Goal: Task Accomplishment & Management: Manage account settings

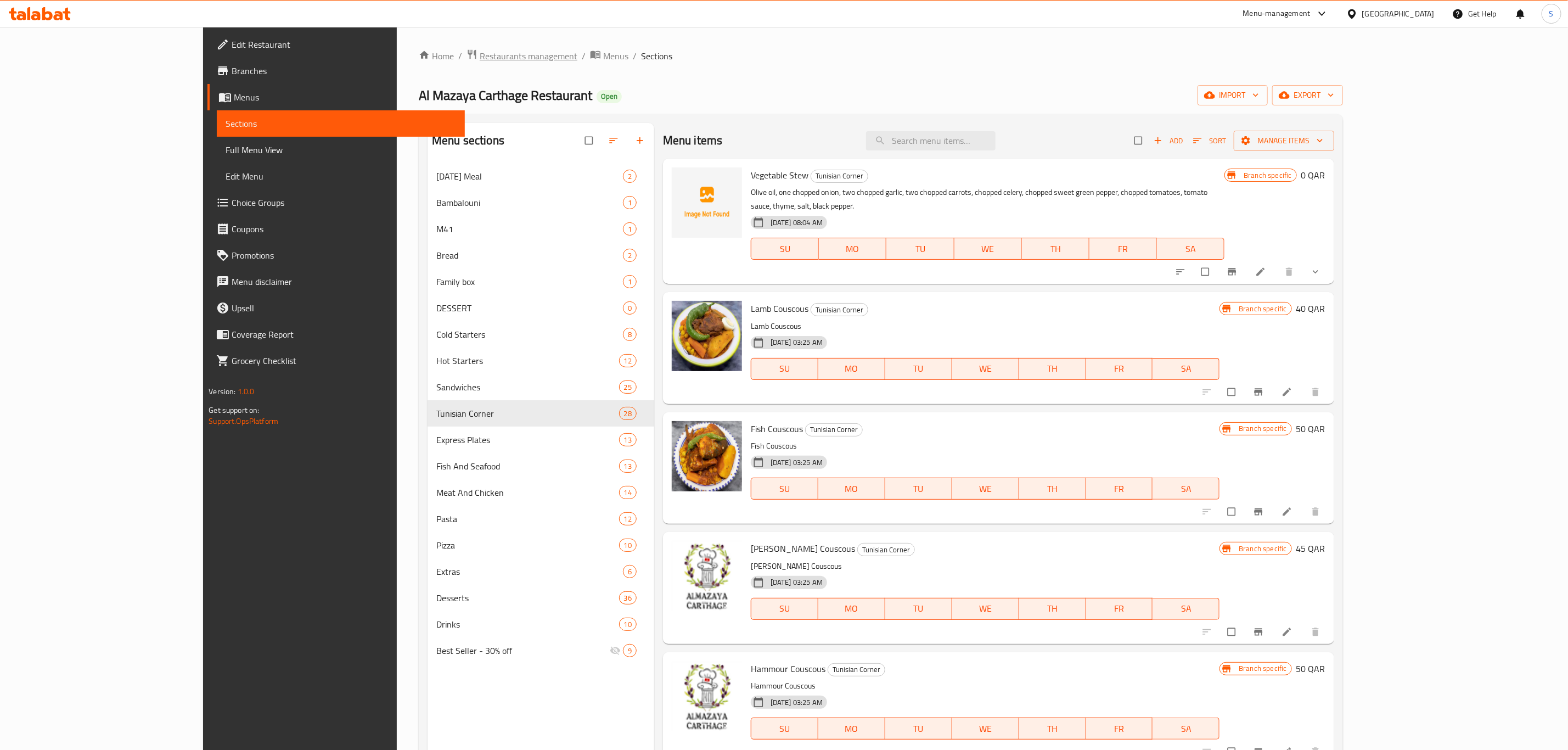
click at [480, 56] on span "Restaurants management" at bounding box center [528, 56] width 98 height 13
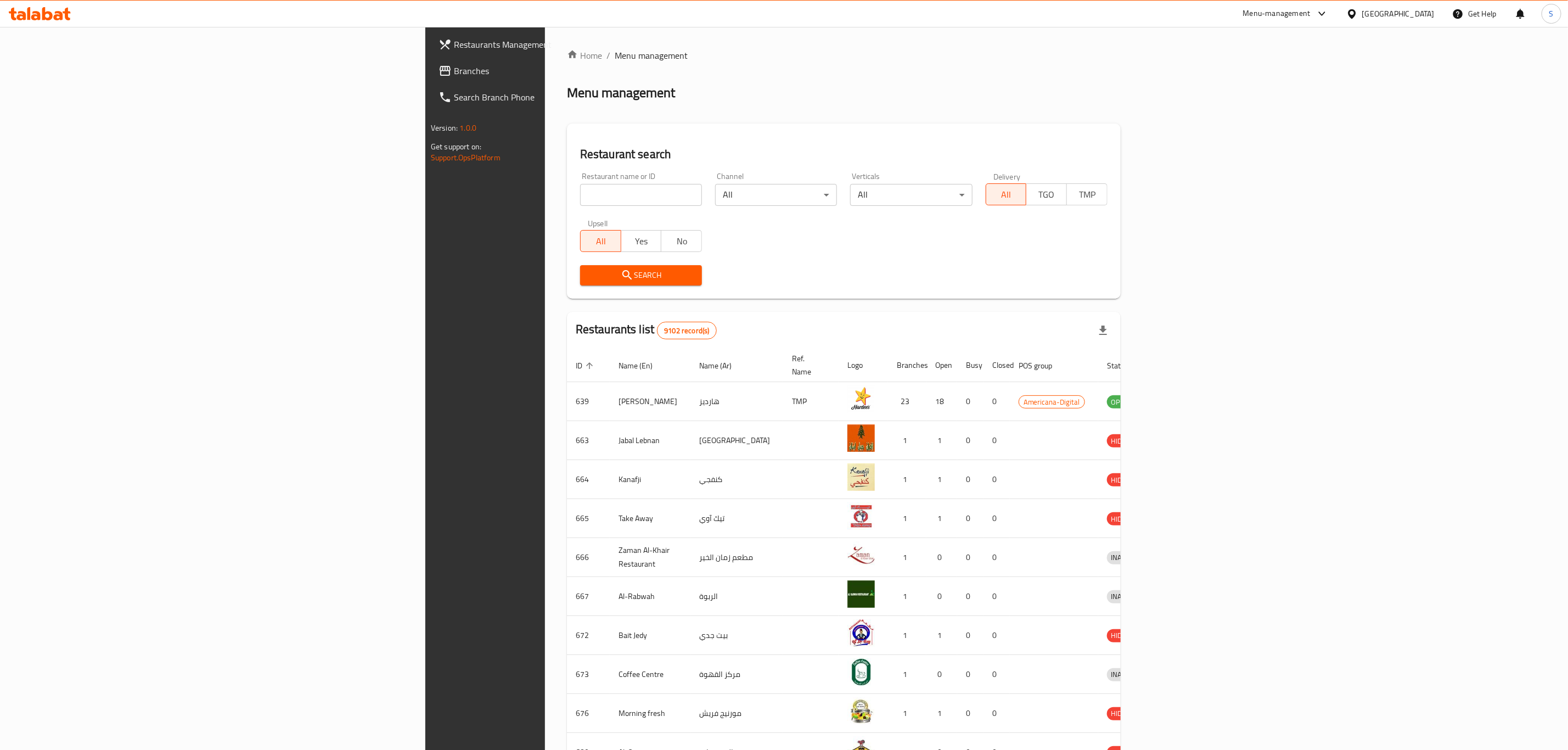
click at [580, 194] on input "search" at bounding box center [641, 194] width 122 height 22
type input "Mille-[PERSON_NAME] & Sweet"
click button "Search" at bounding box center [641, 275] width 122 height 20
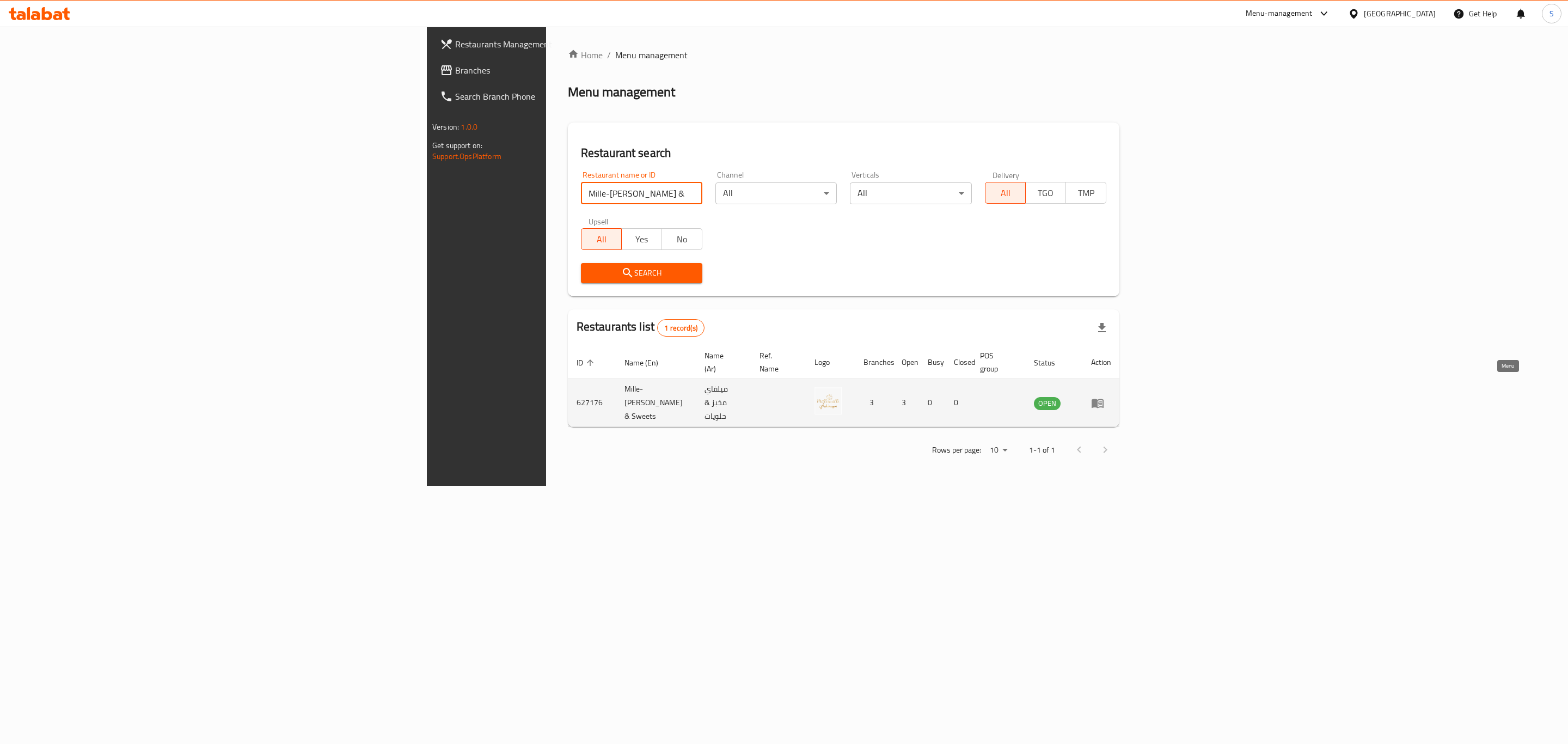
click at [1103, 398] on icon "enhanced table" at bounding box center [1098, 403] width 12 height 9
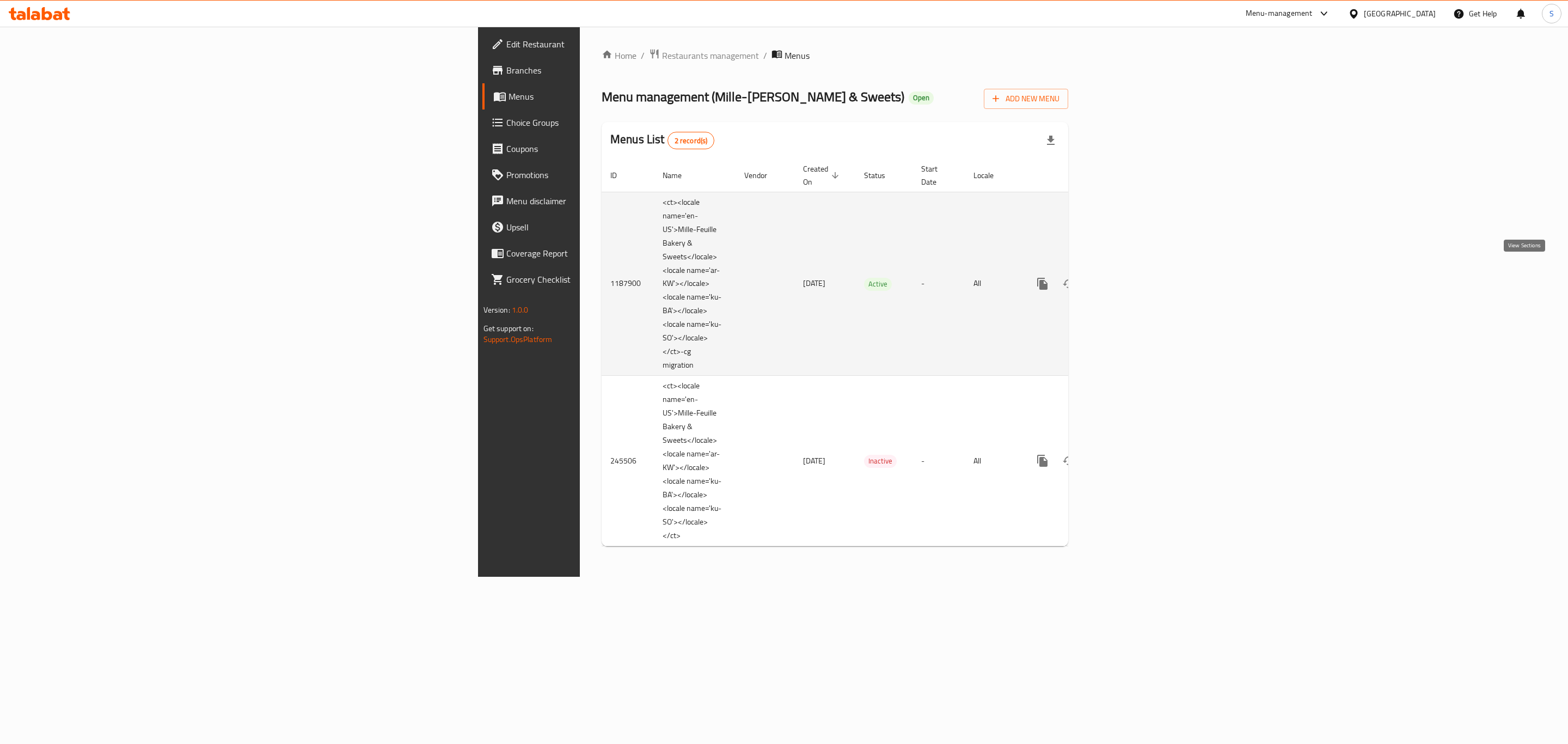
click at [1134, 277] on link "enhanced table" at bounding box center [1121, 284] width 26 height 26
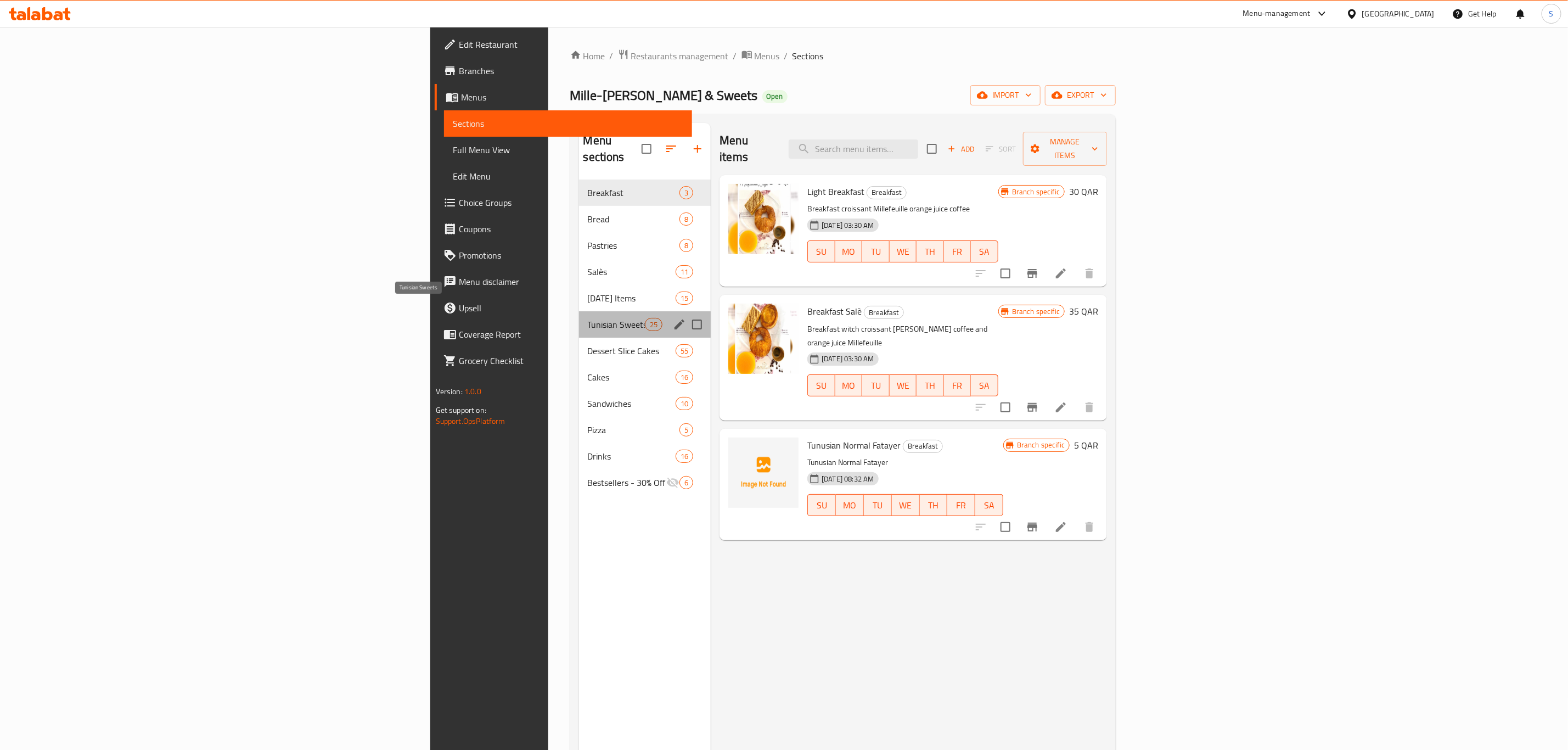
click at [588, 318] on span "Tunisian Sweets" at bounding box center [617, 324] width 57 height 13
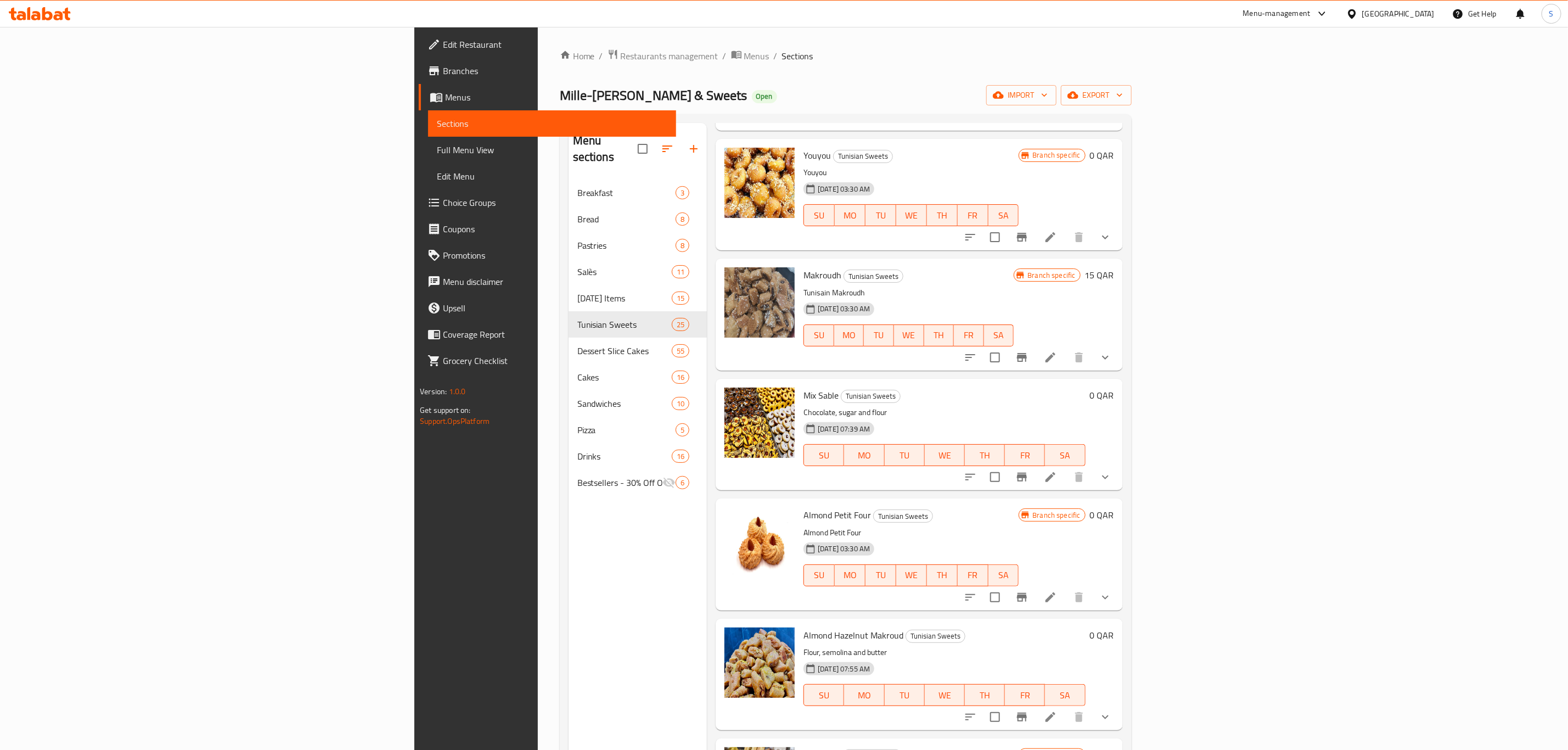
scroll to position [576, 0]
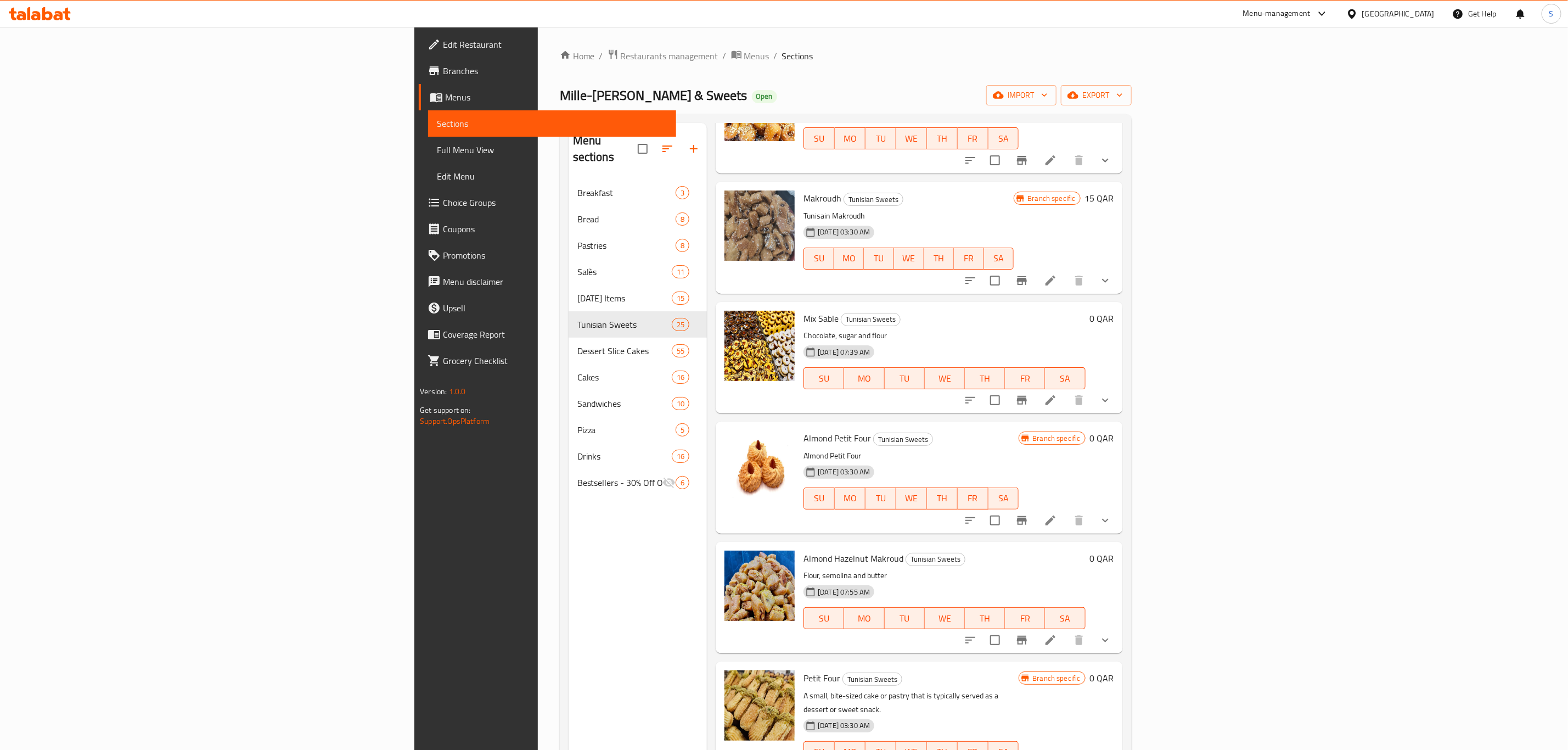
click at [1112, 402] on icon "show more" at bounding box center [1106, 400] width 13 height 13
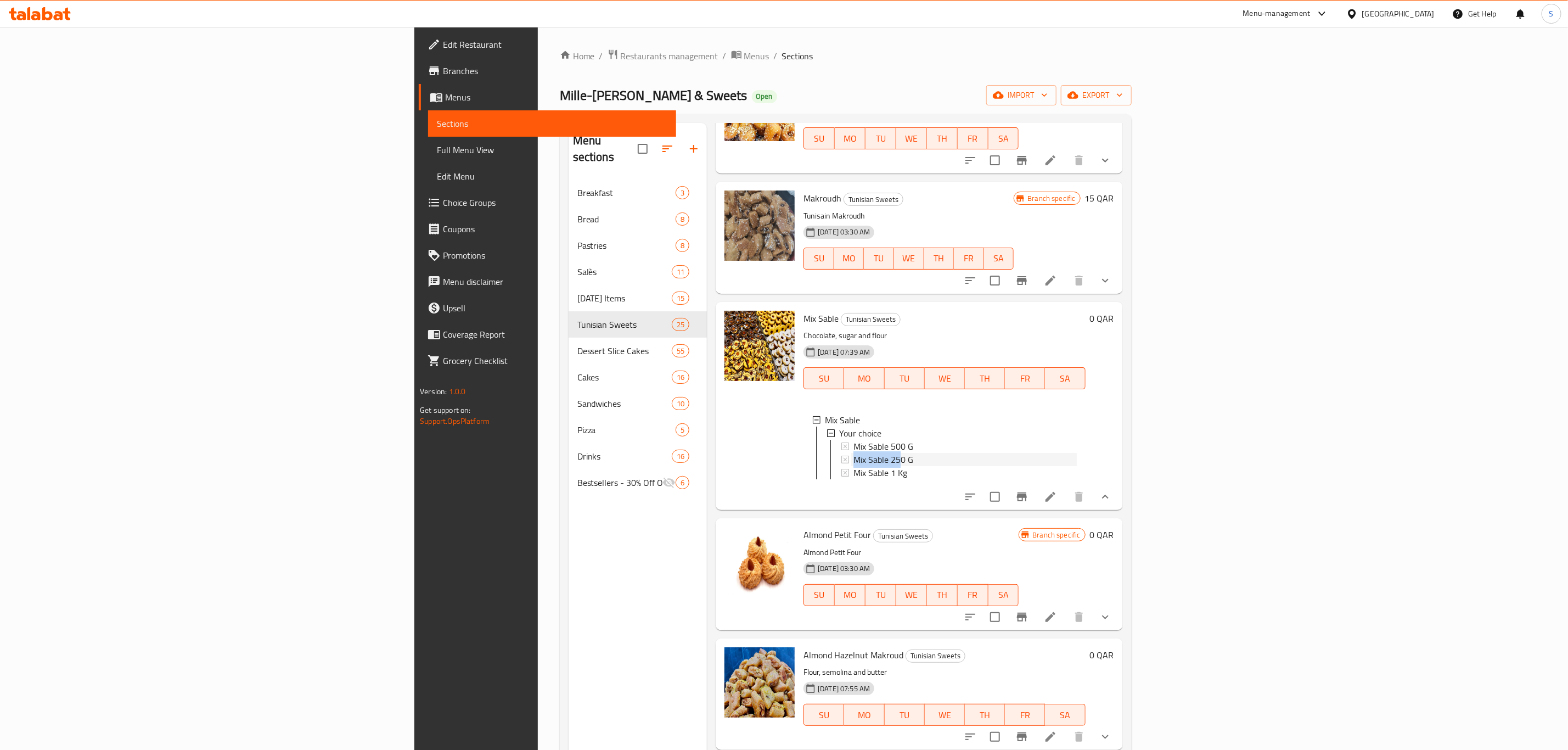
drag, startPoint x: 751, startPoint y: 460, endPoint x: 799, endPoint y: 460, distance: 48.0
click at [853, 460] on span "Mix Sable 250 G" at bounding box center [883, 460] width 60 height 13
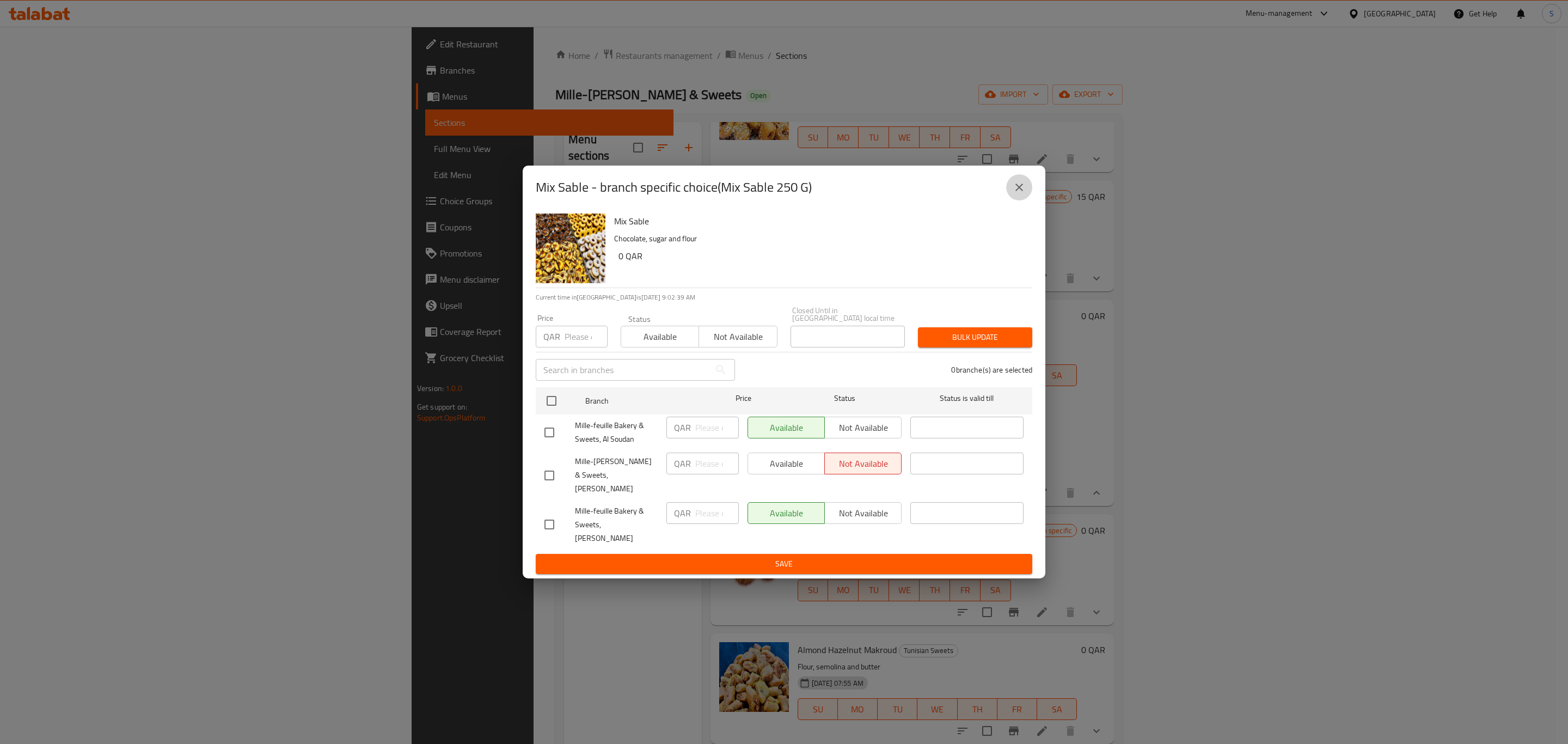
click at [1015, 194] on icon "close" at bounding box center [1020, 188] width 13 height 13
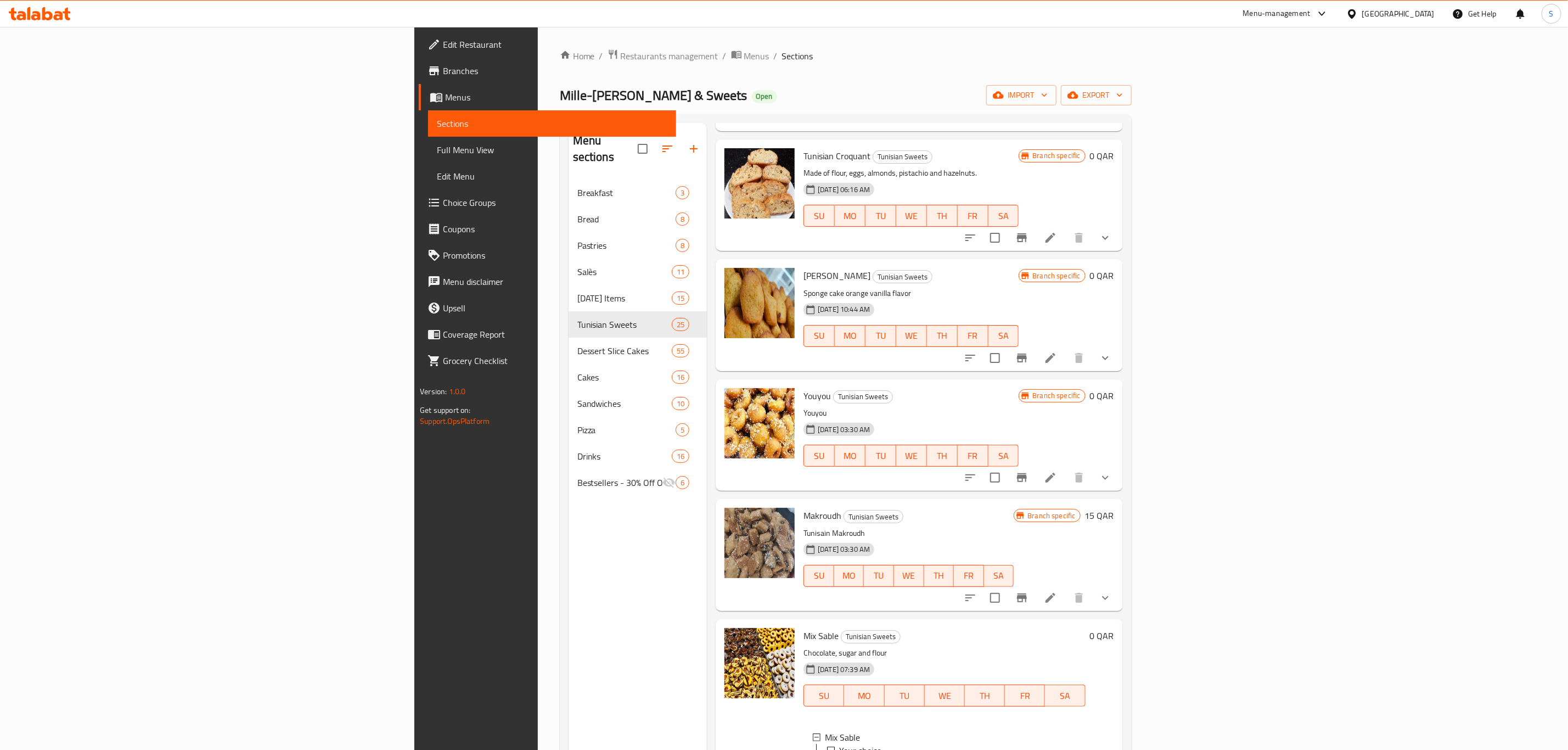
scroll to position [0, 0]
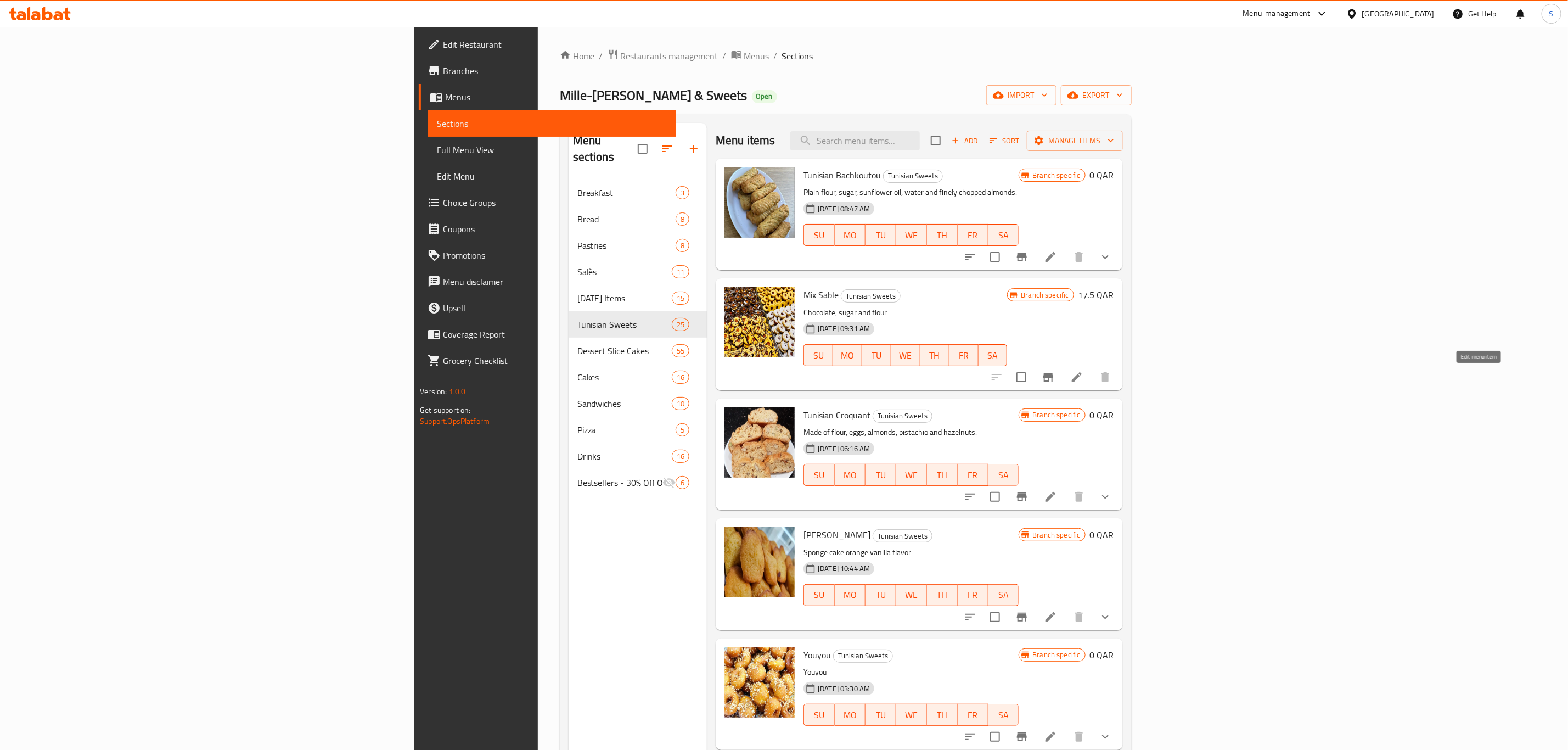
click at [1084, 379] on icon at bounding box center [1077, 377] width 13 height 13
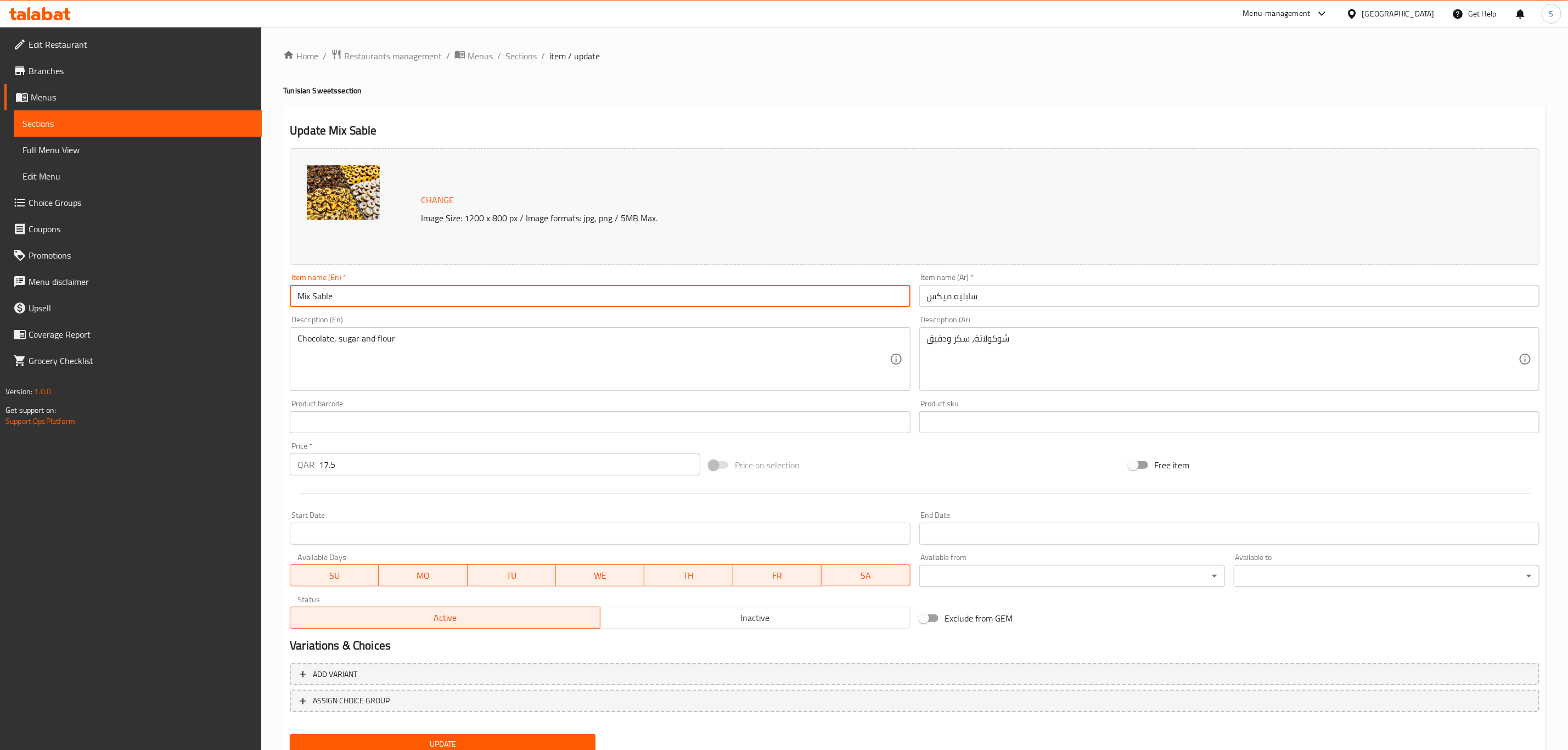
click at [382, 297] on input "Mix Sable" at bounding box center [599, 296] width 620 height 22
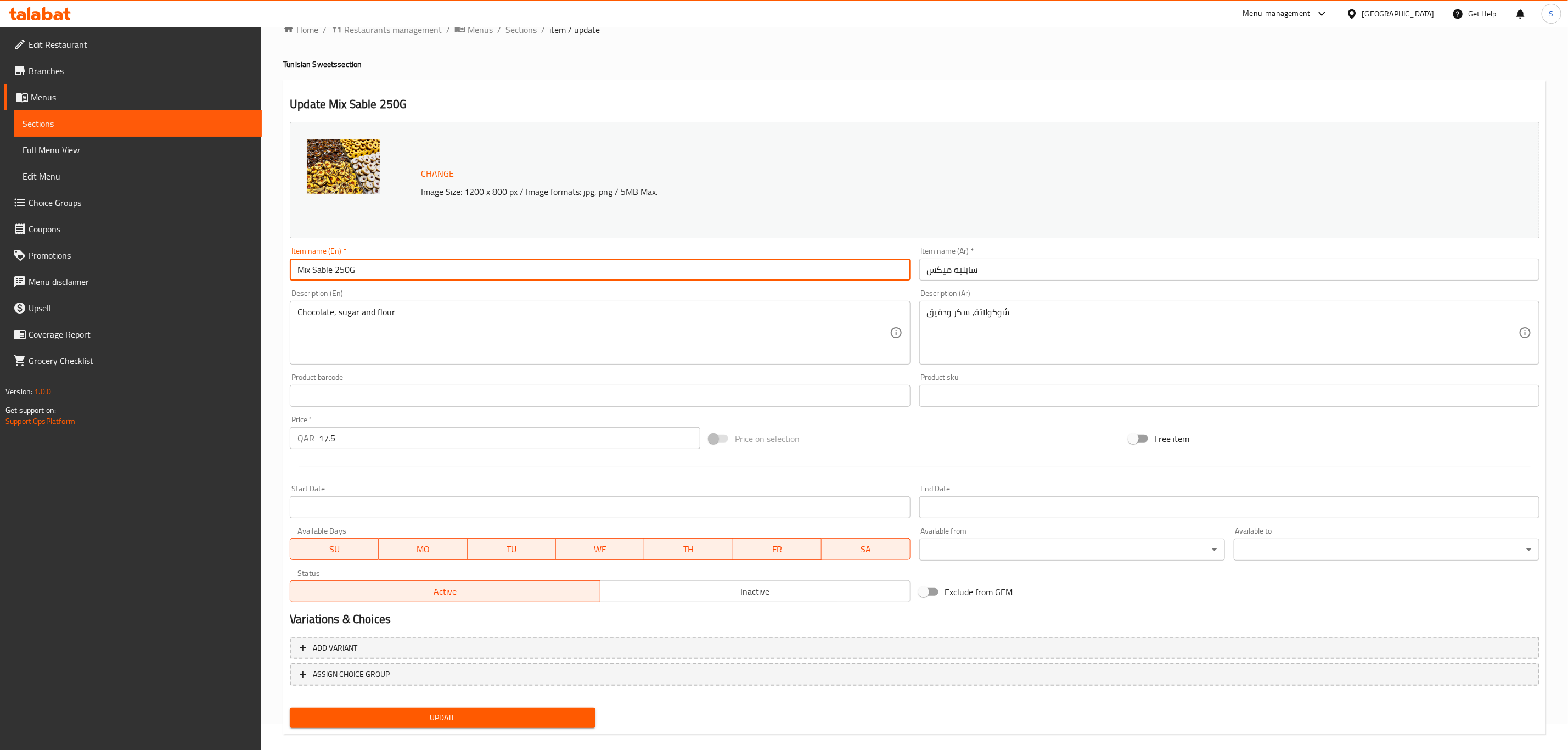
scroll to position [40, 0]
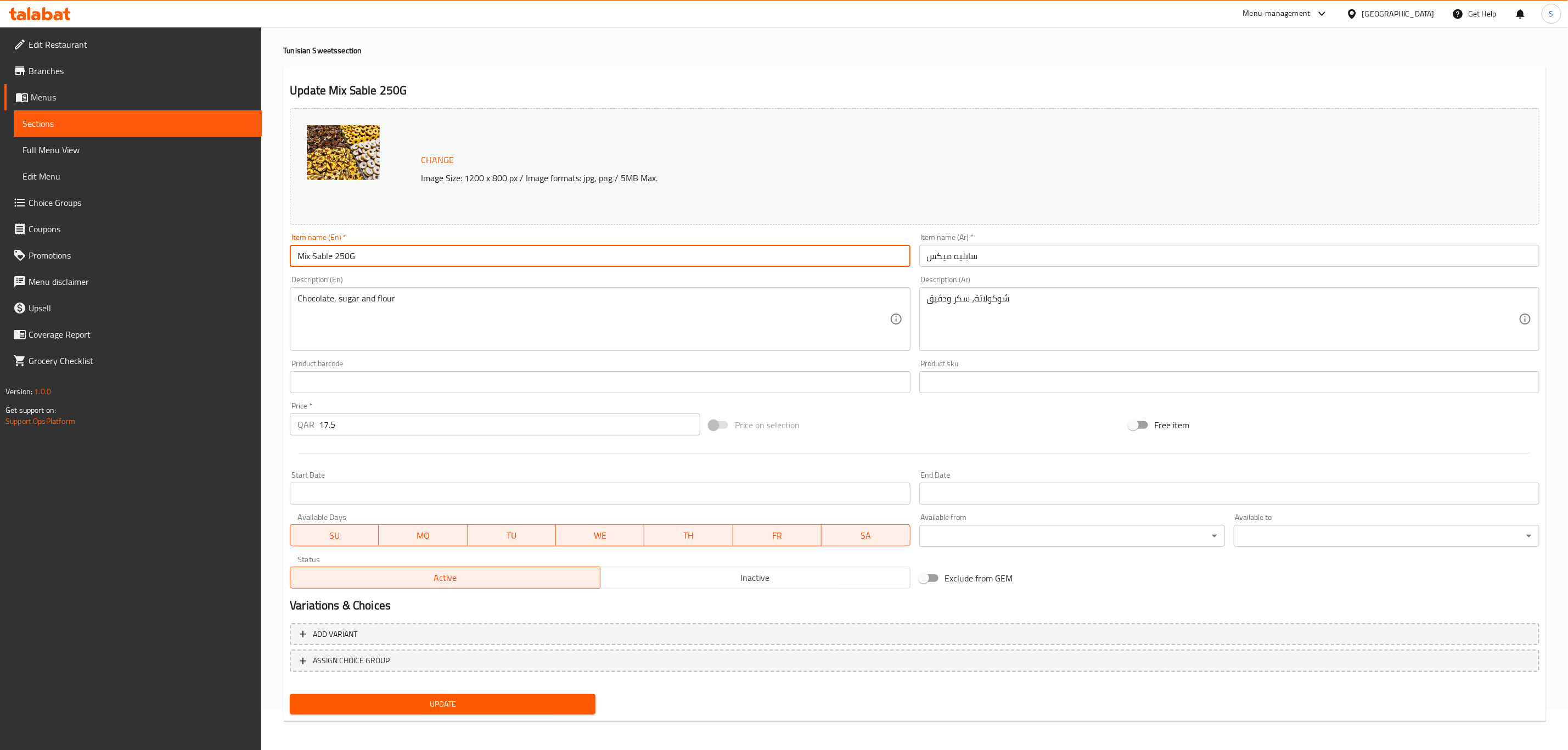
type input "Mix Sable 250G"
click at [461, 703] on span "Update" at bounding box center [442, 704] width 288 height 14
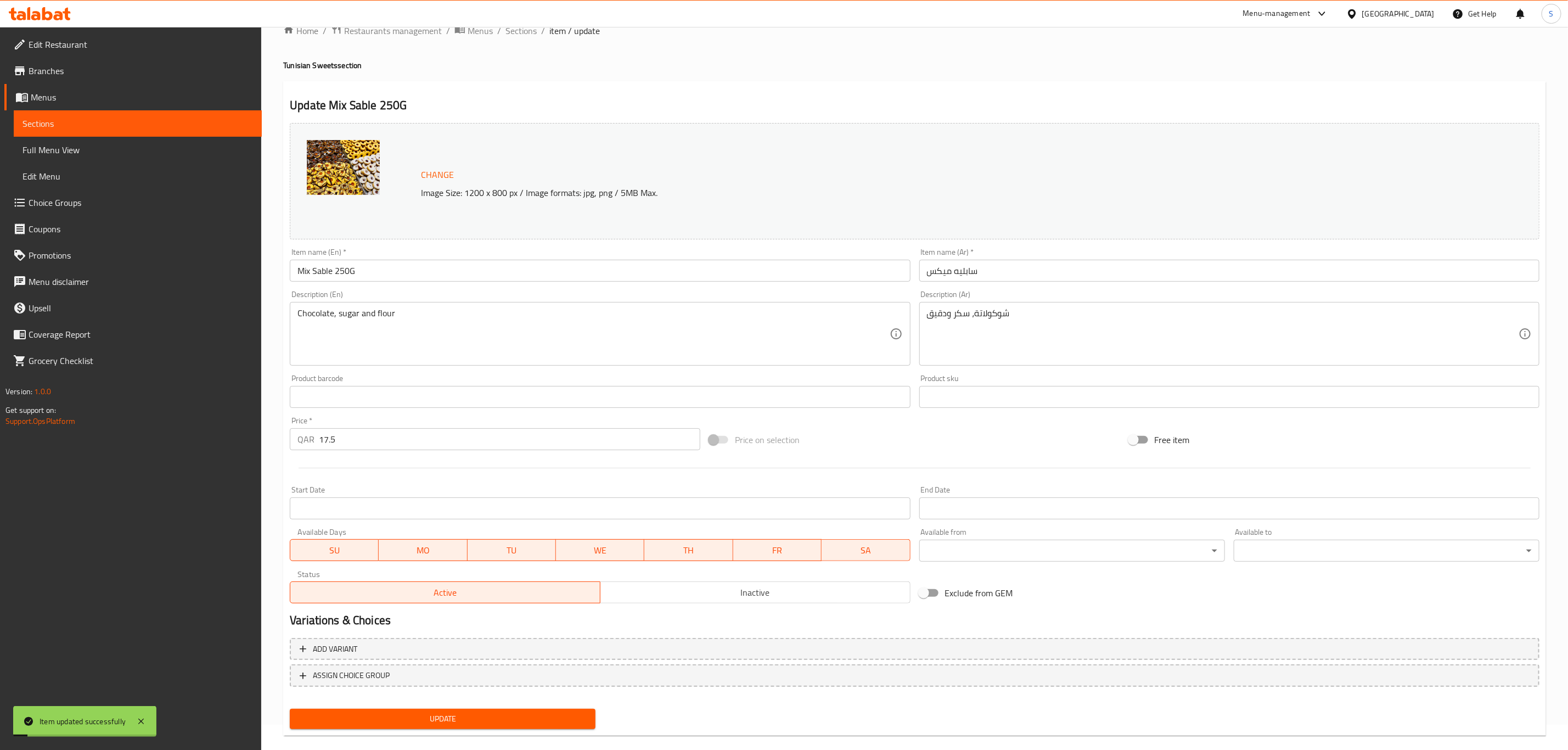
scroll to position [0, 0]
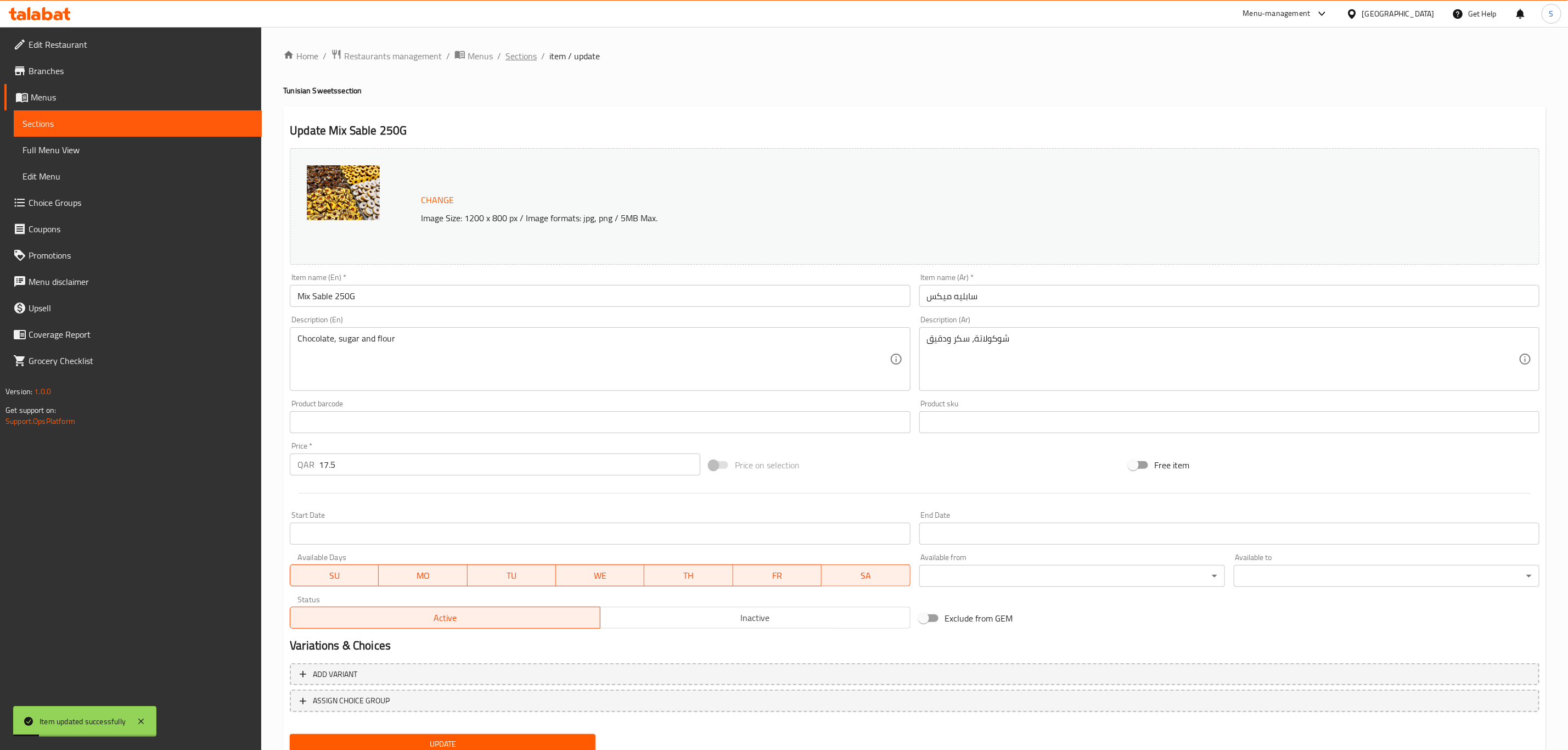
click at [524, 58] on span "Sections" at bounding box center [521, 56] width 31 height 13
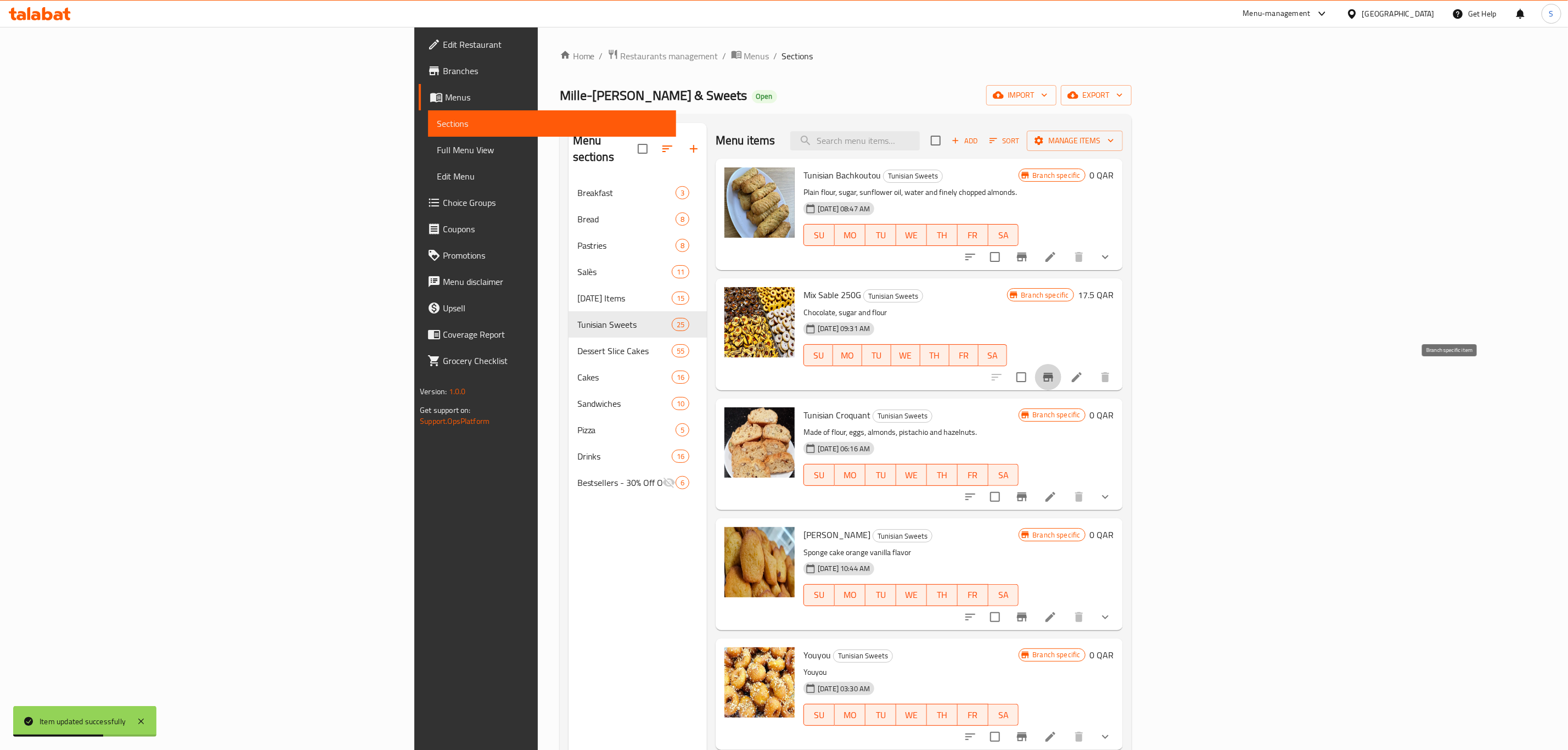
click at [1053, 381] on icon "Branch-specific-item" at bounding box center [1048, 377] width 10 height 9
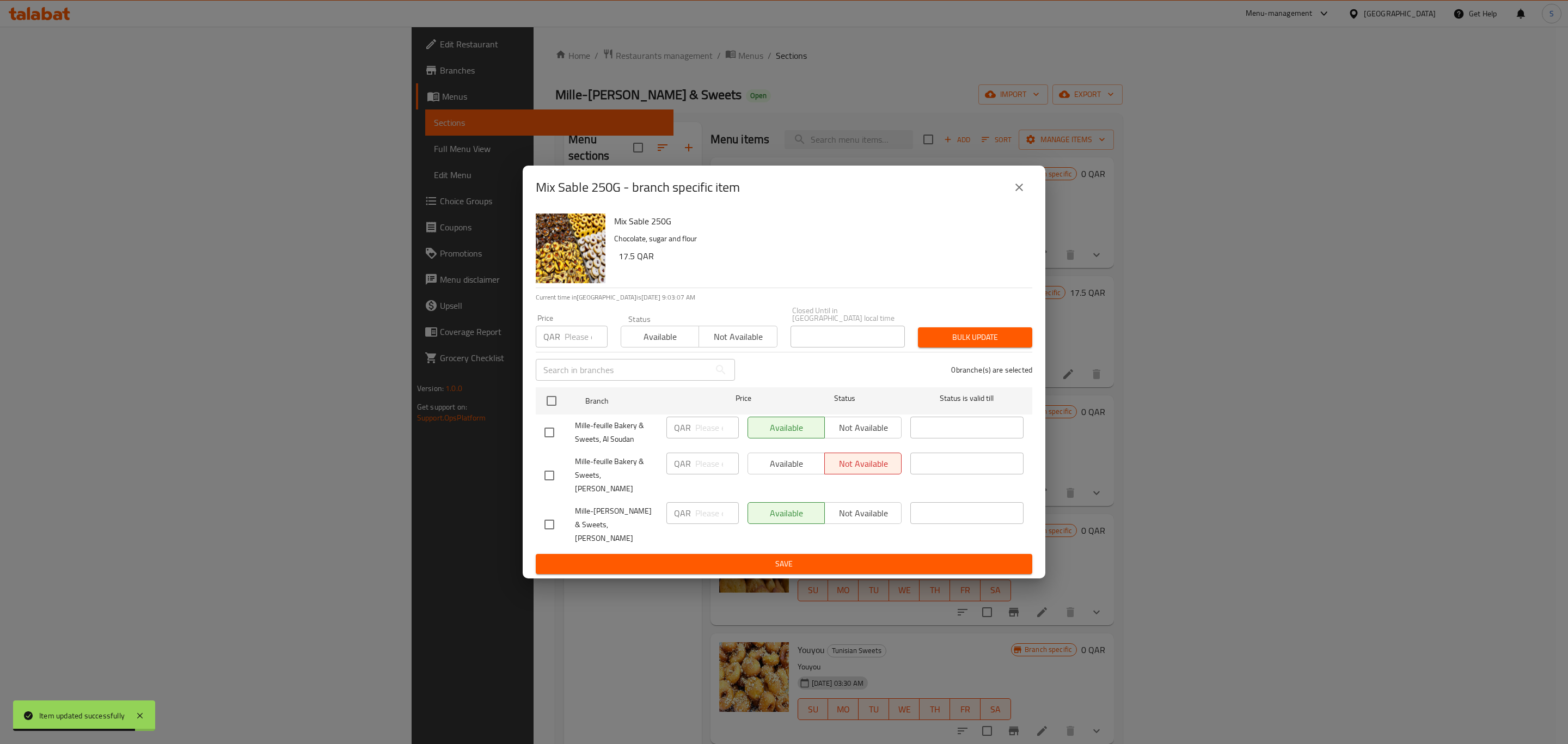
click at [548, 478] on input "checkbox" at bounding box center [549, 475] width 23 height 23
checkbox input "true"
click at [831, 472] on span "Not available" at bounding box center [863, 464] width 68 height 16
click at [807, 472] on span "Available" at bounding box center [786, 464] width 68 height 16
click at [986, 325] on div "Price QAR Price Status Available Not available Closed Until in [GEOGRAPHIC_DATA…" at bounding box center [784, 327] width 509 height 54
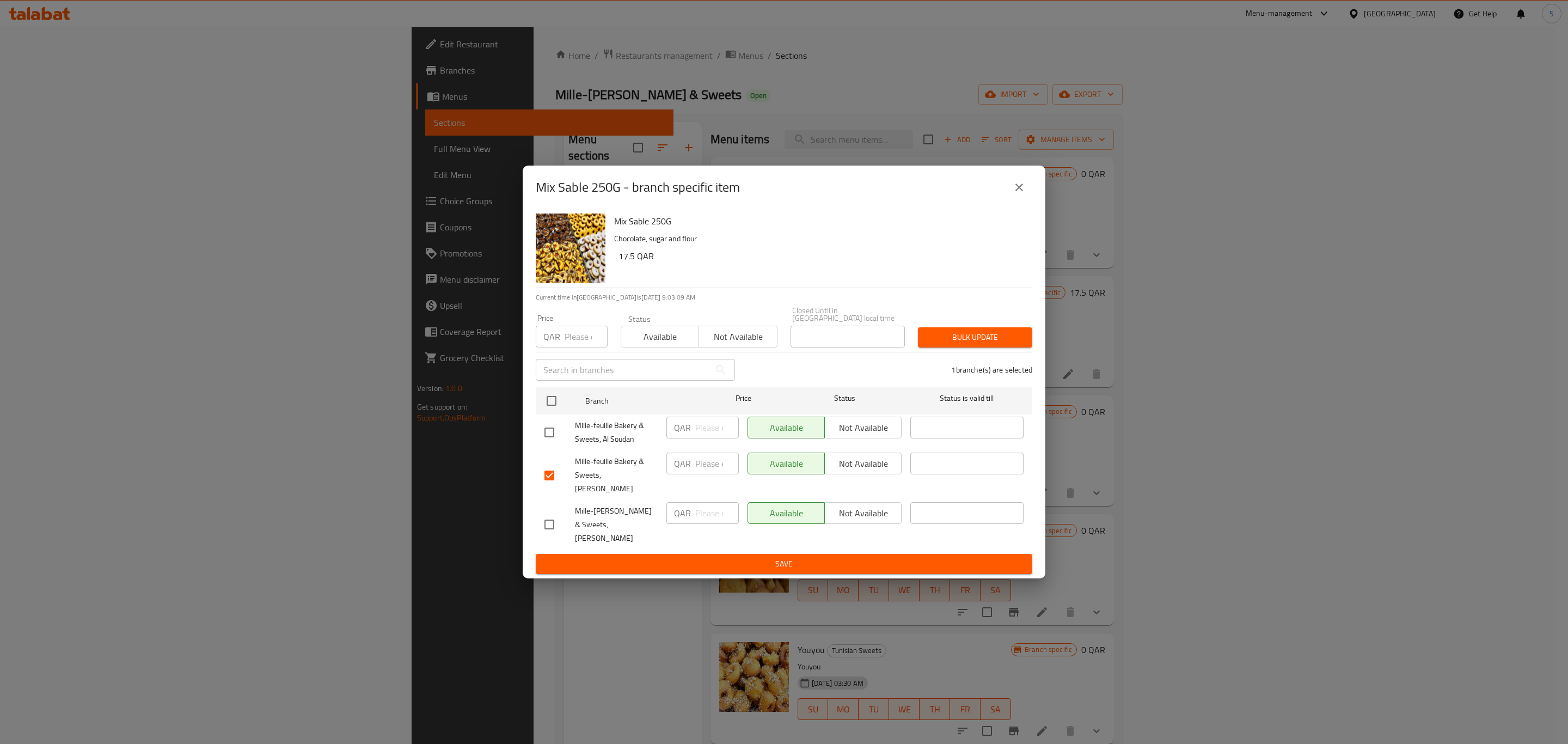
click at [981, 344] on span "Bulk update" at bounding box center [975, 337] width 97 height 14
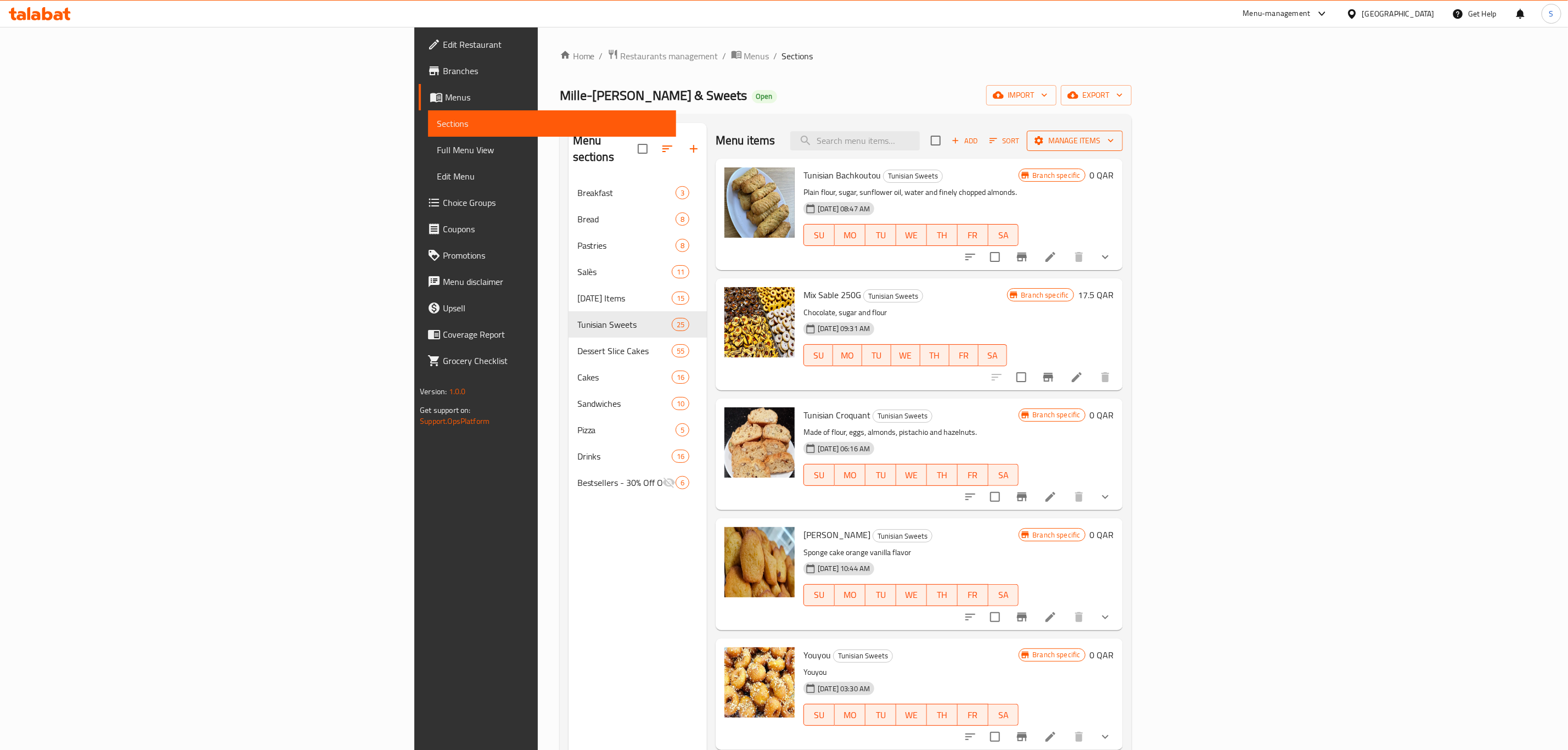
click at [1123, 132] on button "Manage items" at bounding box center [1075, 141] width 96 height 20
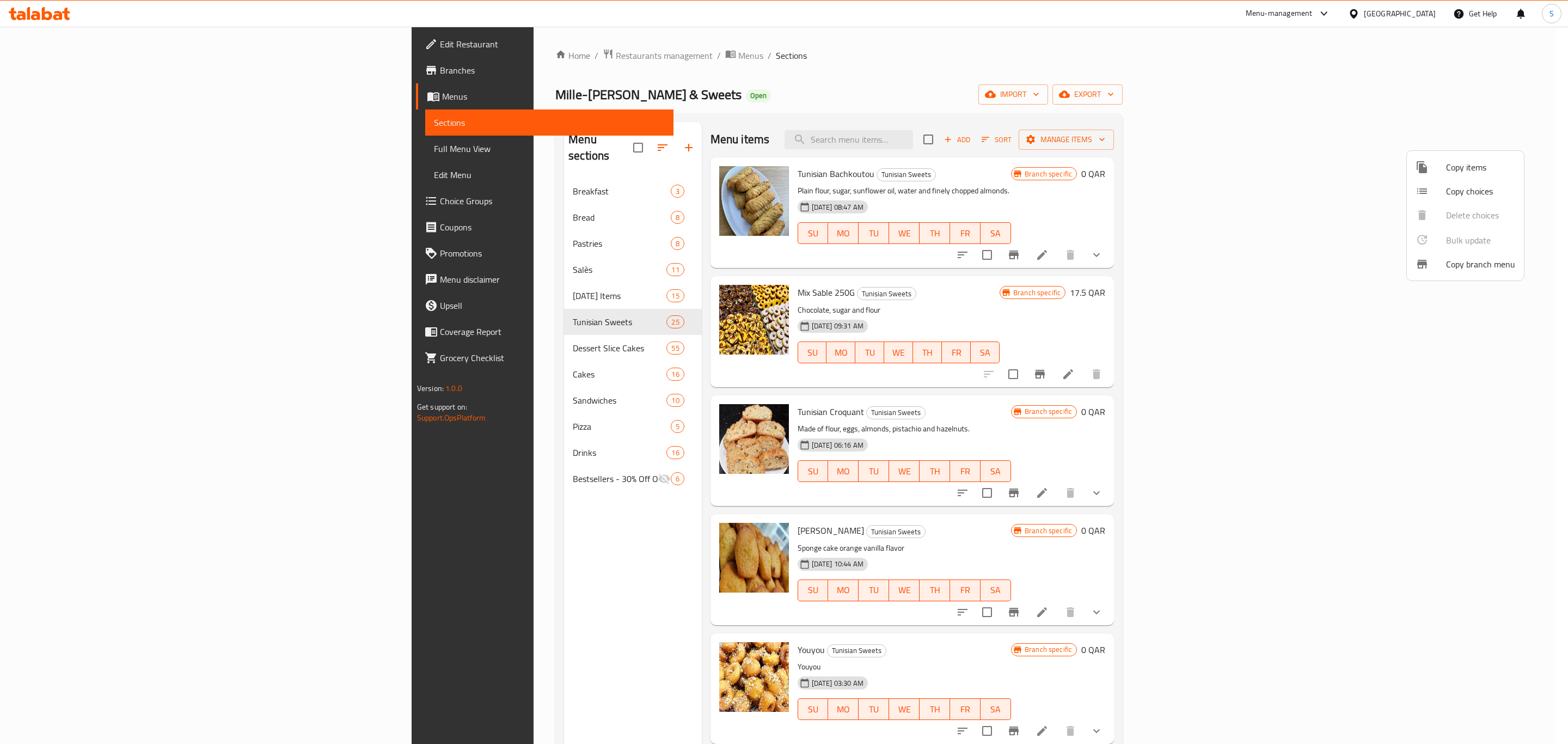
click at [1244, 112] on div at bounding box center [784, 372] width 1568 height 744
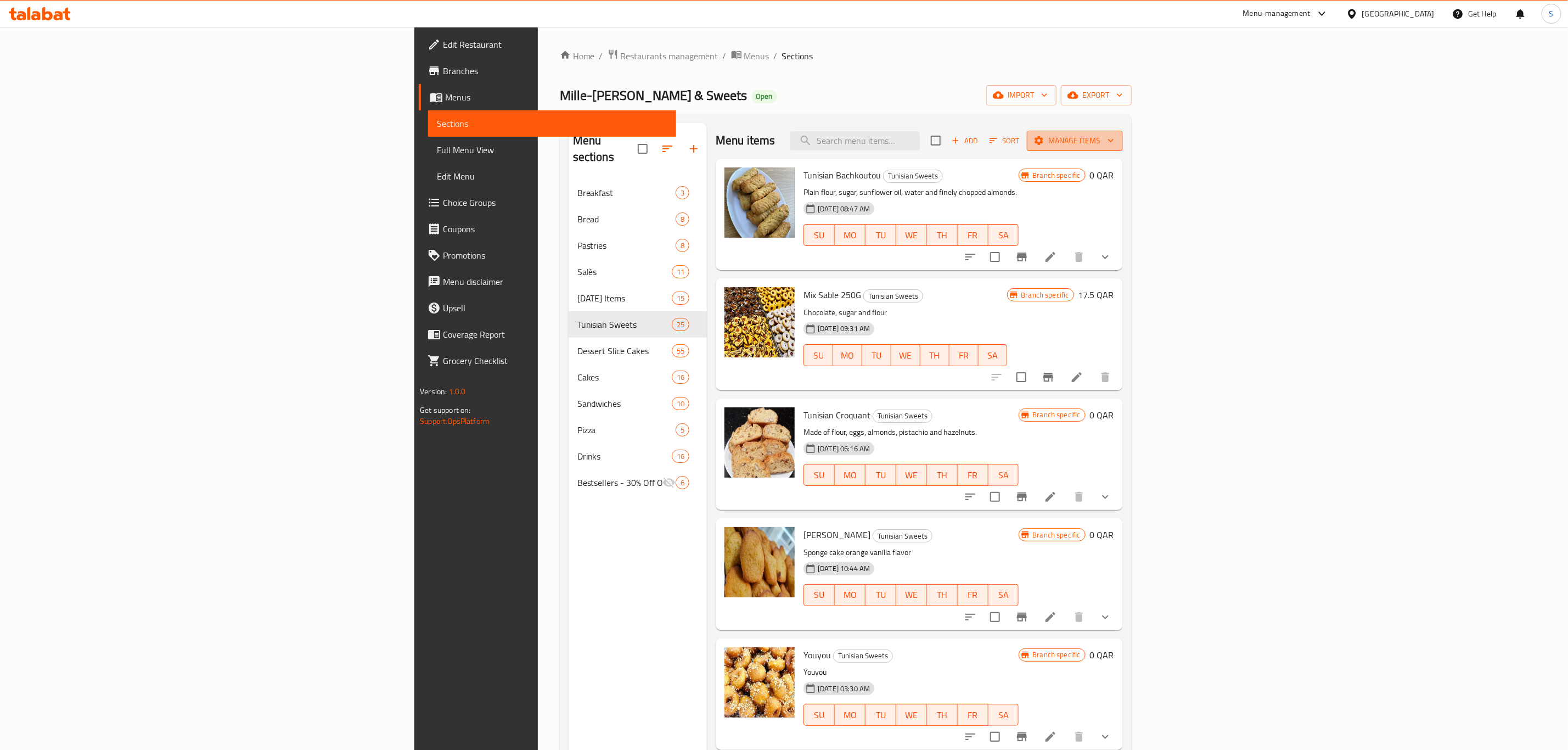
click at [1116, 141] on icon "button" at bounding box center [1111, 141] width 11 height 11
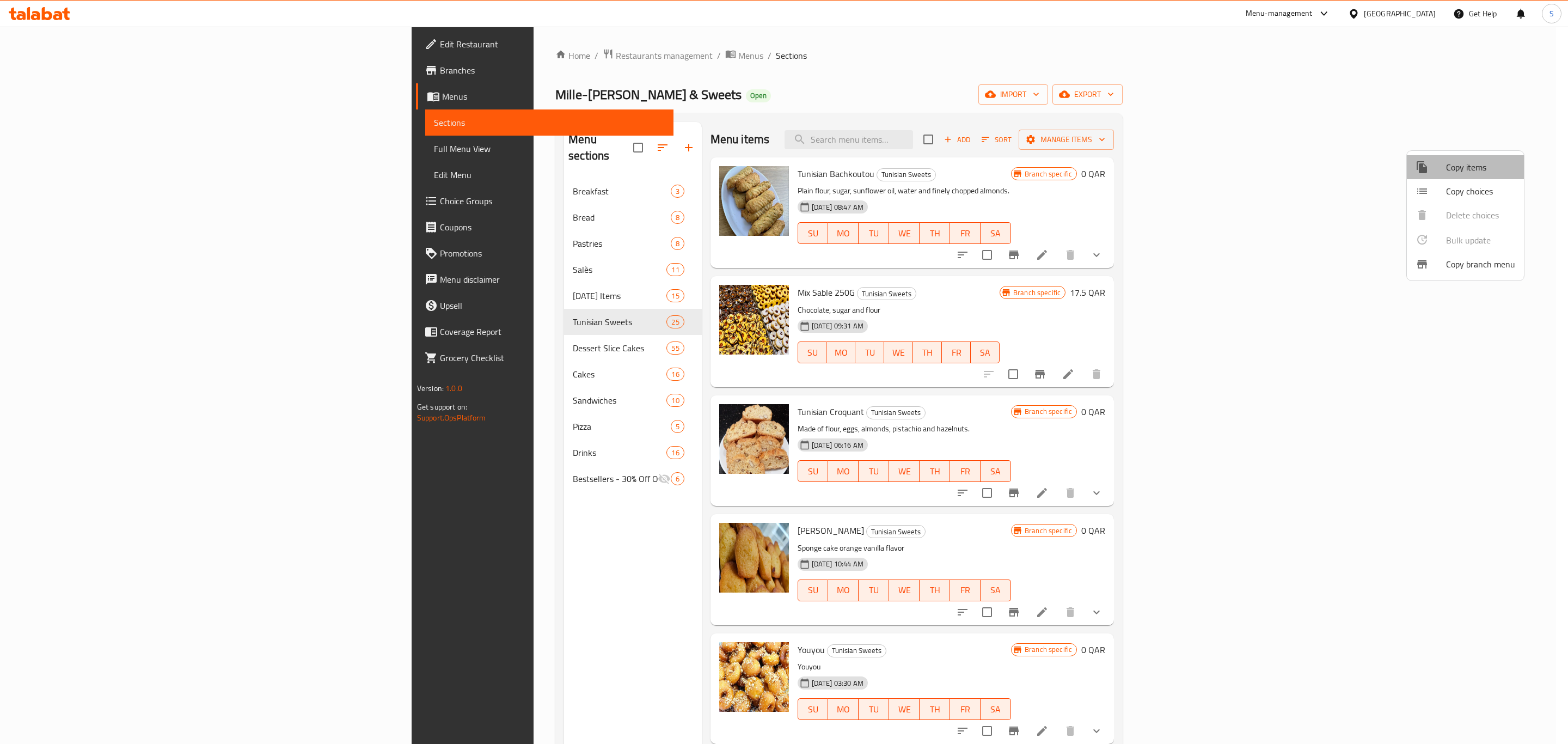
click at [1477, 173] on span "Copy items" at bounding box center [1481, 167] width 69 height 13
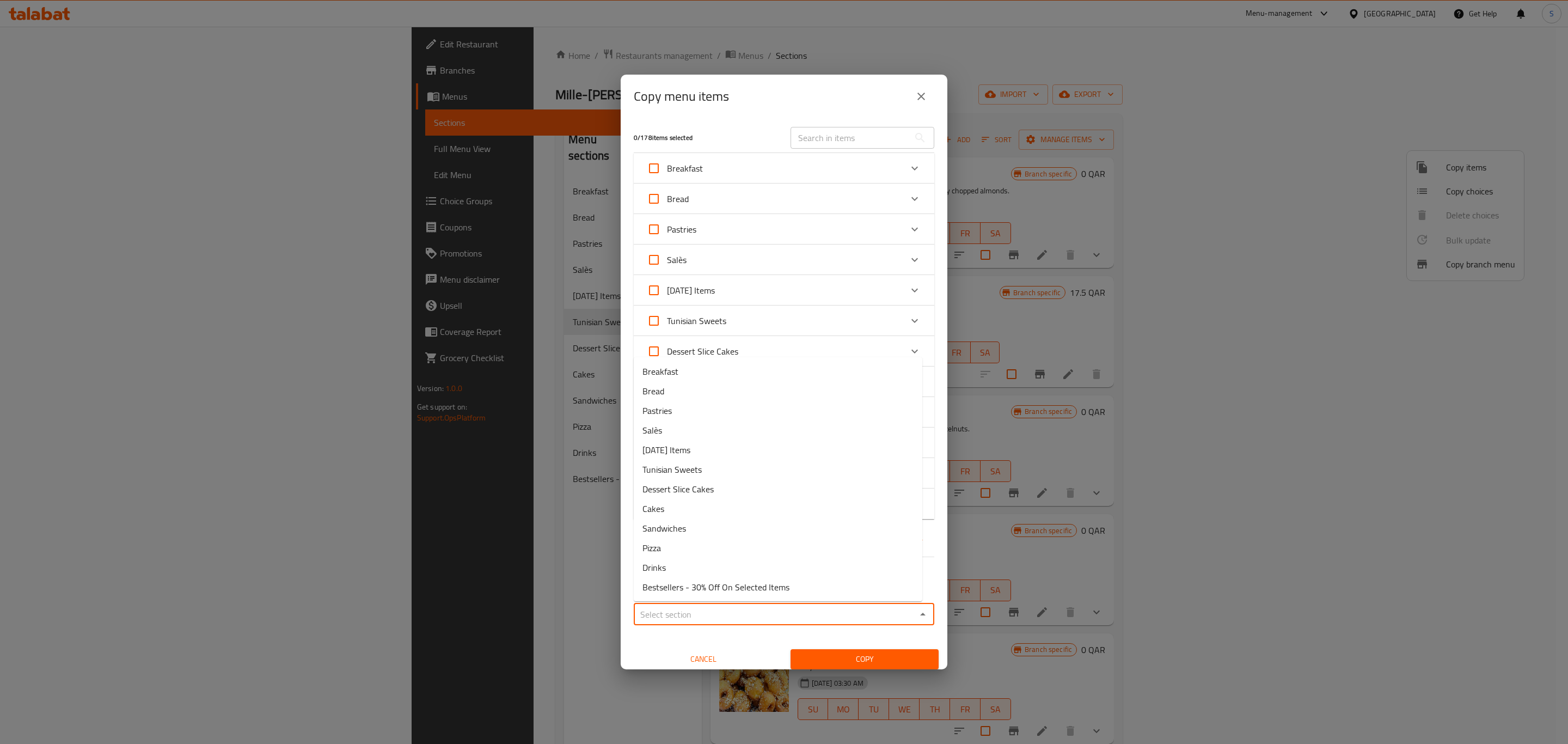
click at [893, 616] on input "Sections   *" at bounding box center [775, 614] width 276 height 15
click at [651, 634] on div "Inlcude choices Sections   * Sections * Cancel Copy" at bounding box center [784, 611] width 309 height 116
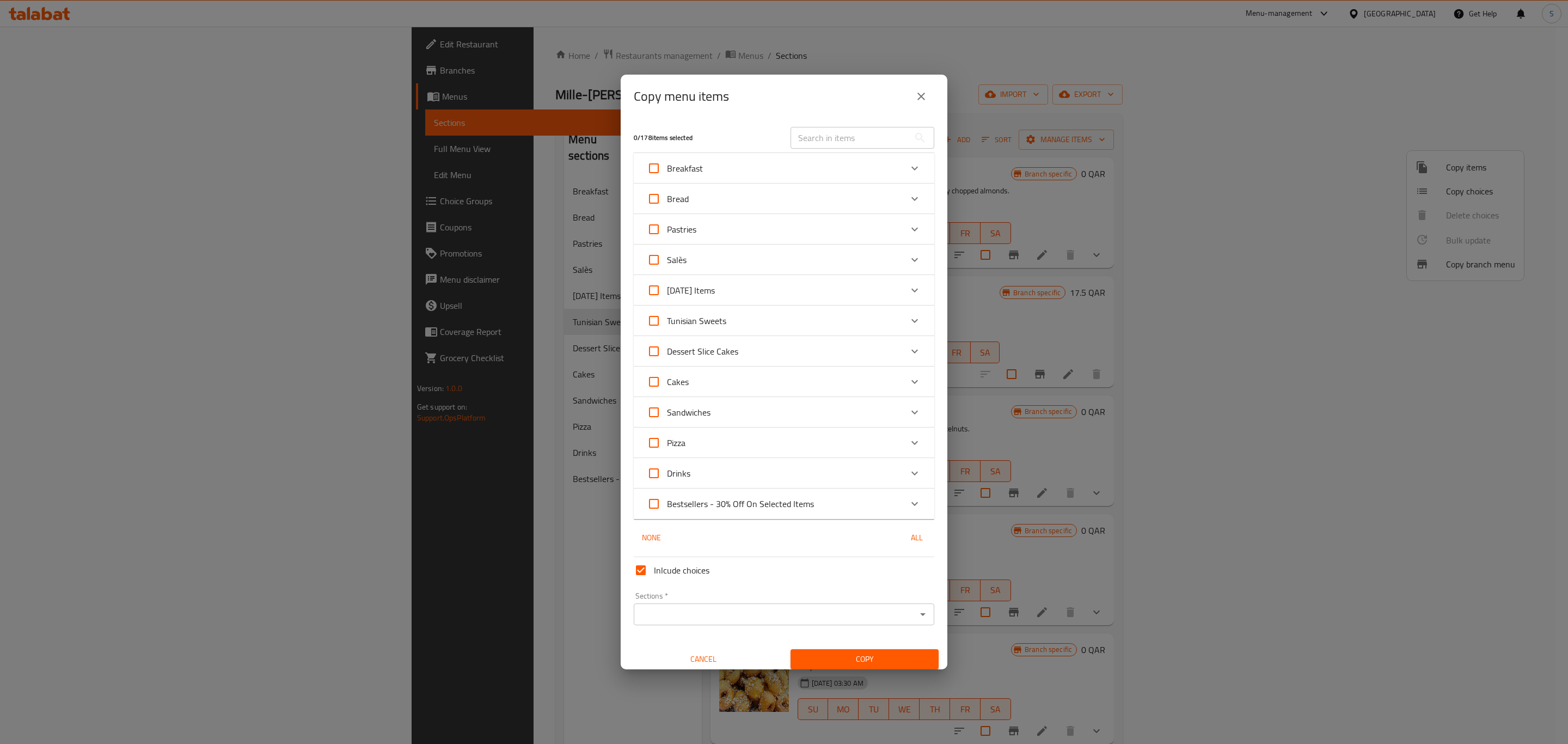
click at [908, 264] on icon "Expand" at bounding box center [915, 260] width 13 height 13
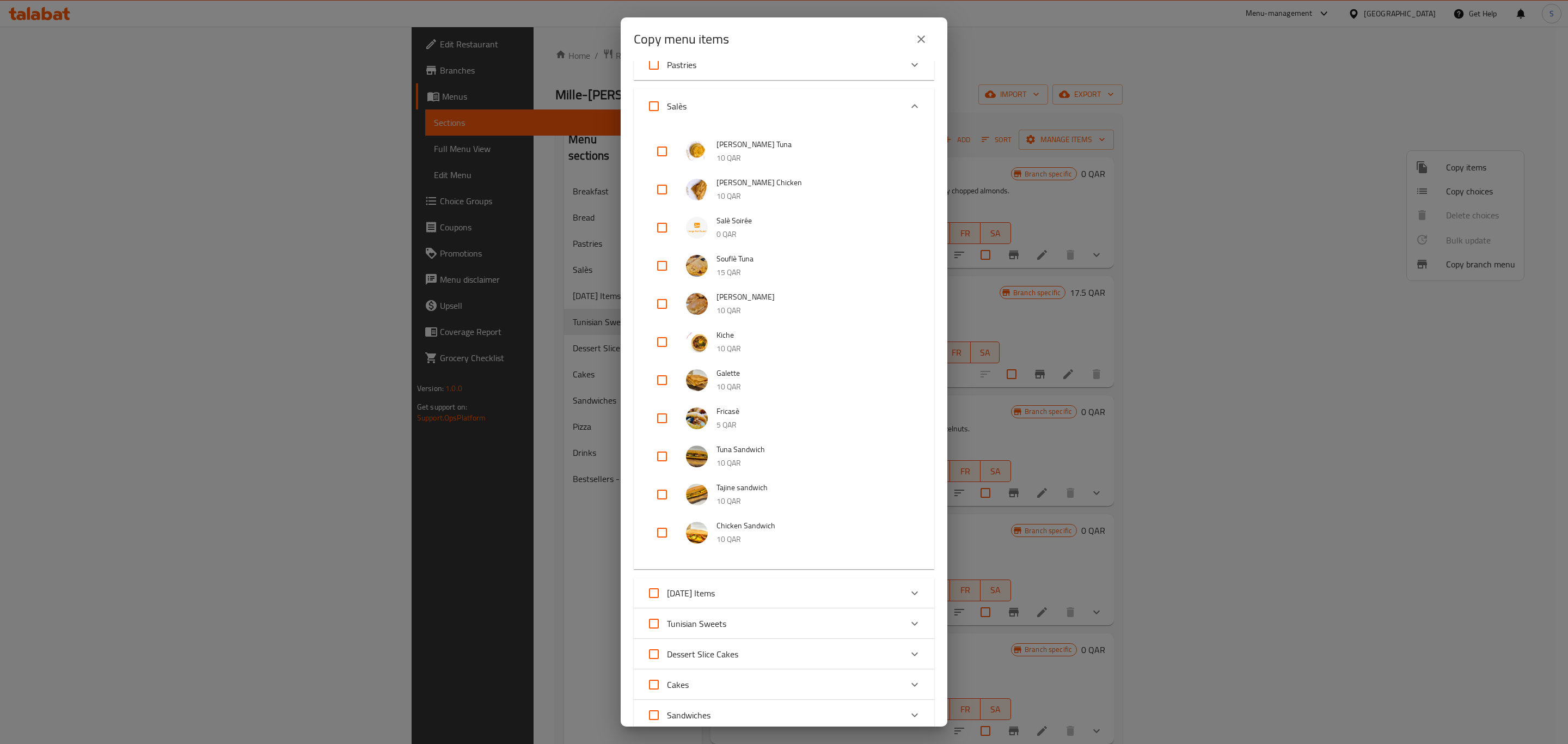
scroll to position [82, 0]
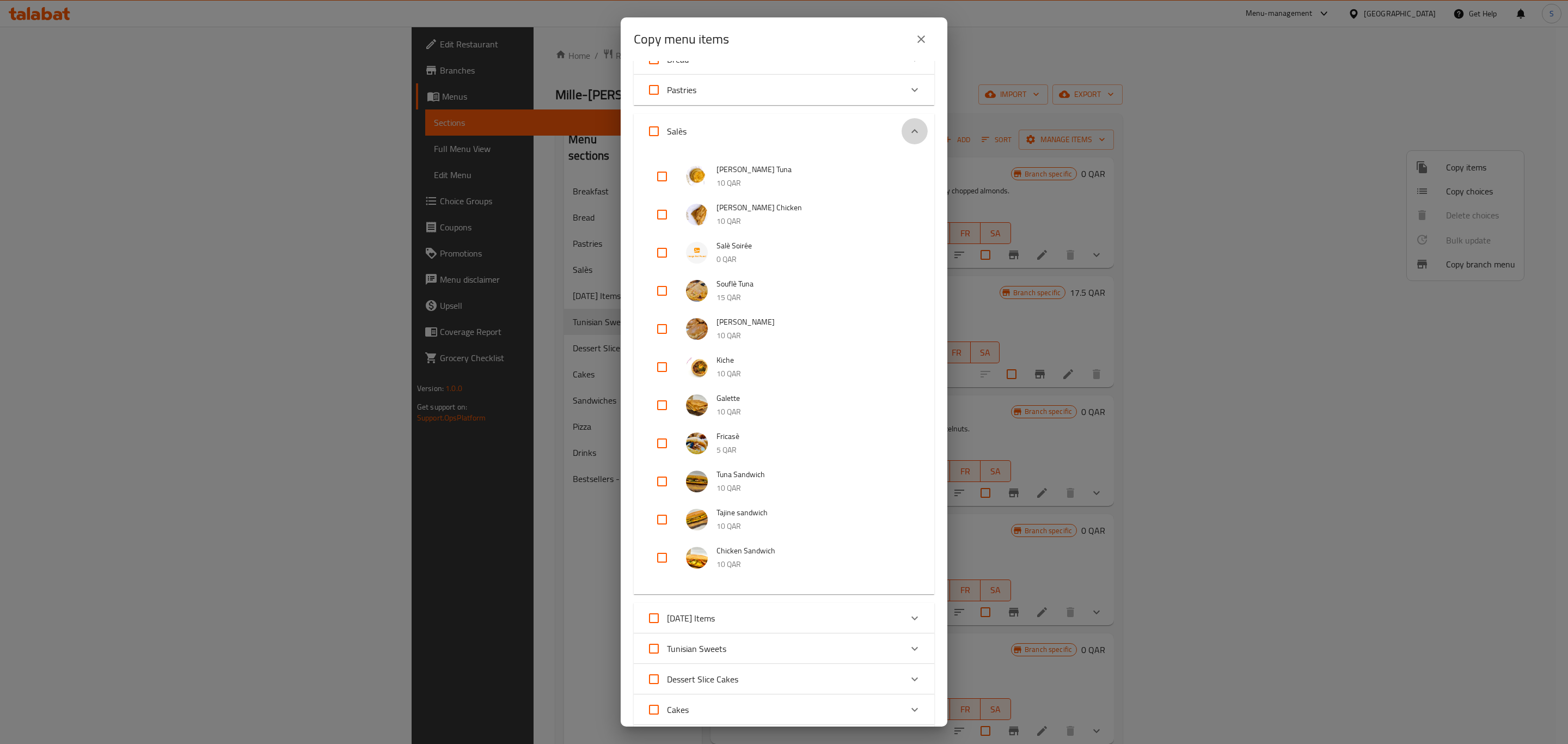
click at [908, 125] on icon "Expand" at bounding box center [915, 131] width 13 height 13
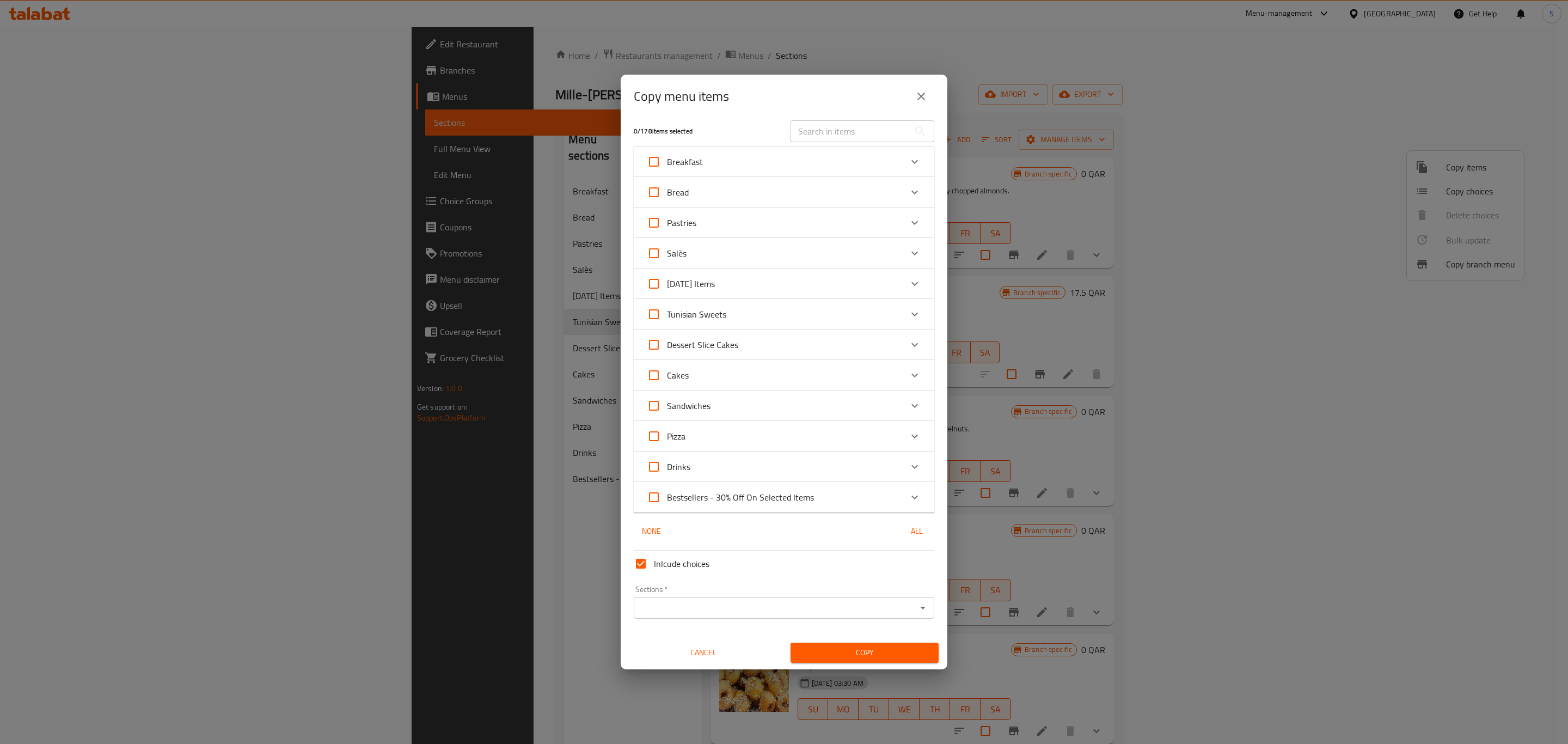
scroll to position [7, 0]
click at [908, 309] on icon "Expand" at bounding box center [915, 315] width 13 height 13
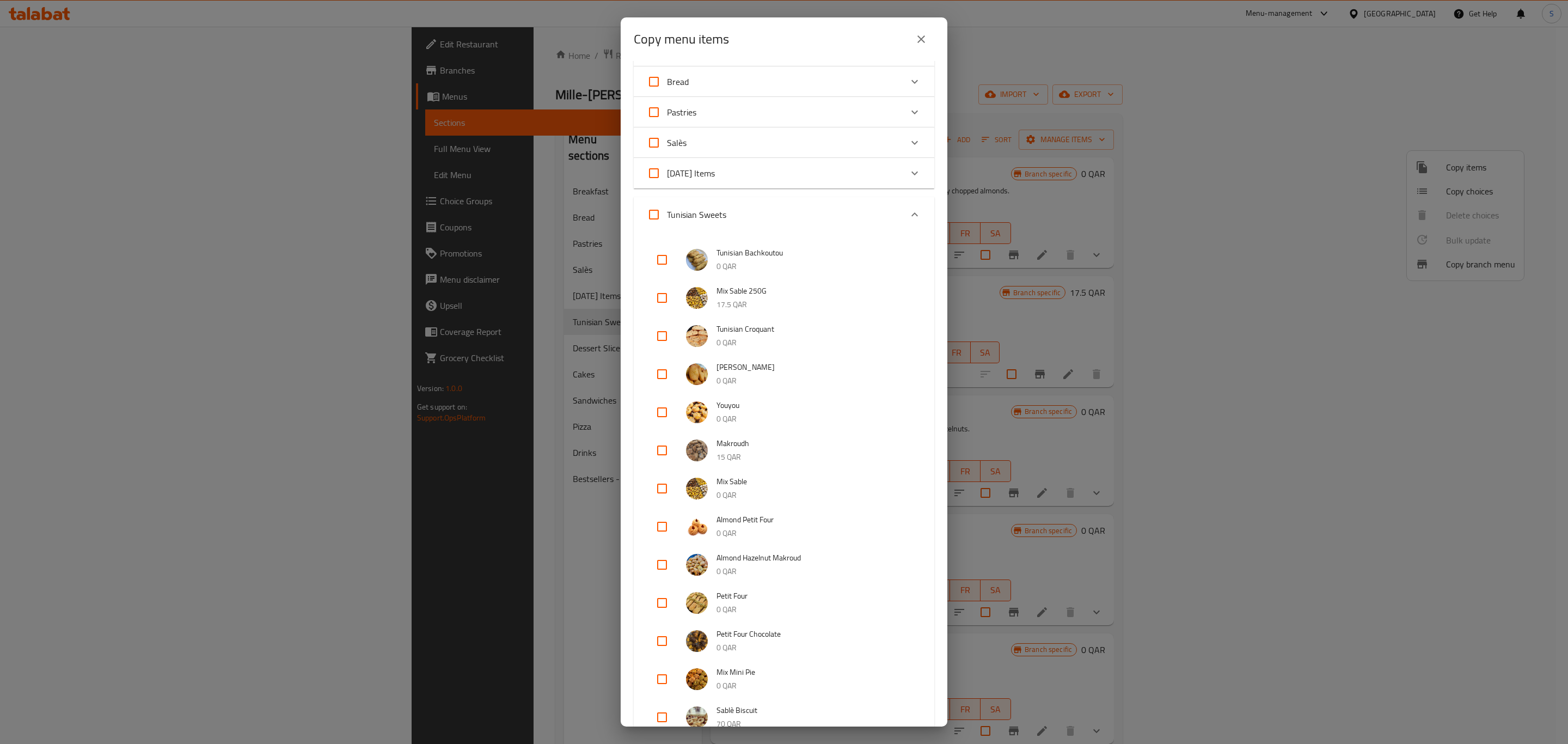
scroll to position [88, 0]
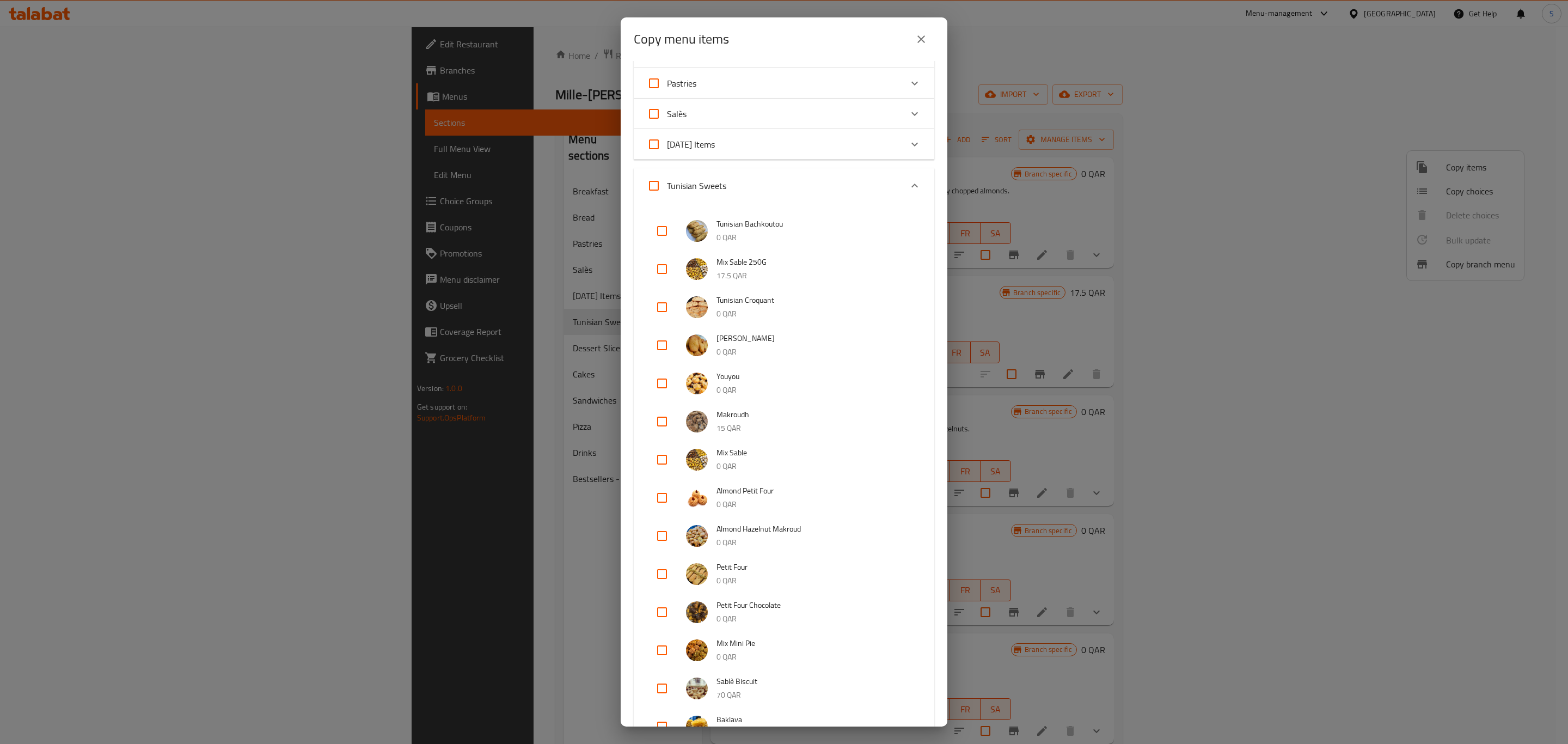
click at [661, 420] on input "checkbox" at bounding box center [662, 422] width 26 height 26
checkbox input "true"
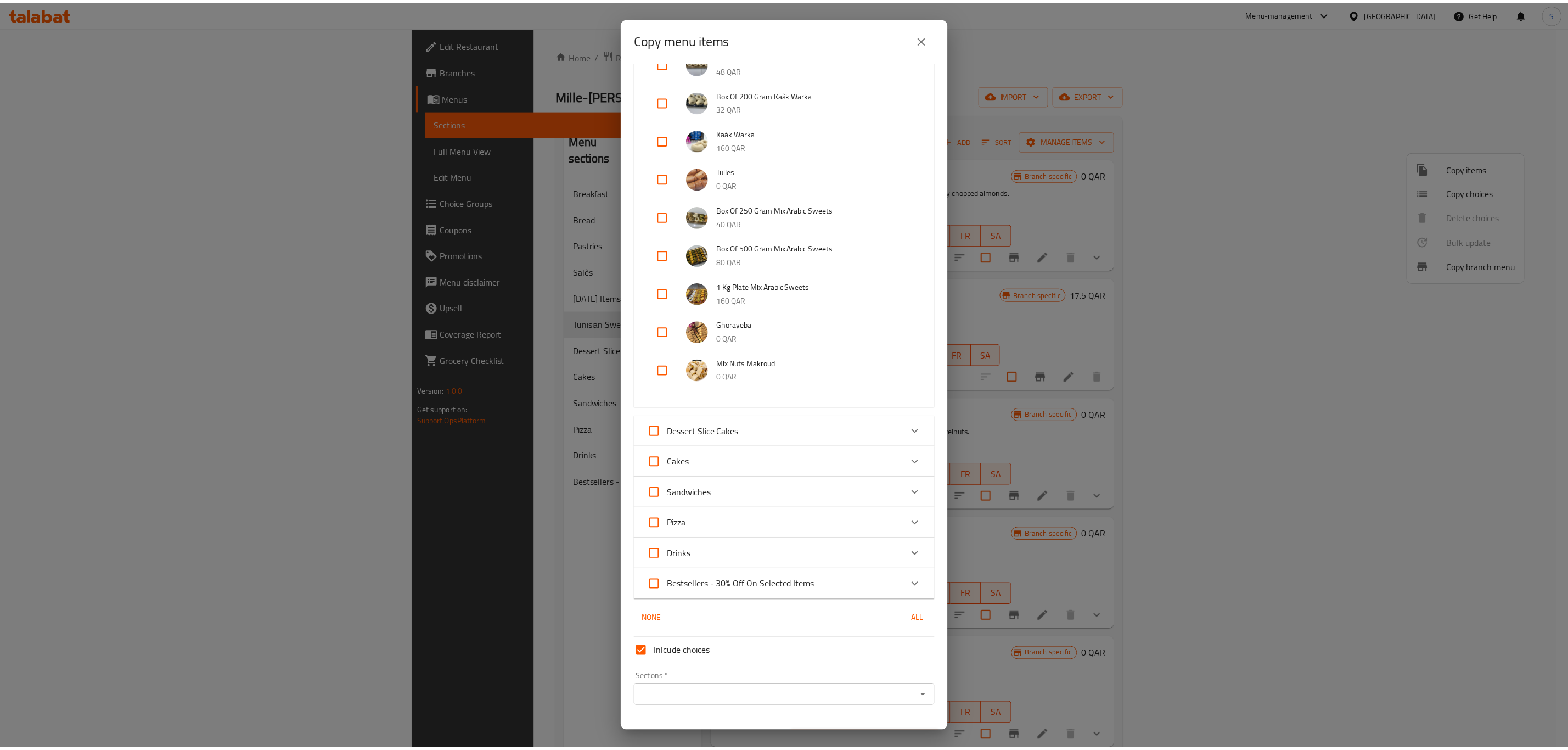
scroll to position [897, 0]
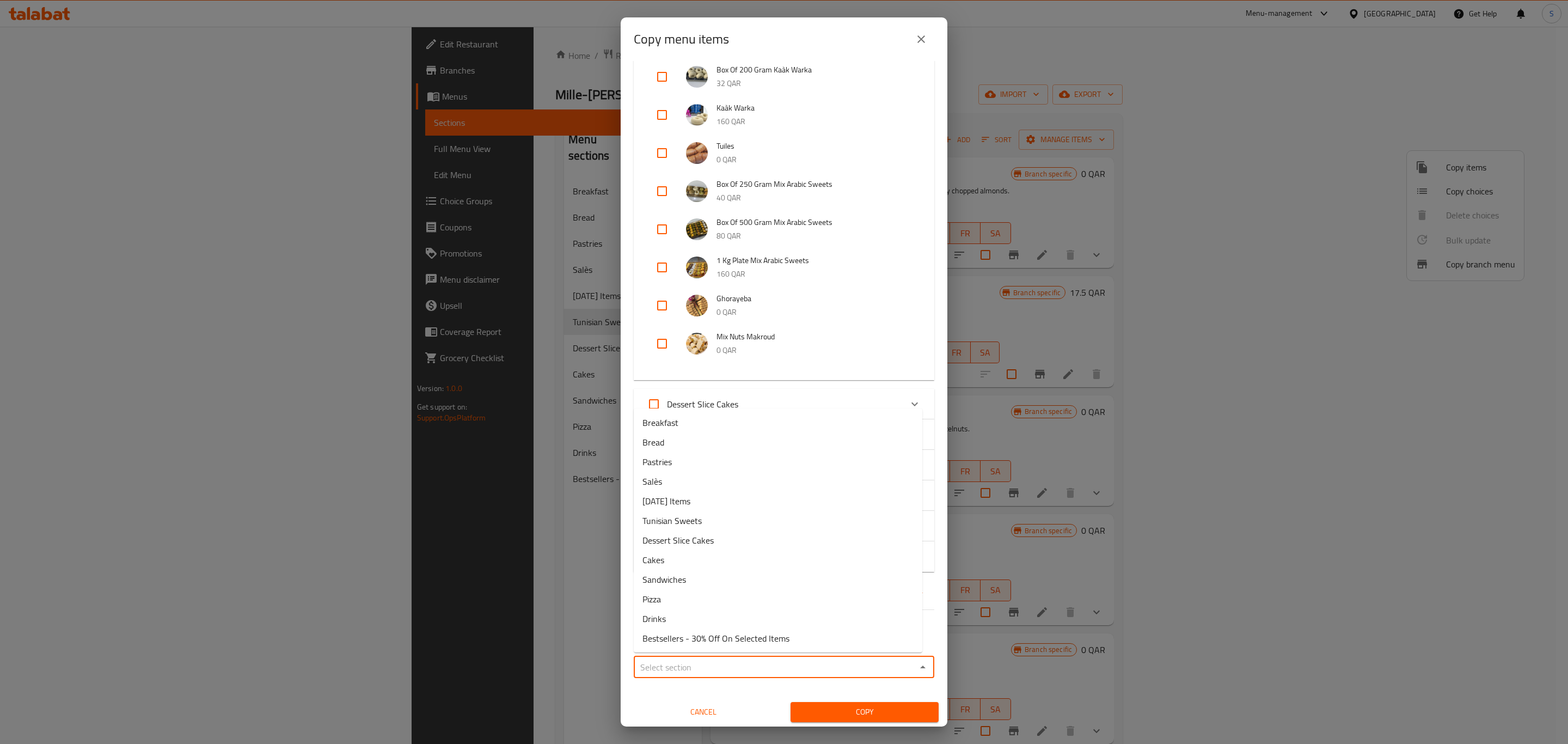
click at [753, 663] on input "Sections   *" at bounding box center [775, 667] width 276 height 15
click at [703, 525] on li "Tunisian Sweets" at bounding box center [778, 521] width 289 height 20
type input "Tunisian Sweets"
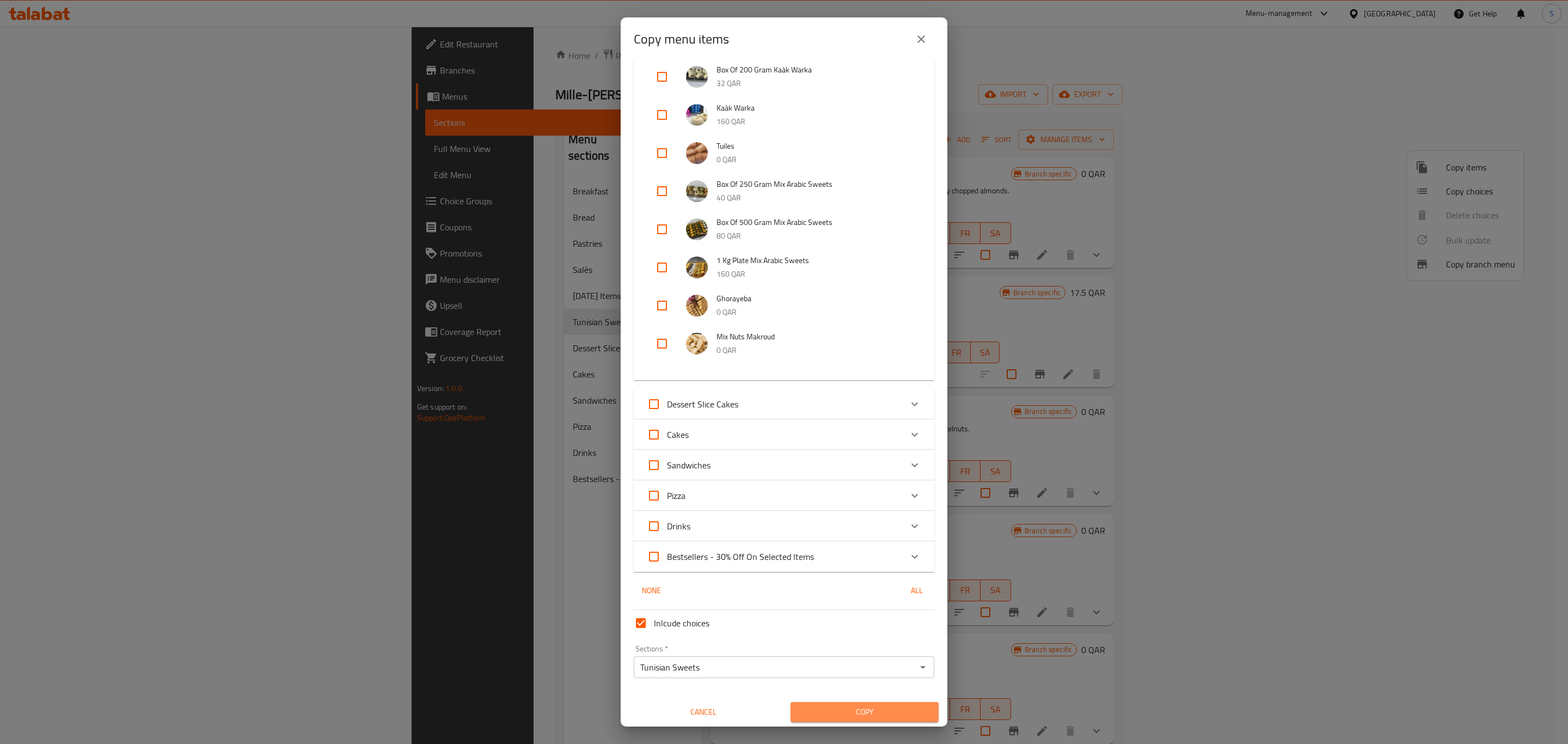
click at [860, 713] on span "Copy" at bounding box center [865, 712] width 131 height 14
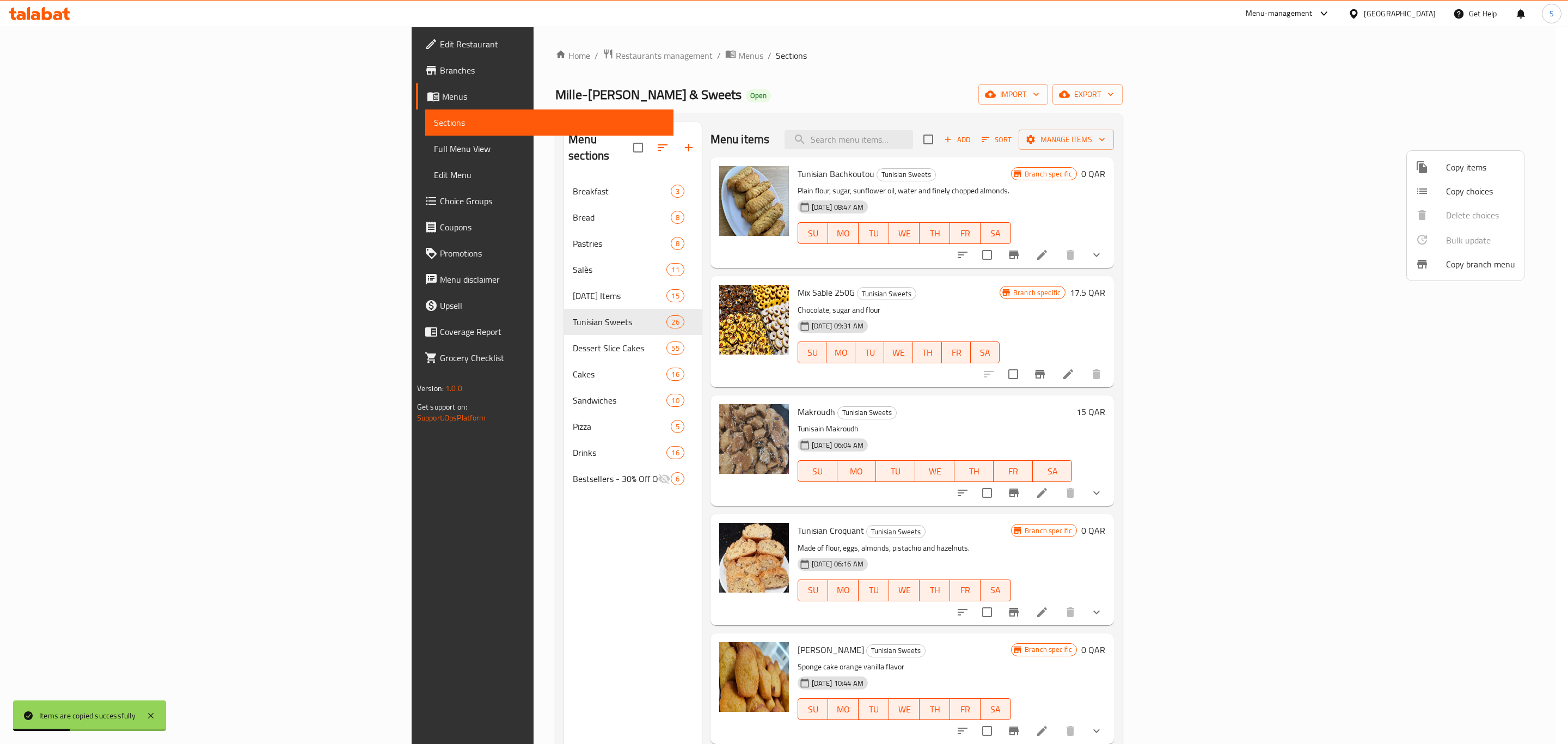
click at [1213, 180] on div at bounding box center [784, 372] width 1568 height 744
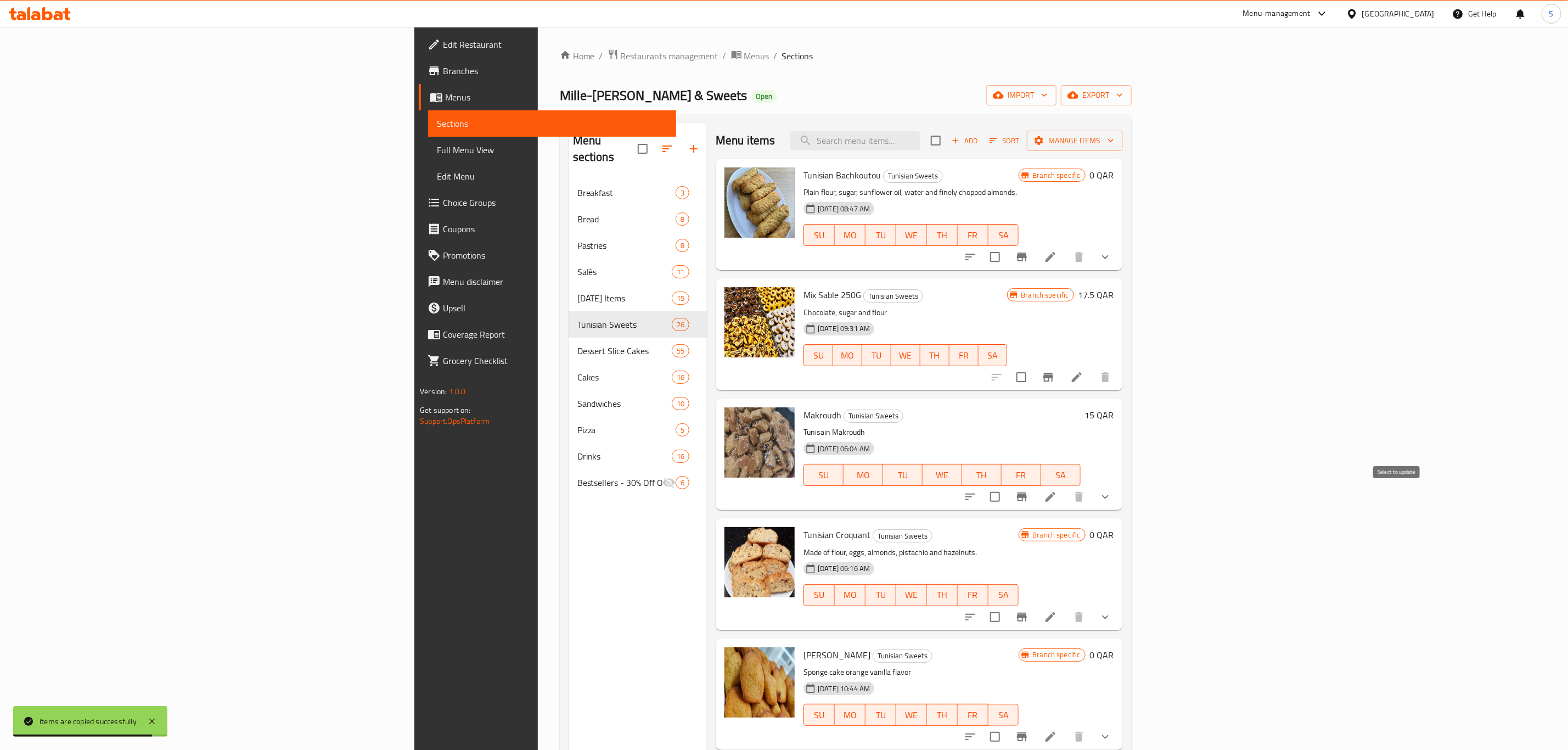
click at [1006, 496] on input "checkbox" at bounding box center [995, 496] width 23 height 23
click at [1114, 142] on span "Manage items" at bounding box center [1075, 141] width 79 height 14
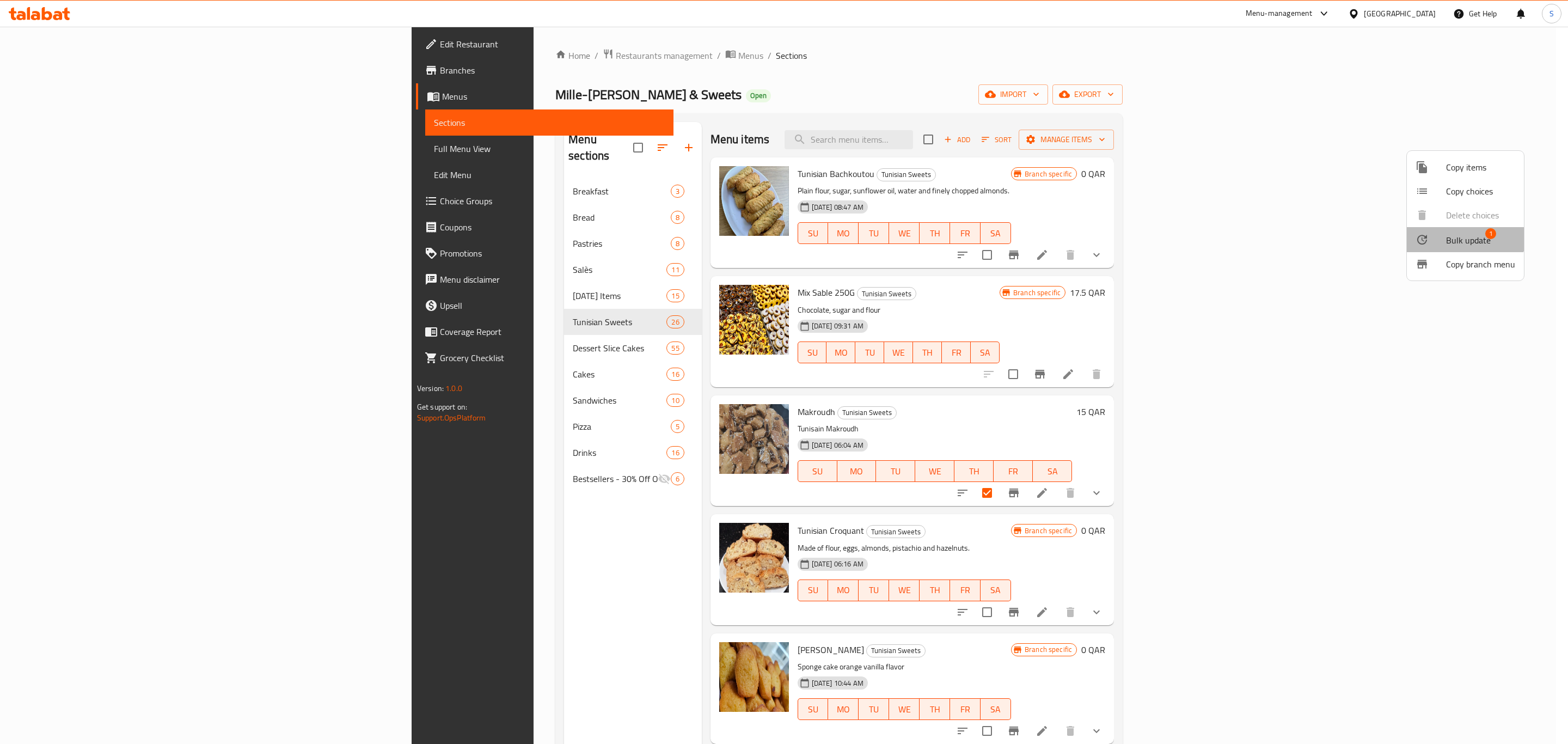
click at [1462, 234] on span "Bulk update" at bounding box center [1469, 241] width 45 height 13
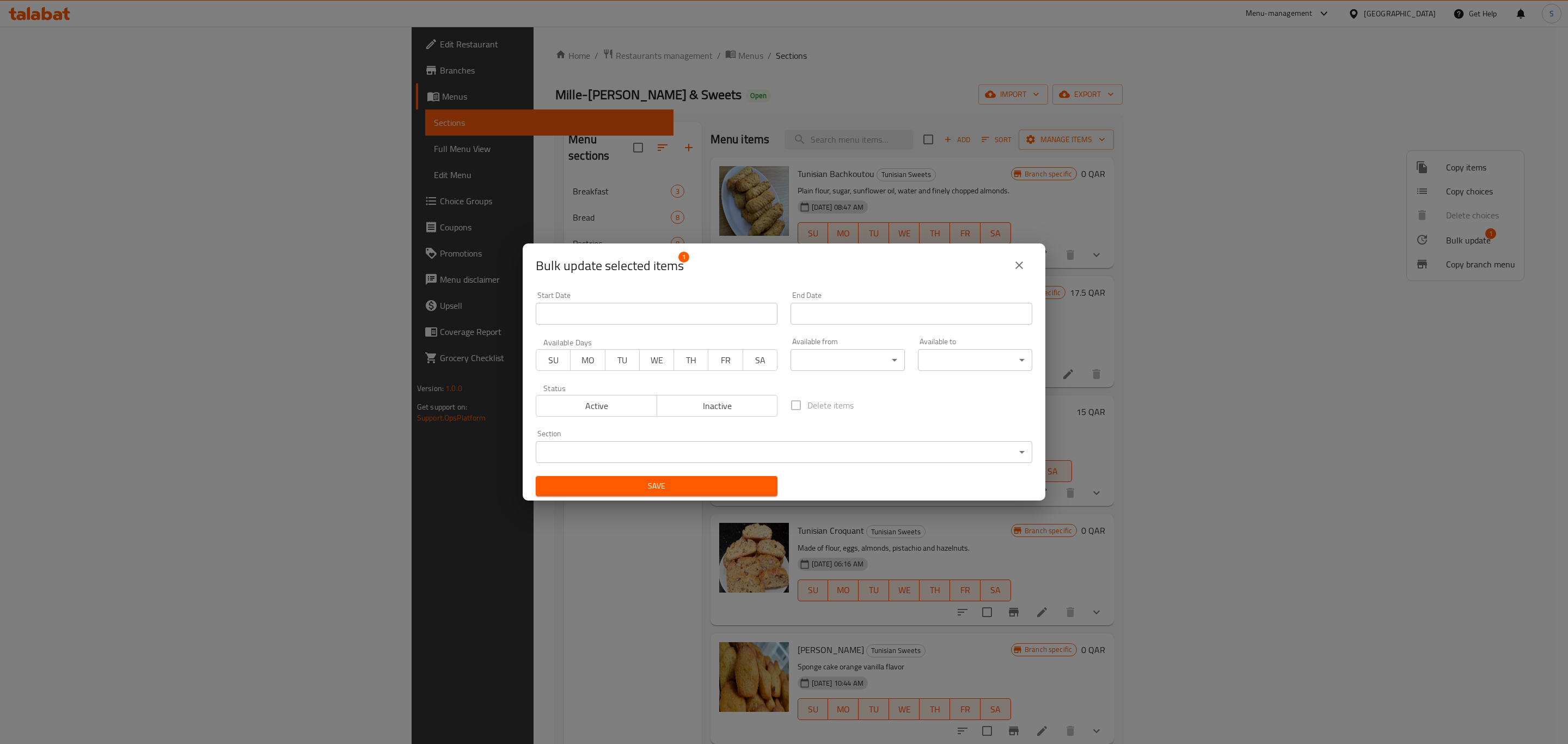
click at [716, 410] on span "Inactive" at bounding box center [718, 406] width 112 height 16
click at [660, 487] on span "Save" at bounding box center [657, 486] width 225 height 14
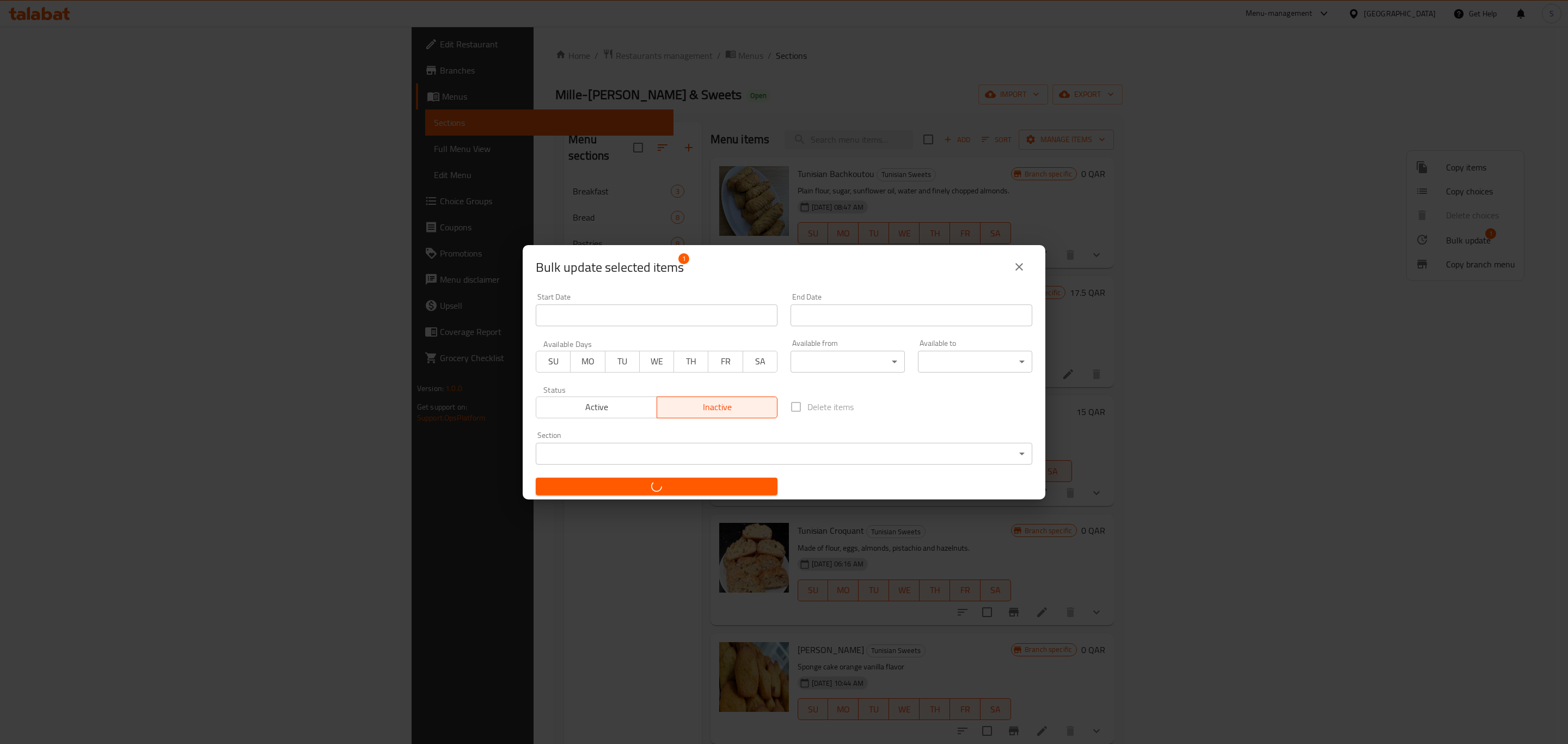
checkbox input "false"
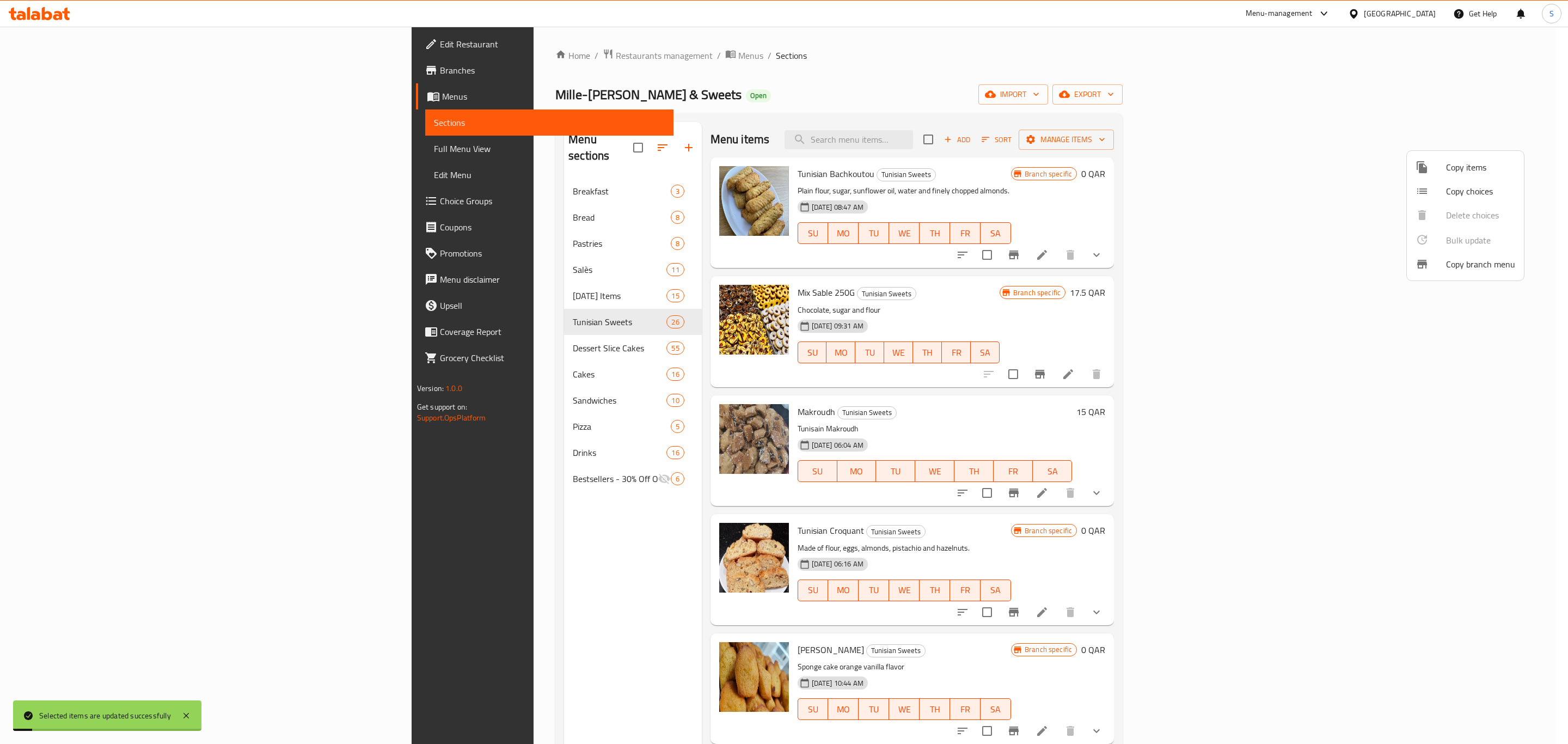
click at [1239, 184] on div at bounding box center [784, 372] width 1568 height 744
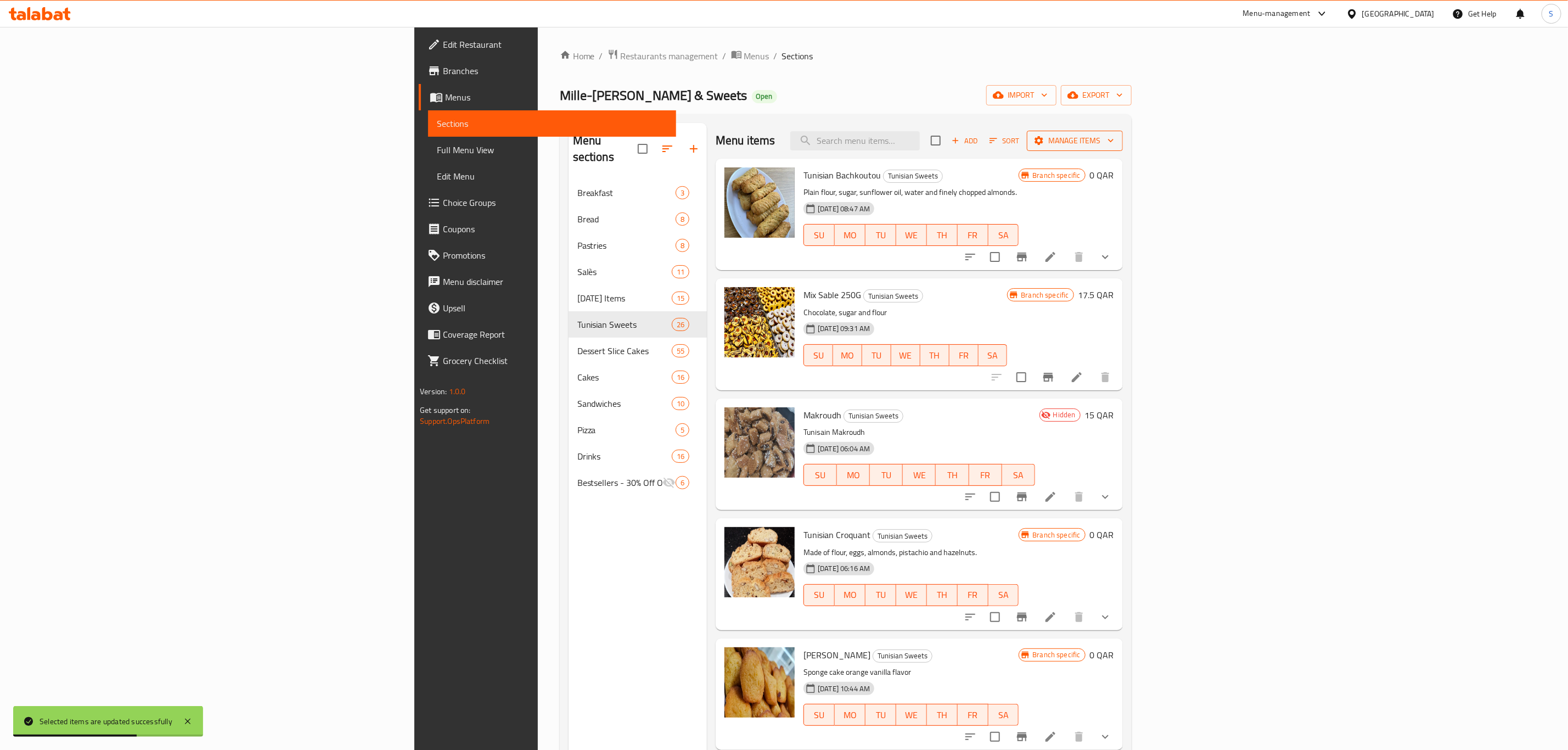
click at [1114, 143] on span "Manage items" at bounding box center [1075, 141] width 79 height 14
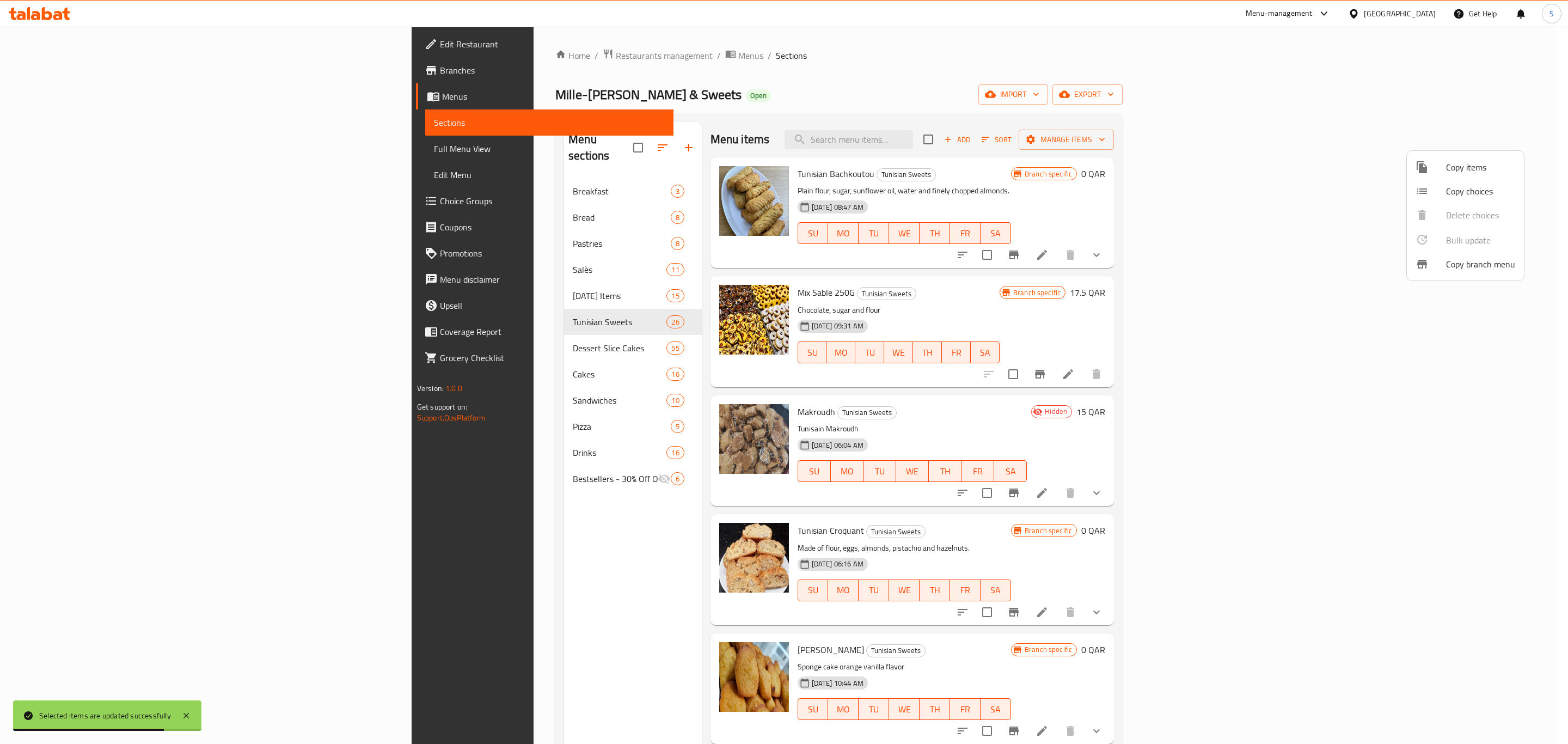
click at [1461, 174] on span "Copy items" at bounding box center [1481, 167] width 69 height 13
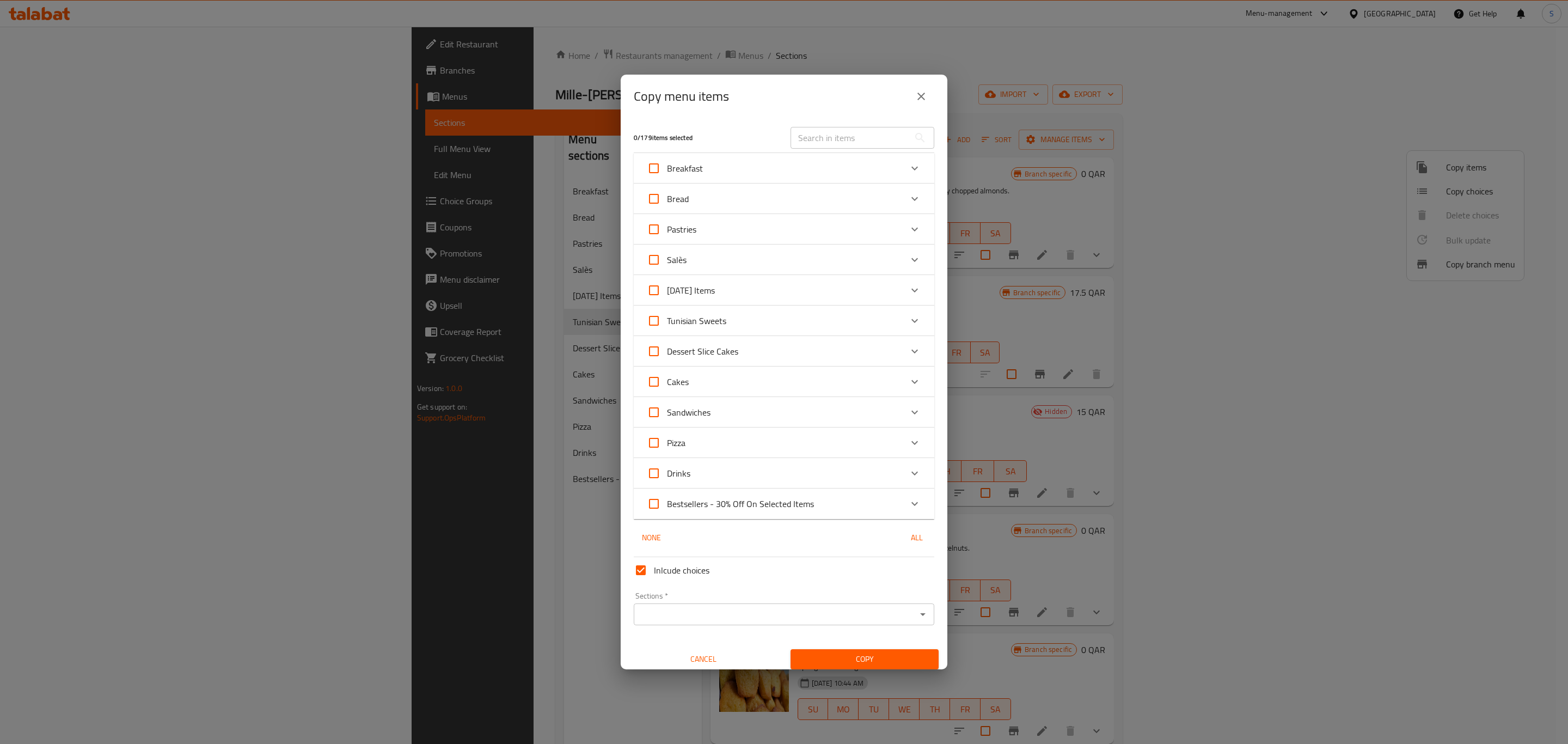
click at [835, 136] on input "text" at bounding box center [850, 137] width 119 height 22
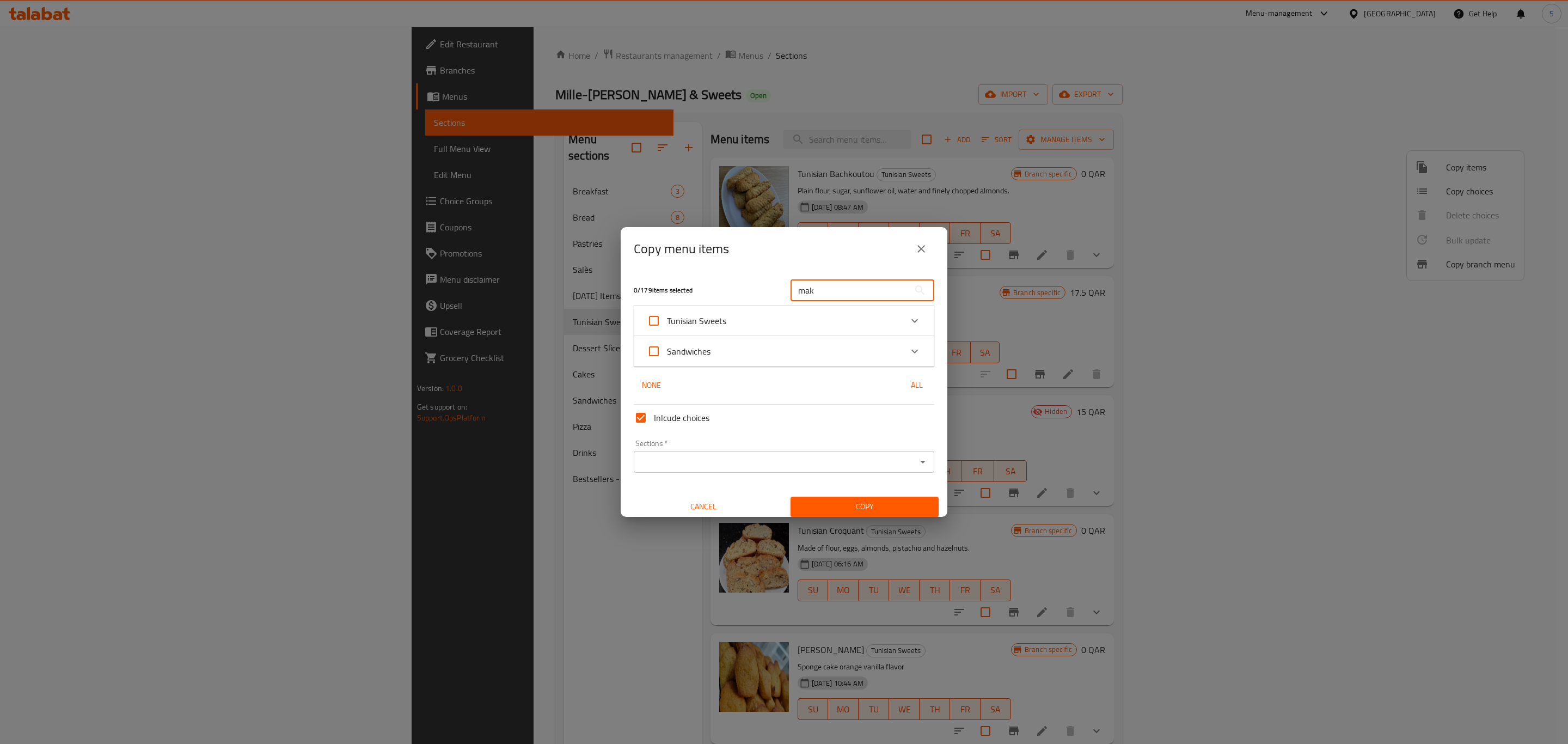
type input "mak"
click at [758, 268] on div "Copy menu items" at bounding box center [784, 249] width 326 height 44
click at [908, 354] on icon "Expand" at bounding box center [915, 352] width 13 height 13
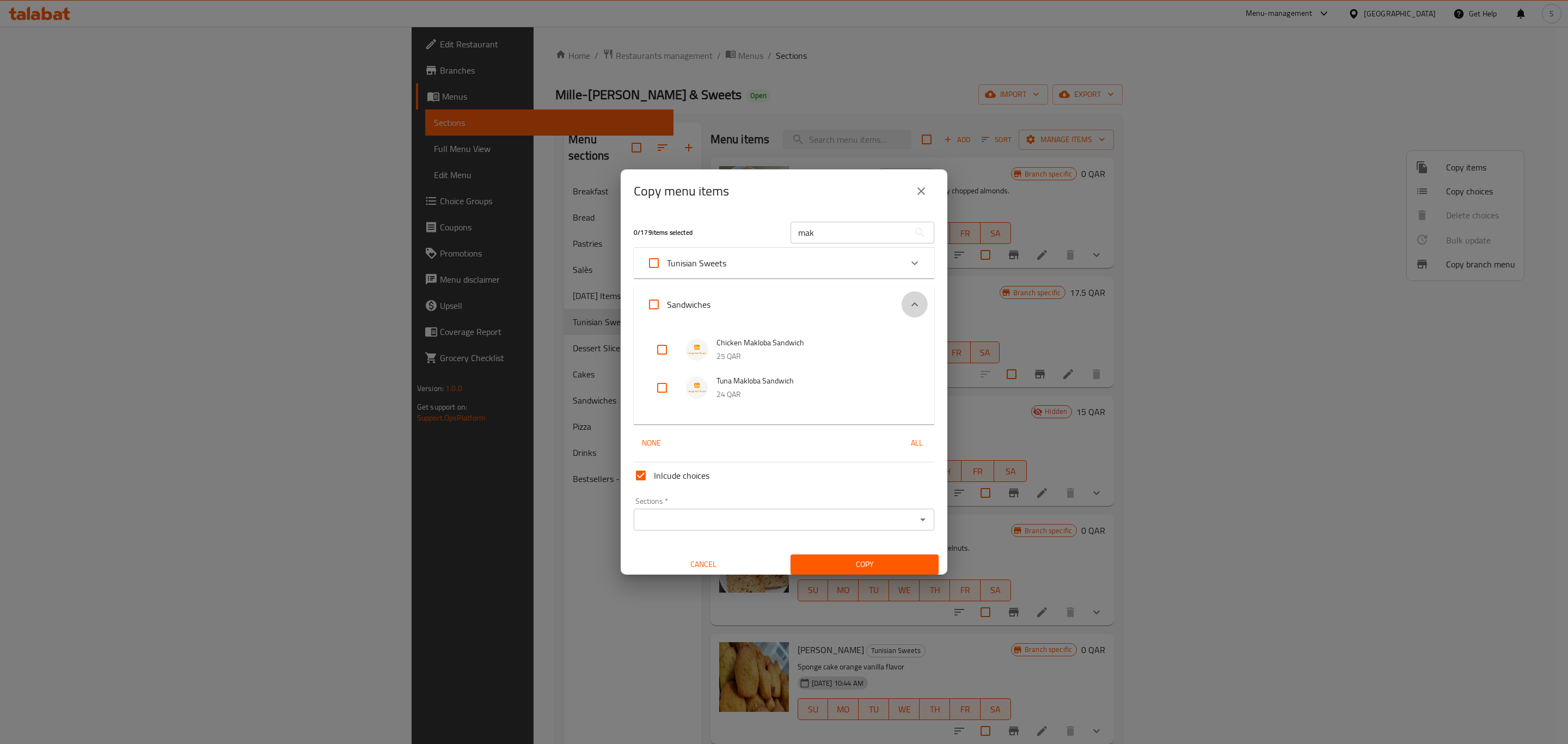
click at [908, 306] on icon "Expand" at bounding box center [915, 305] width 13 height 13
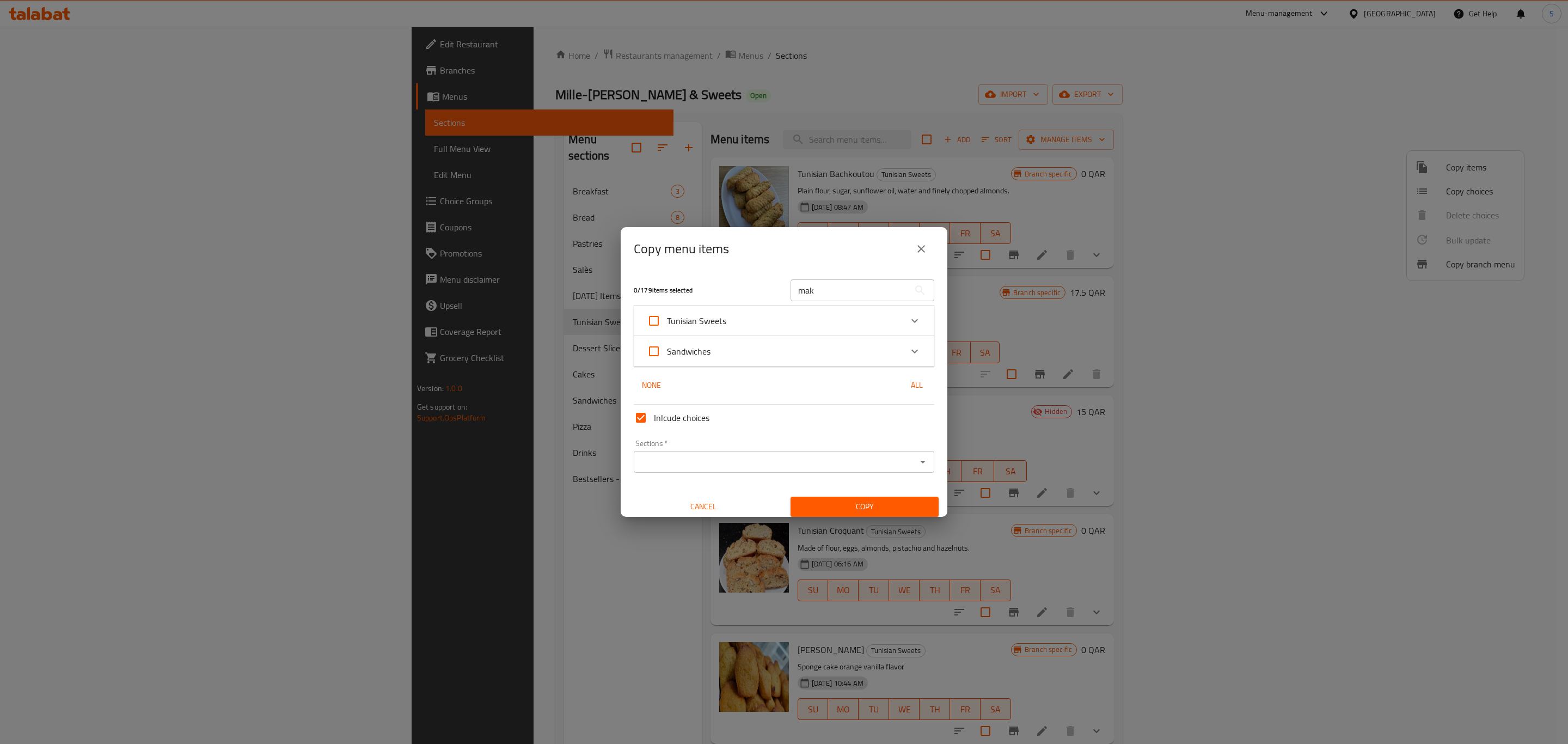
click at [909, 314] on div "Expand" at bounding box center [915, 321] width 26 height 26
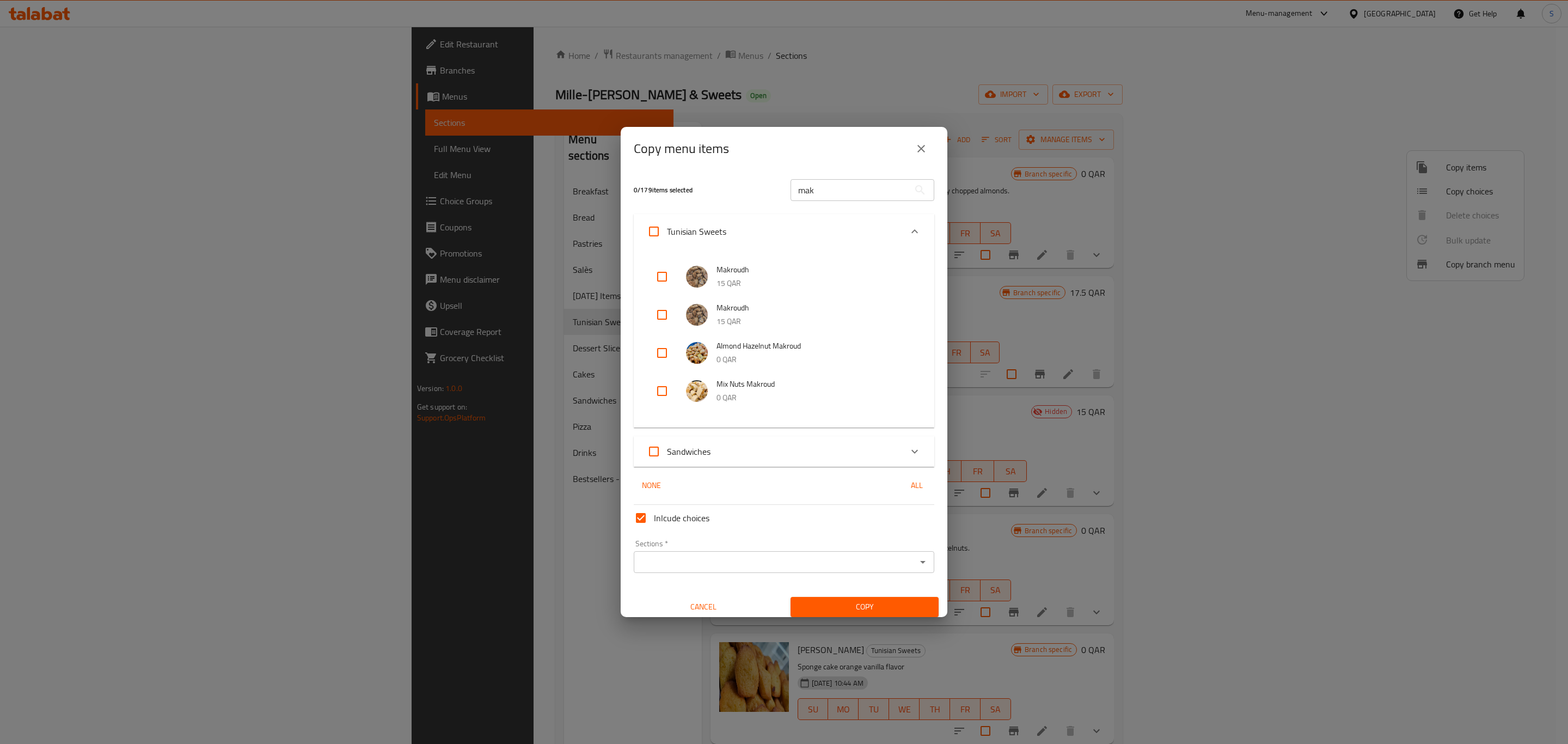
click at [667, 314] on input "checkbox" at bounding box center [662, 315] width 26 height 26
checkbox input "true"
click at [637, 513] on input "Inlcude choices" at bounding box center [641, 518] width 26 height 26
checkbox input "false"
click at [700, 570] on div "Sections *" at bounding box center [784, 562] width 301 height 22
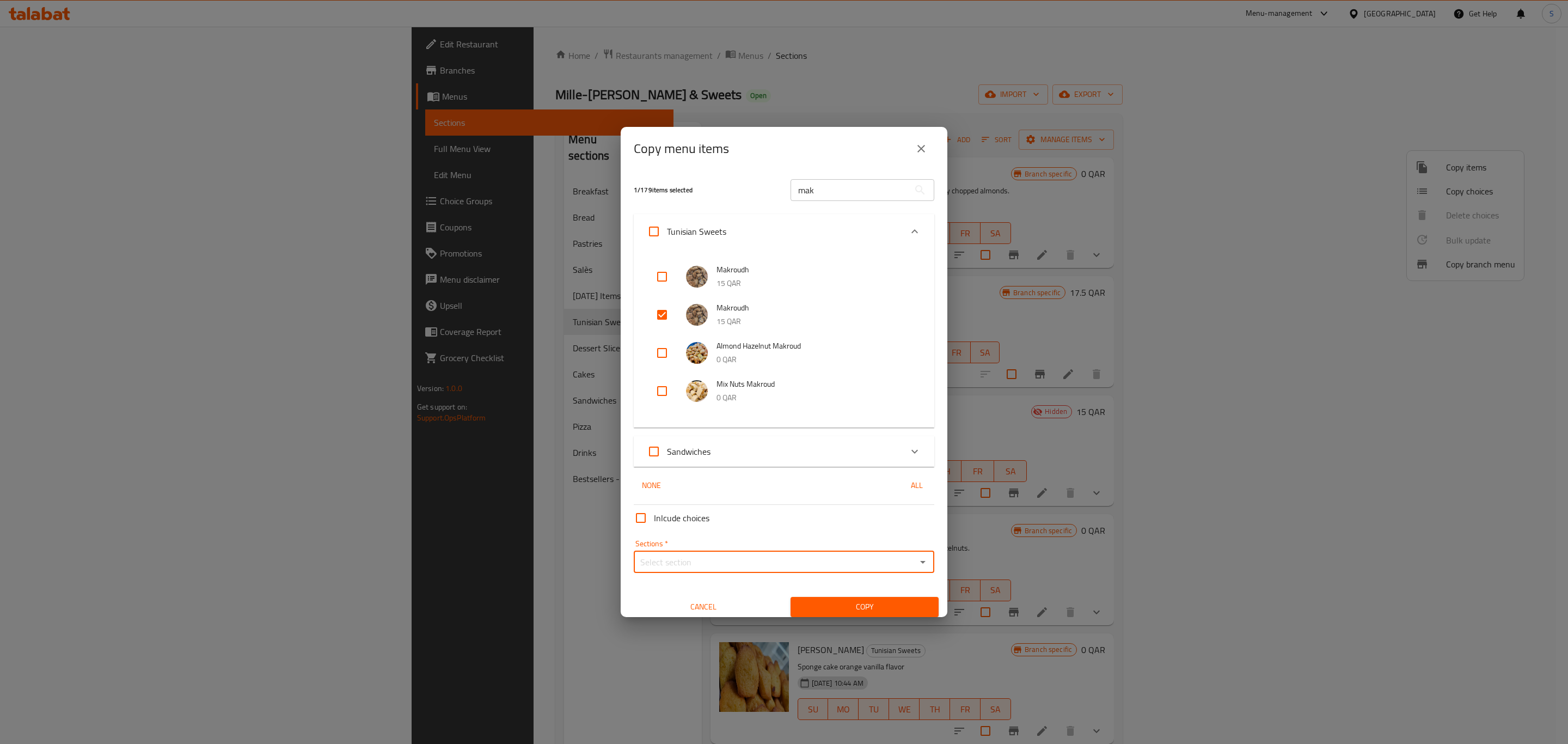
click at [700, 560] on input "Sections   *" at bounding box center [775, 562] width 276 height 15
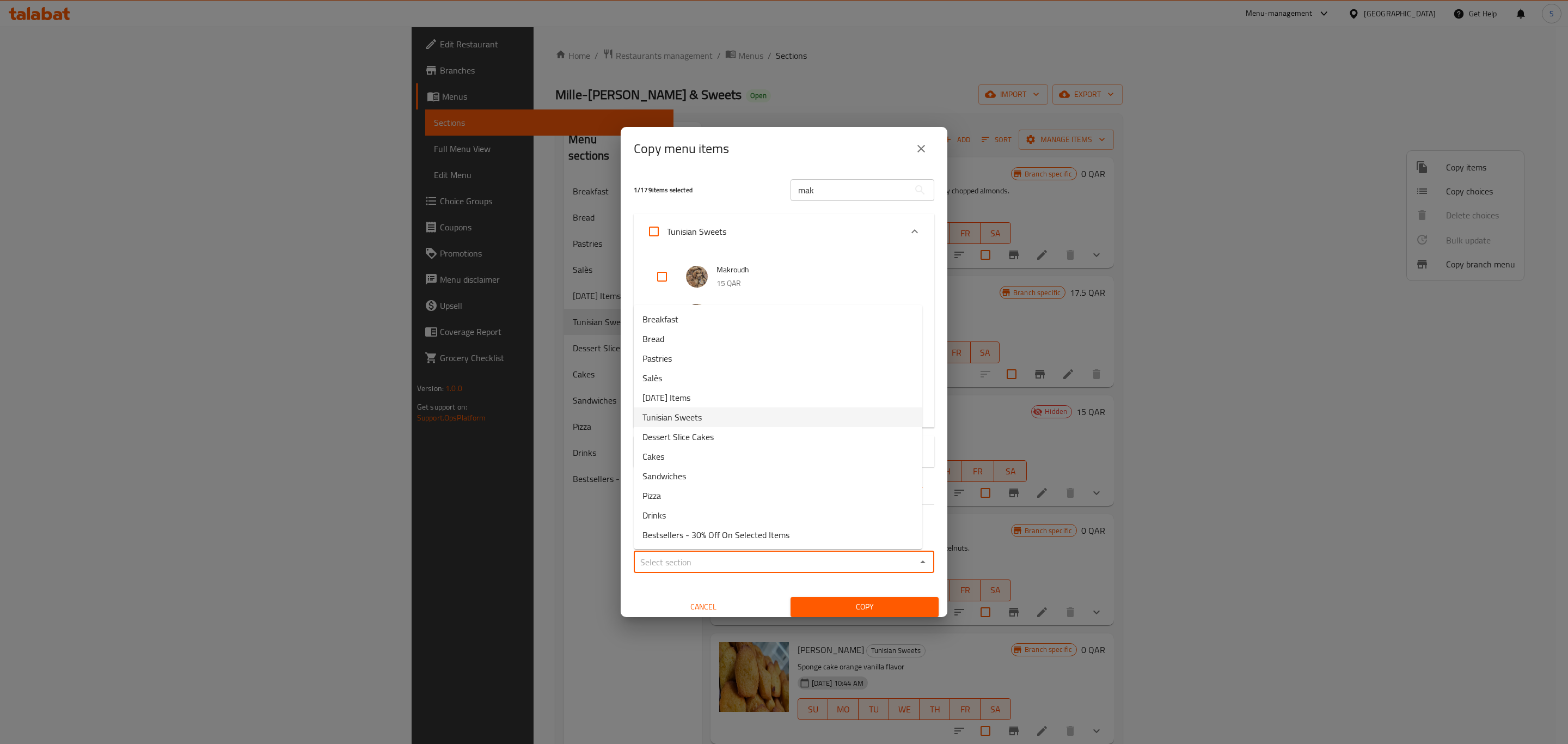
click at [735, 420] on li "Tunisian Sweets" at bounding box center [778, 417] width 289 height 20
type input "Tunisian Sweets"
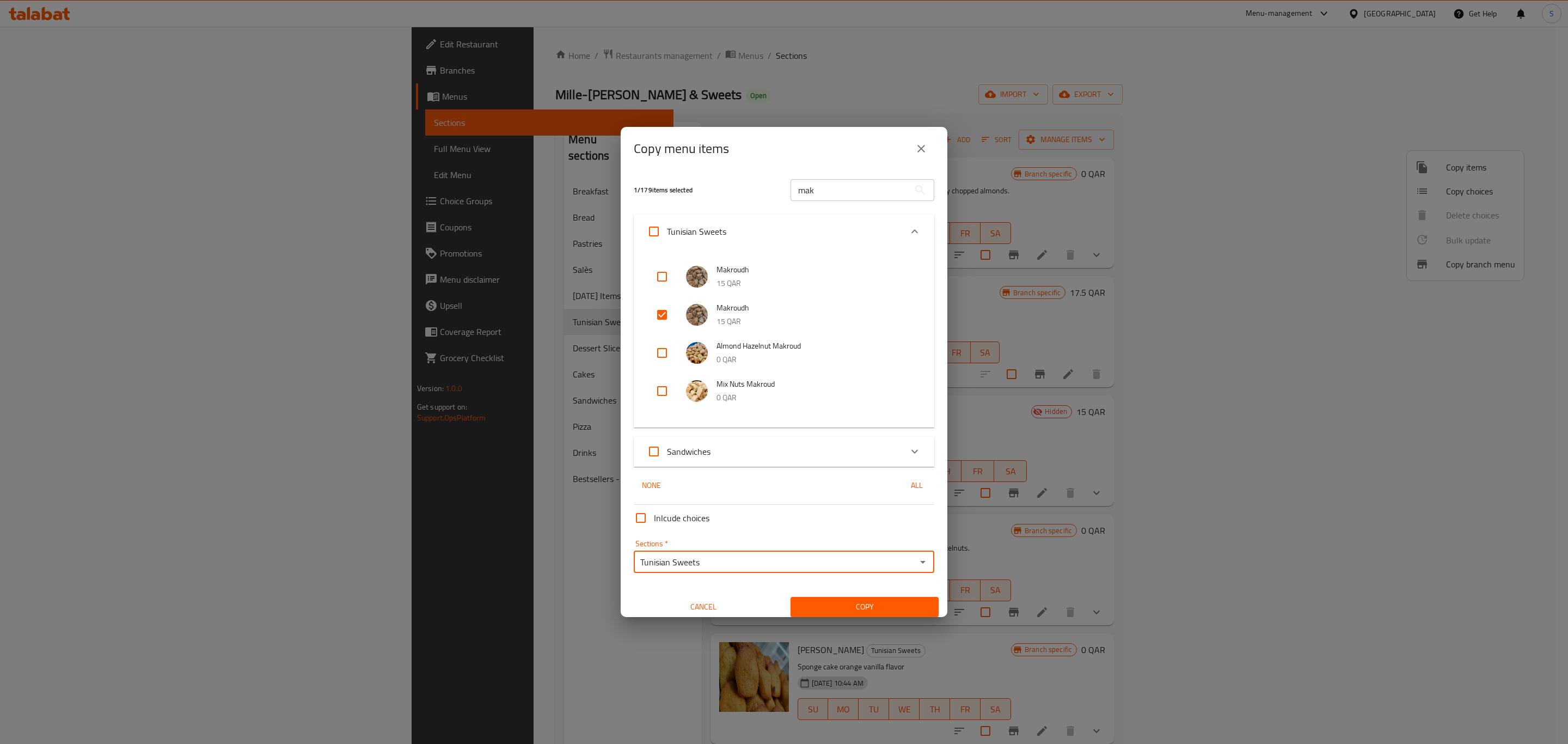
click at [814, 599] on button "Copy" at bounding box center [864, 607] width 148 height 20
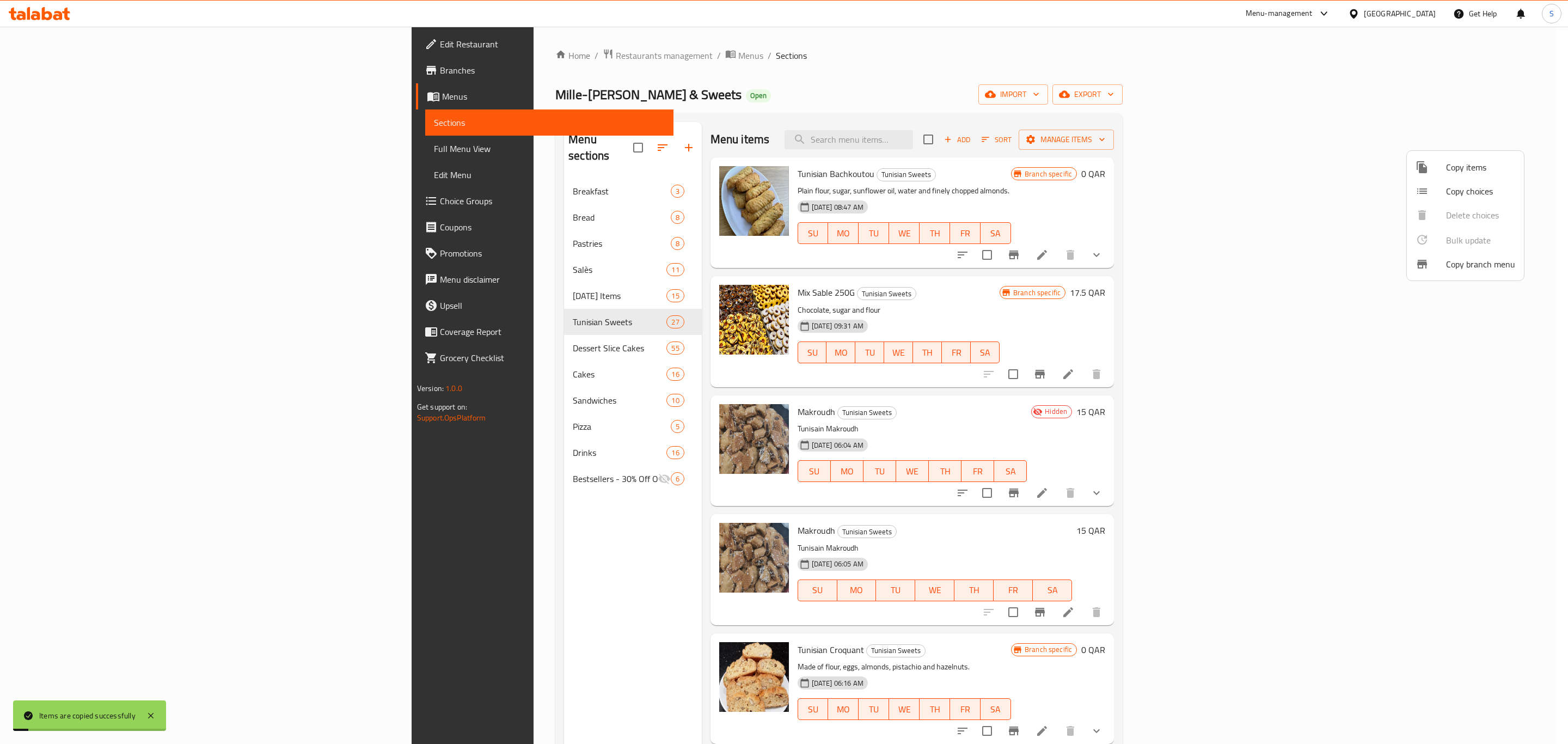
click at [1195, 131] on div at bounding box center [784, 372] width 1568 height 744
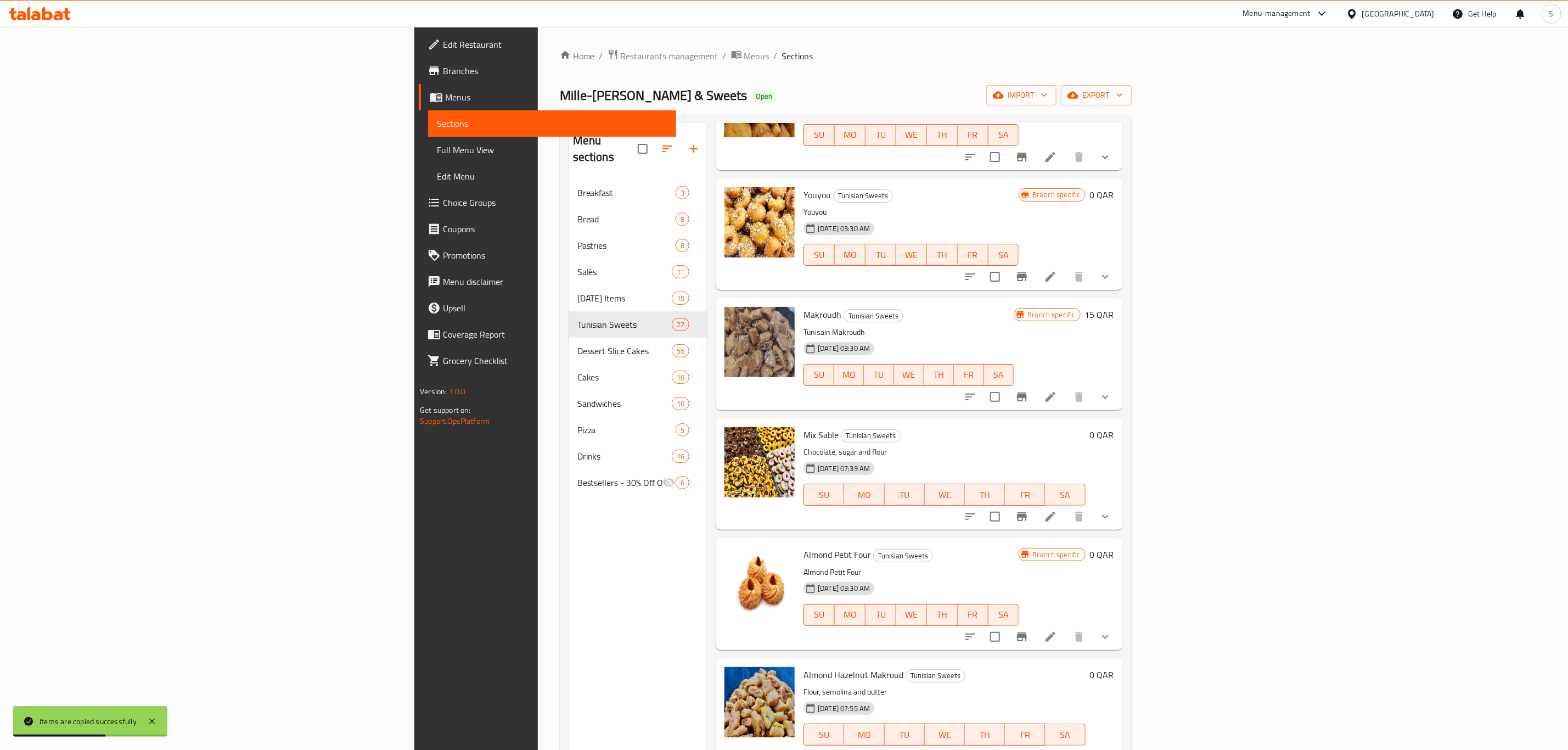
scroll to position [741, 0]
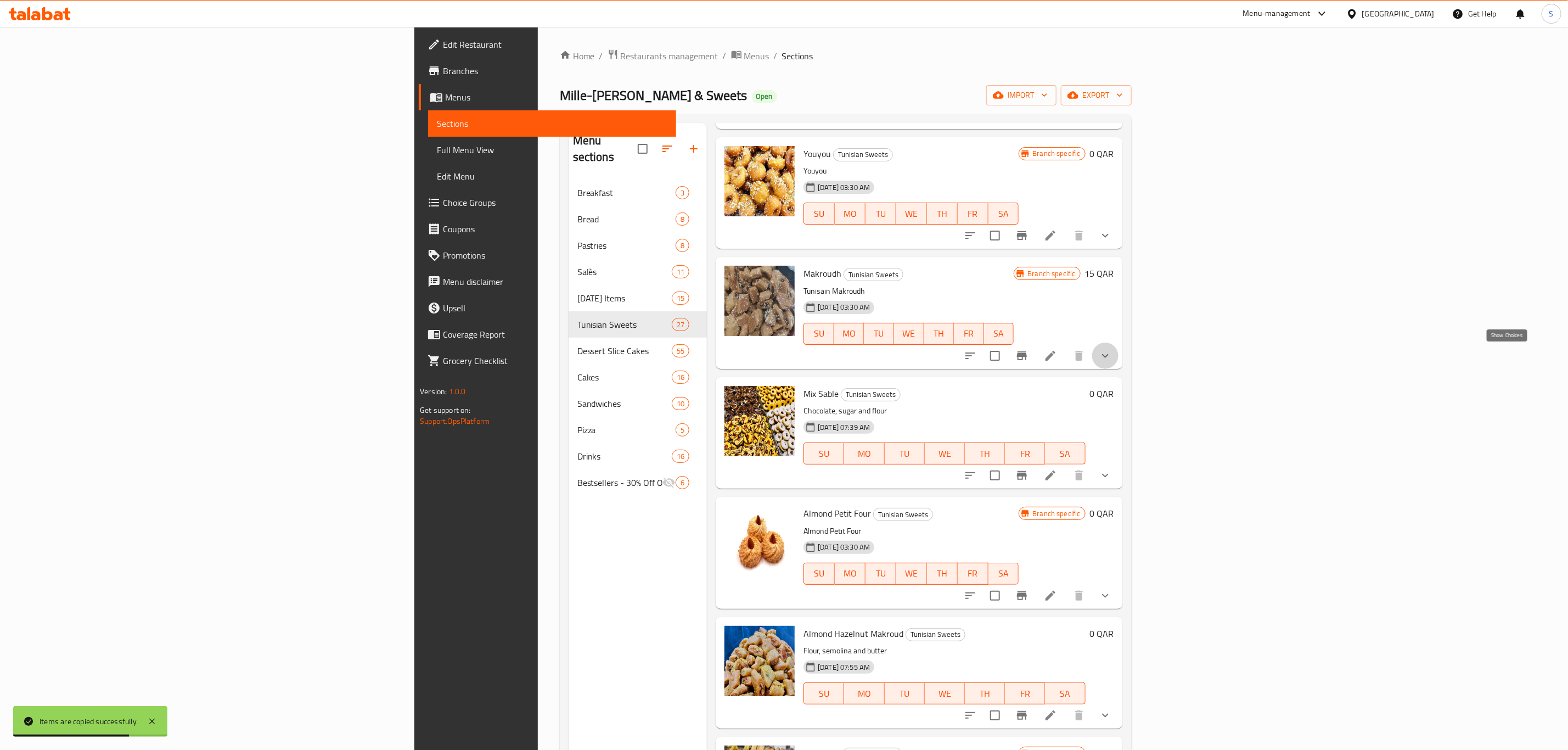
click at [1112, 358] on icon "show more" at bounding box center [1106, 356] width 13 height 13
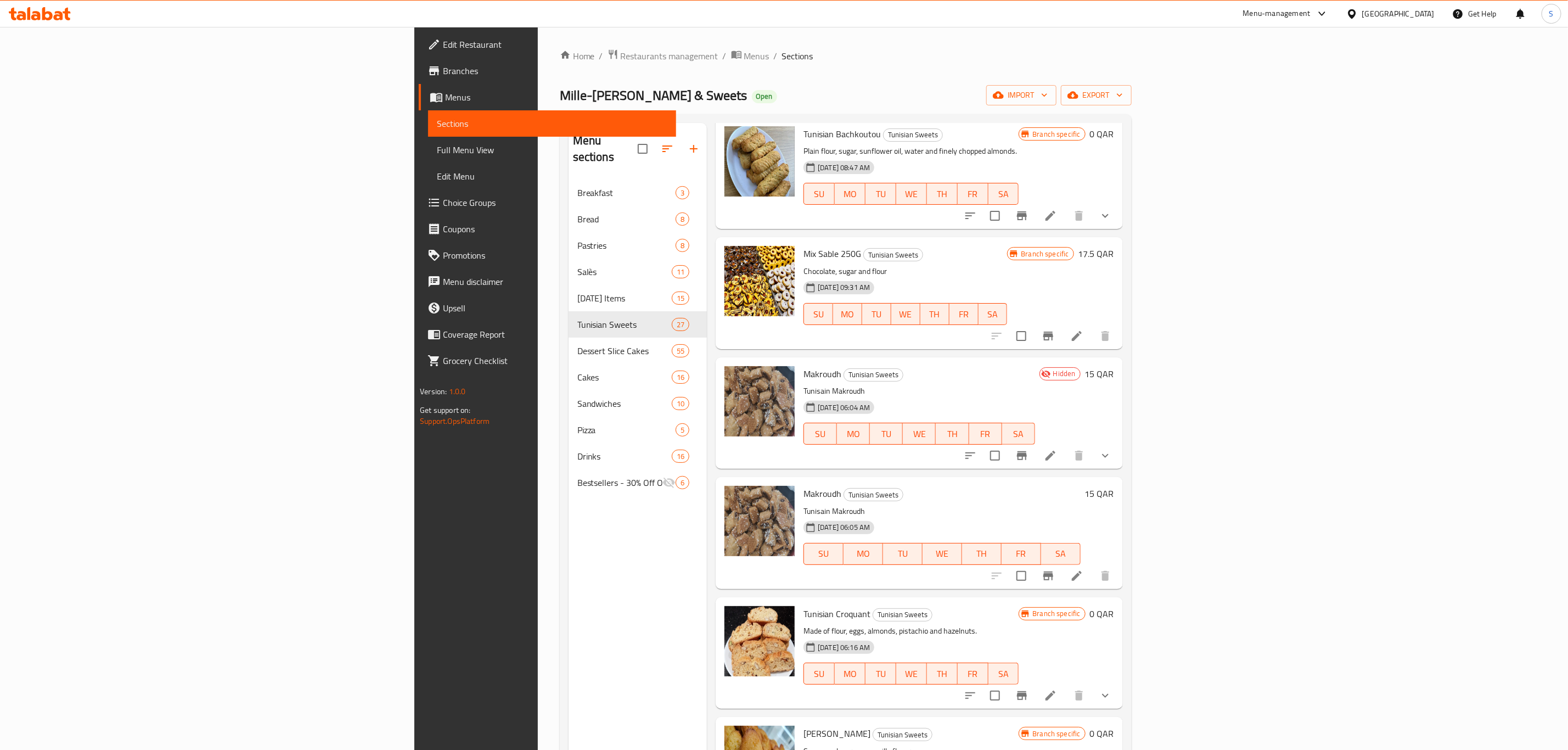
scroll to position [0, 0]
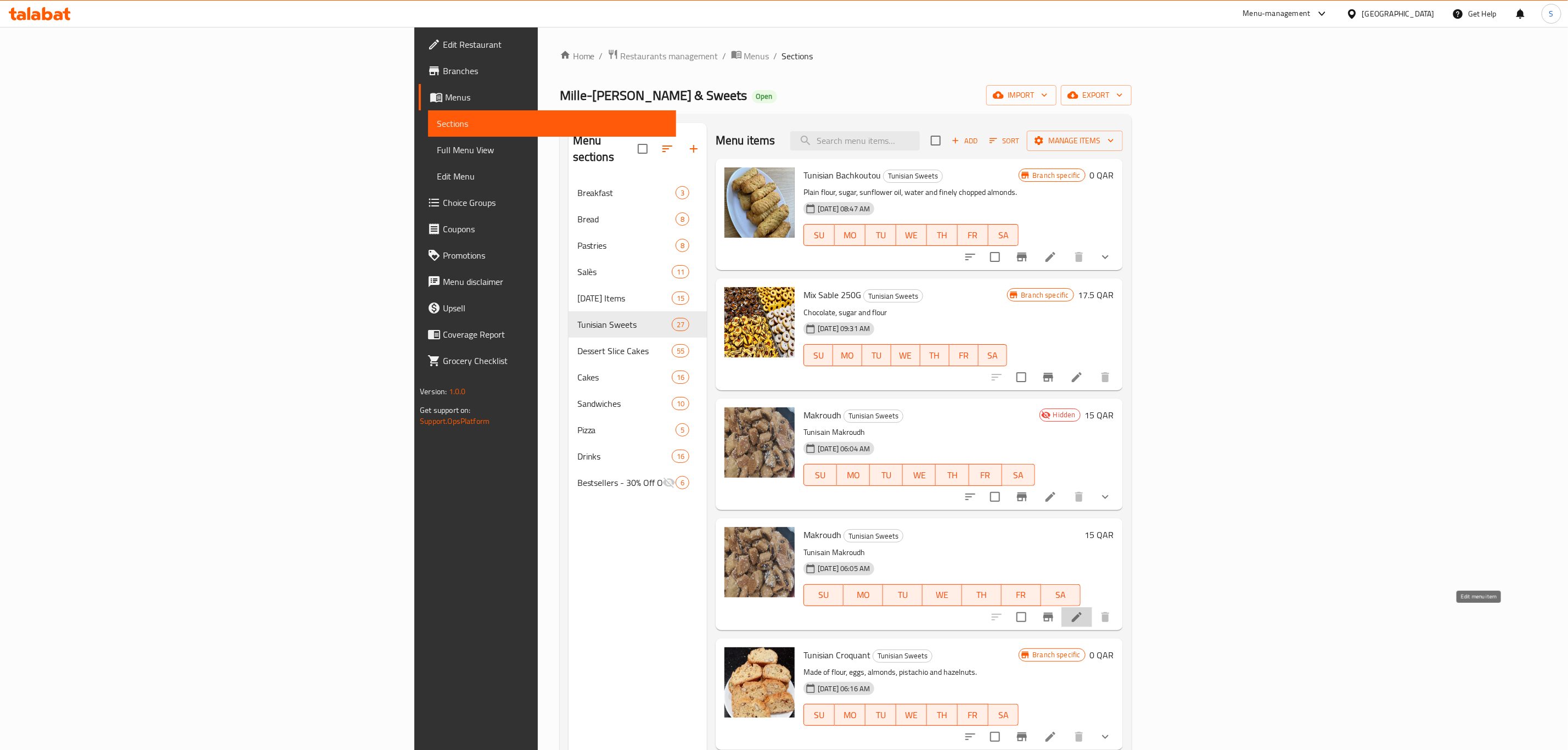
click at [1082, 619] on icon at bounding box center [1076, 617] width 10 height 10
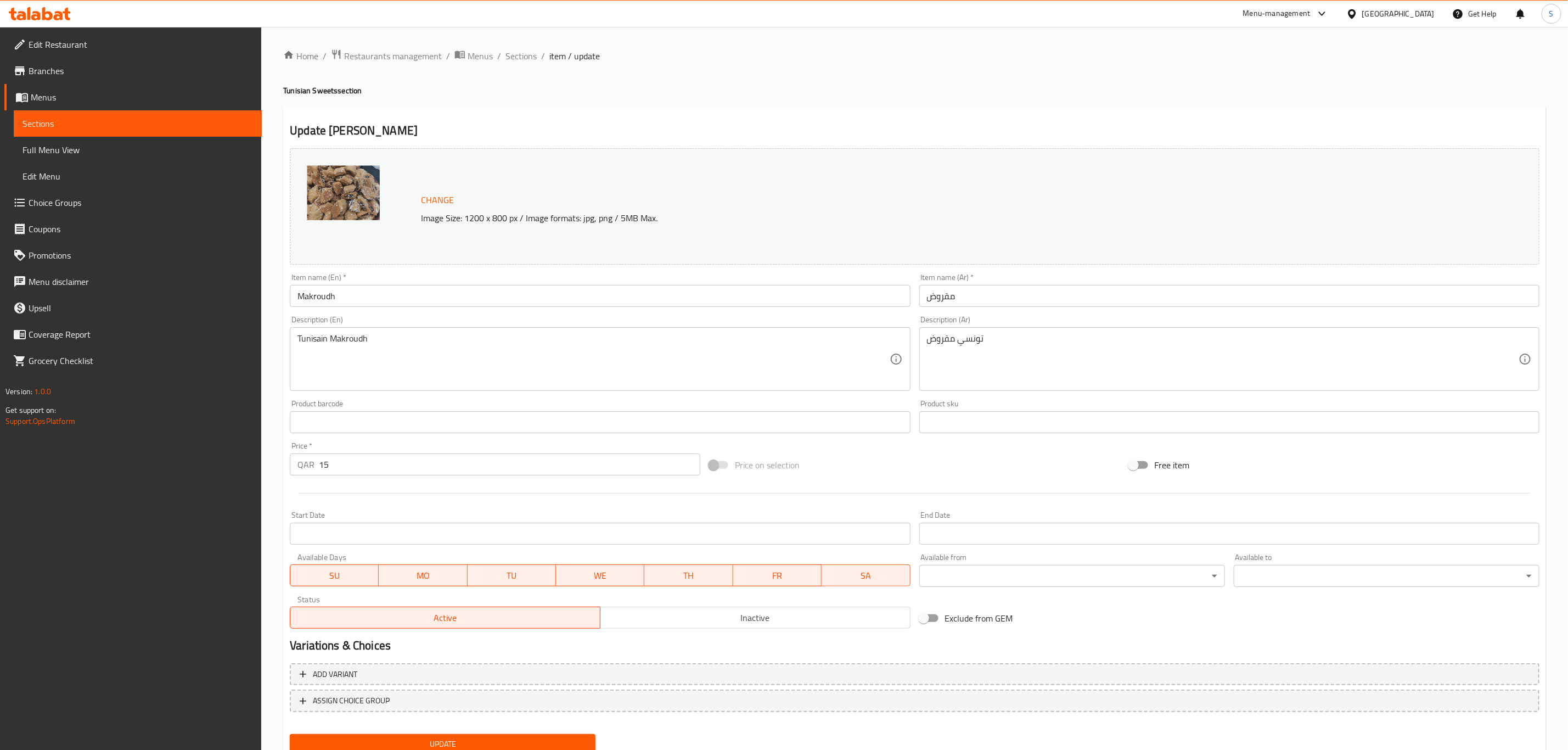
click at [417, 290] on input "Makroudh" at bounding box center [599, 296] width 620 height 22
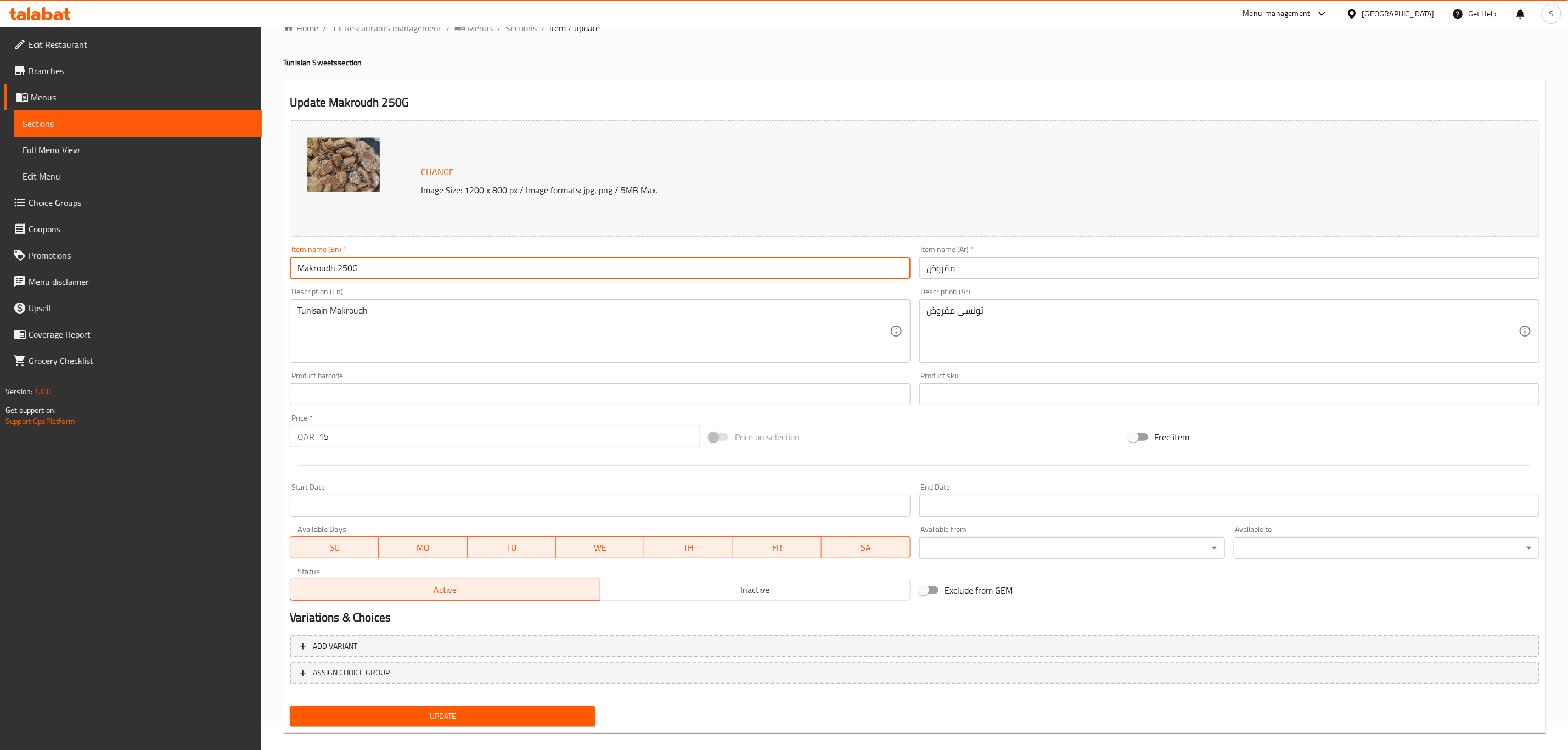
scroll to position [40, 0]
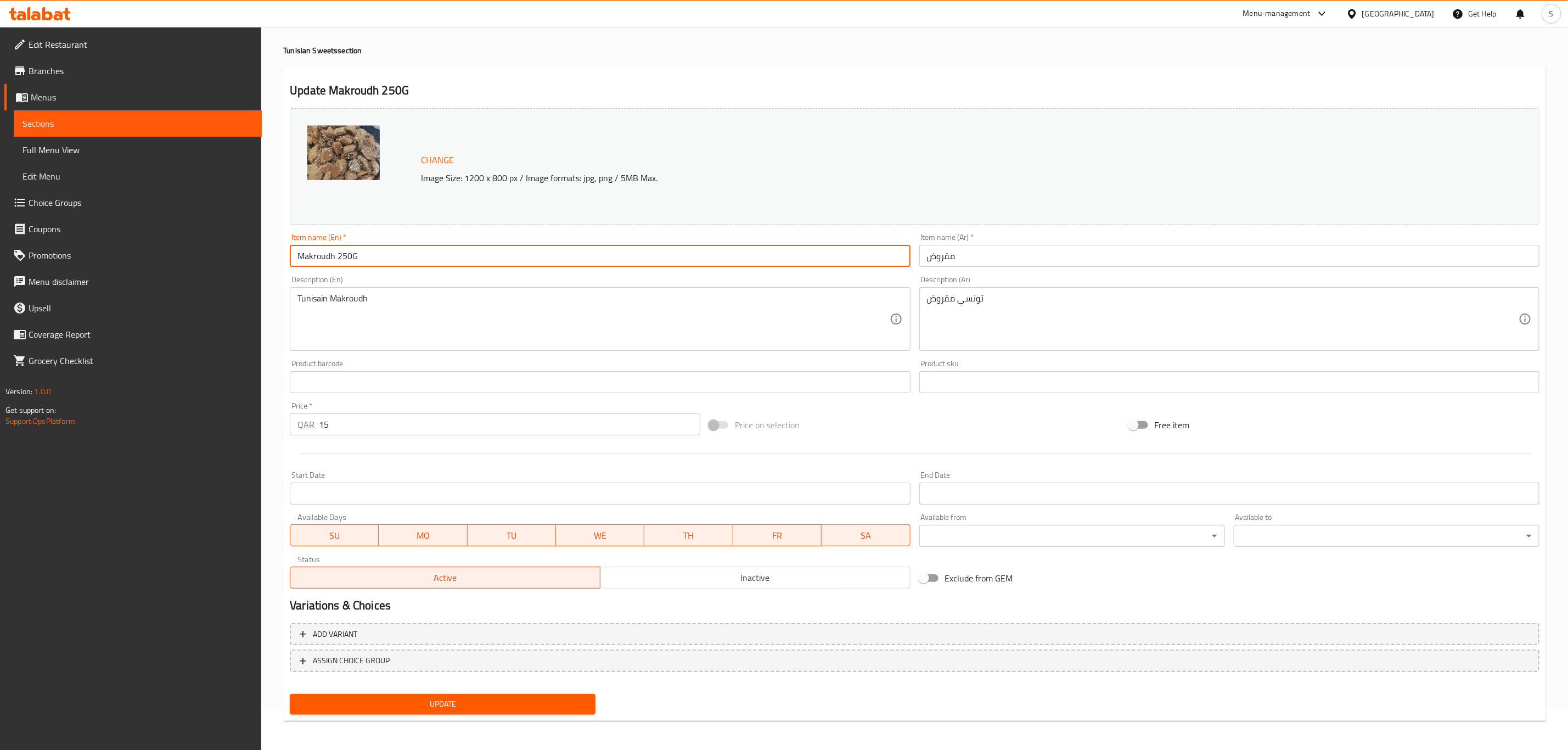
type input "Makroudh 250G"
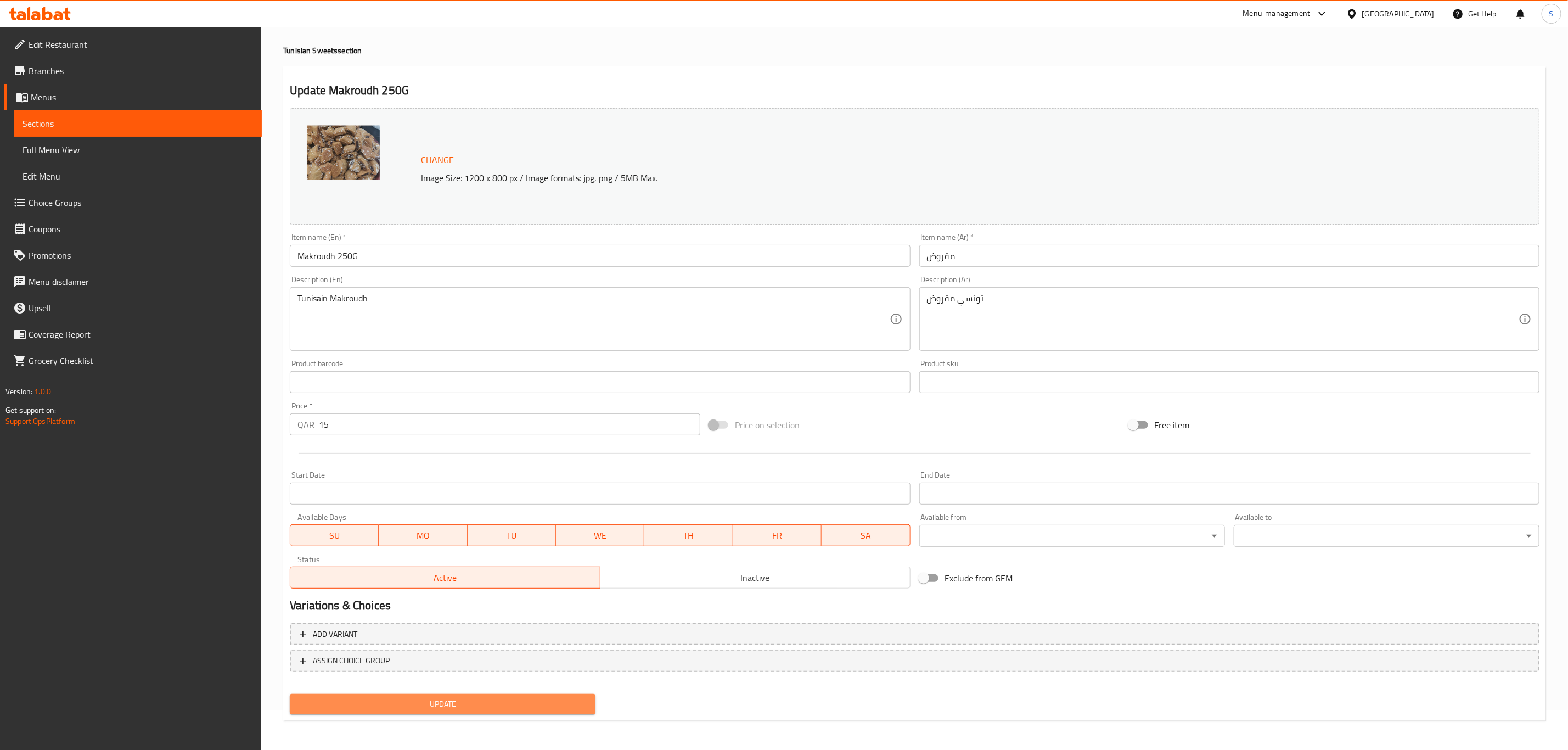
click at [426, 703] on span "Update" at bounding box center [442, 704] width 288 height 14
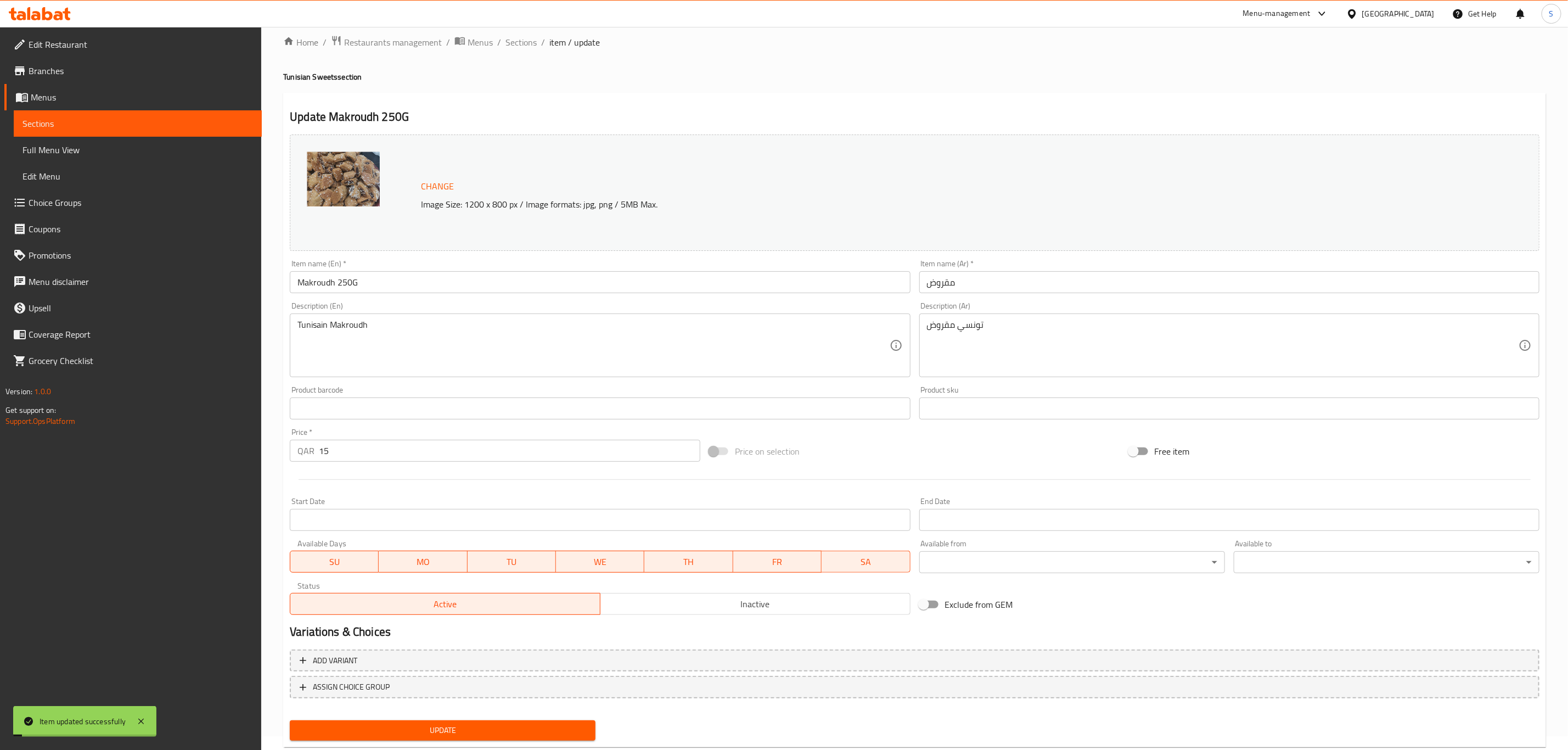
scroll to position [0, 0]
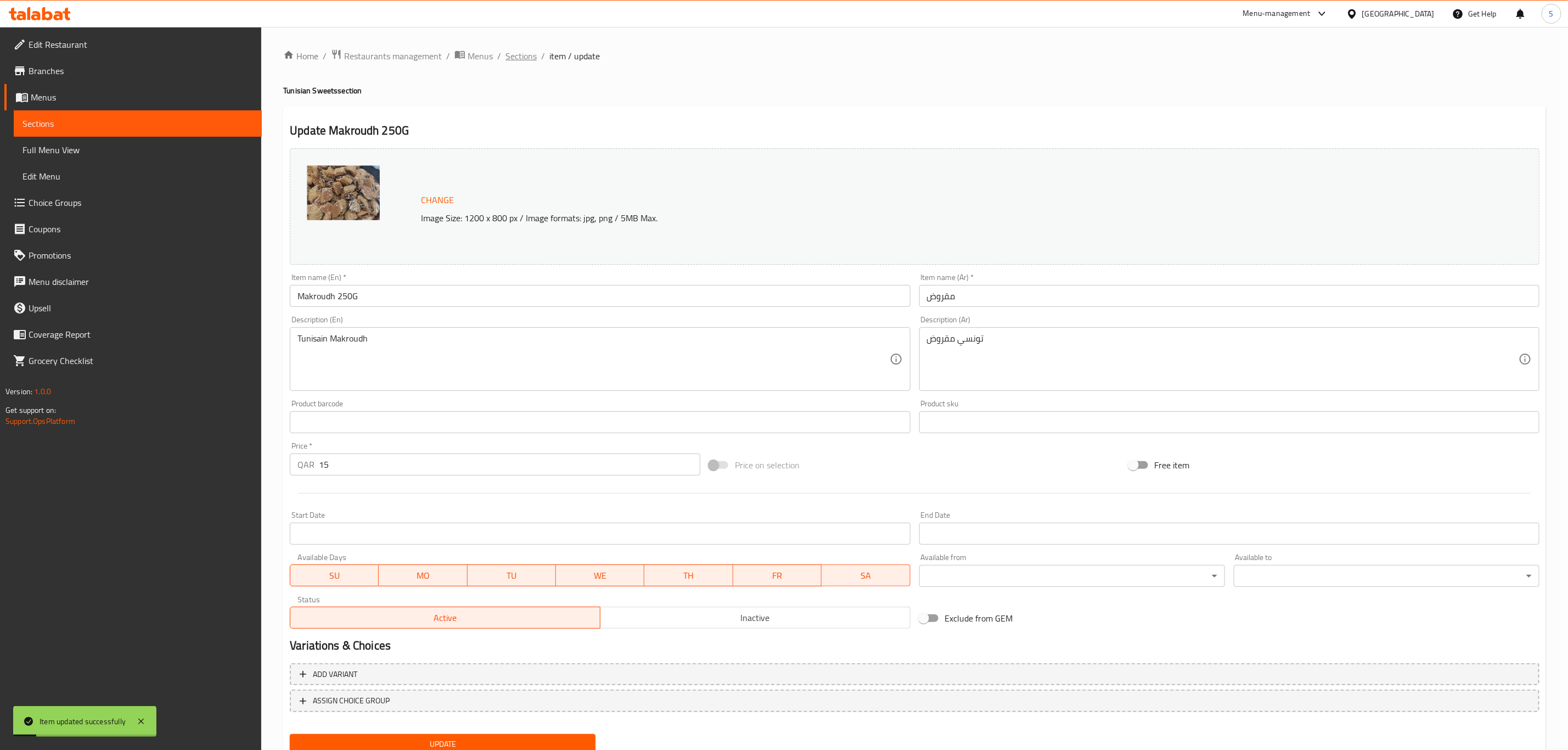
click at [529, 59] on span "Sections" at bounding box center [521, 56] width 31 height 13
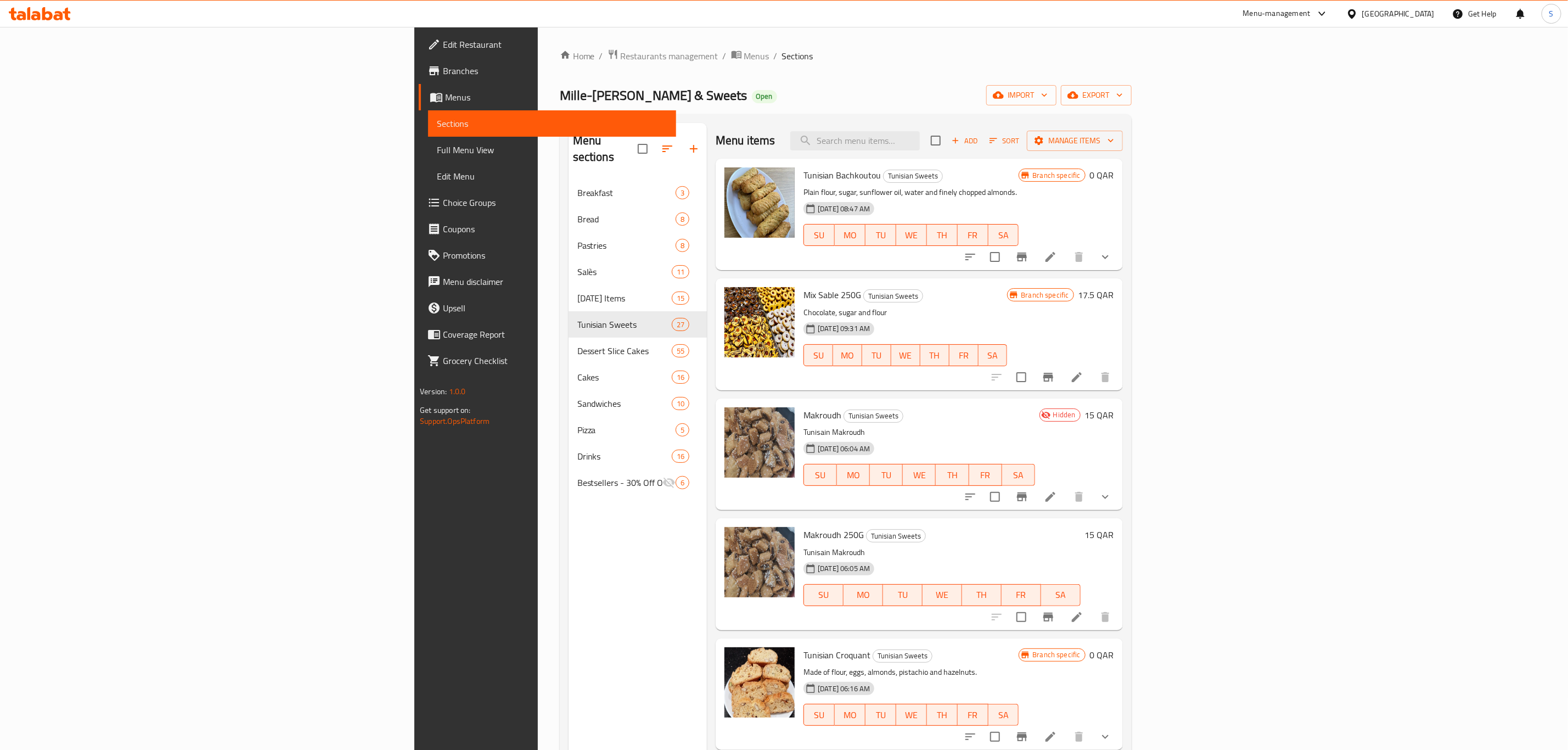
click at [1020, 143] on span "Sort" at bounding box center [1004, 141] width 30 height 13
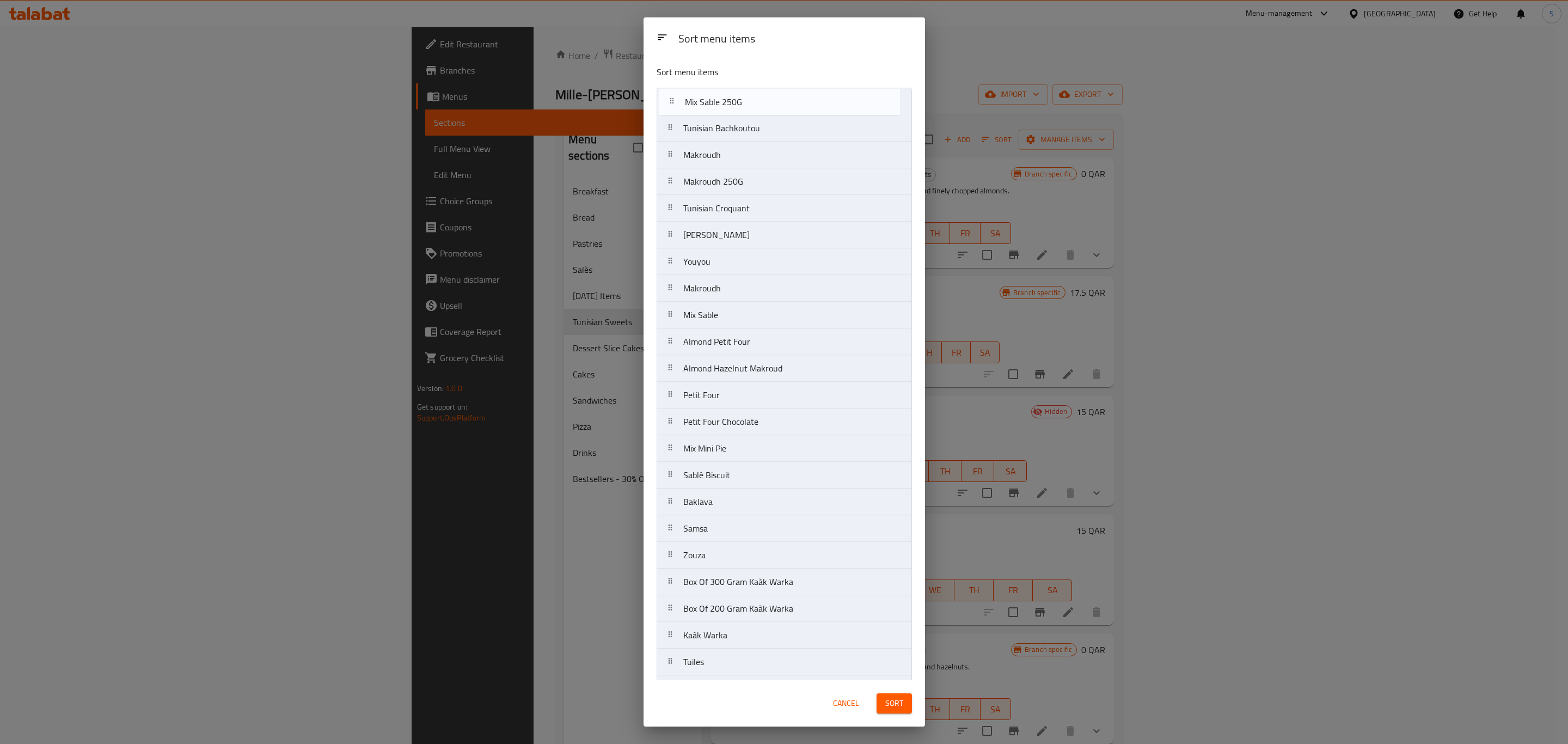
drag, startPoint x: 732, startPoint y: 131, endPoint x: 731, endPoint y: 100, distance: 31.0
click at [731, 100] on nav "Tunisian Bachkoutou Mix Sable 250G Makroudh Makroudh 250G Tunisian Croquant [PE…" at bounding box center [784, 449] width 255 height 722
click at [716, 137] on nav "Mix Sable 250G Tunisian Bachkoutou Makroudh Makroudh 250G Tunisian Croquant [PE…" at bounding box center [784, 449] width 255 height 722
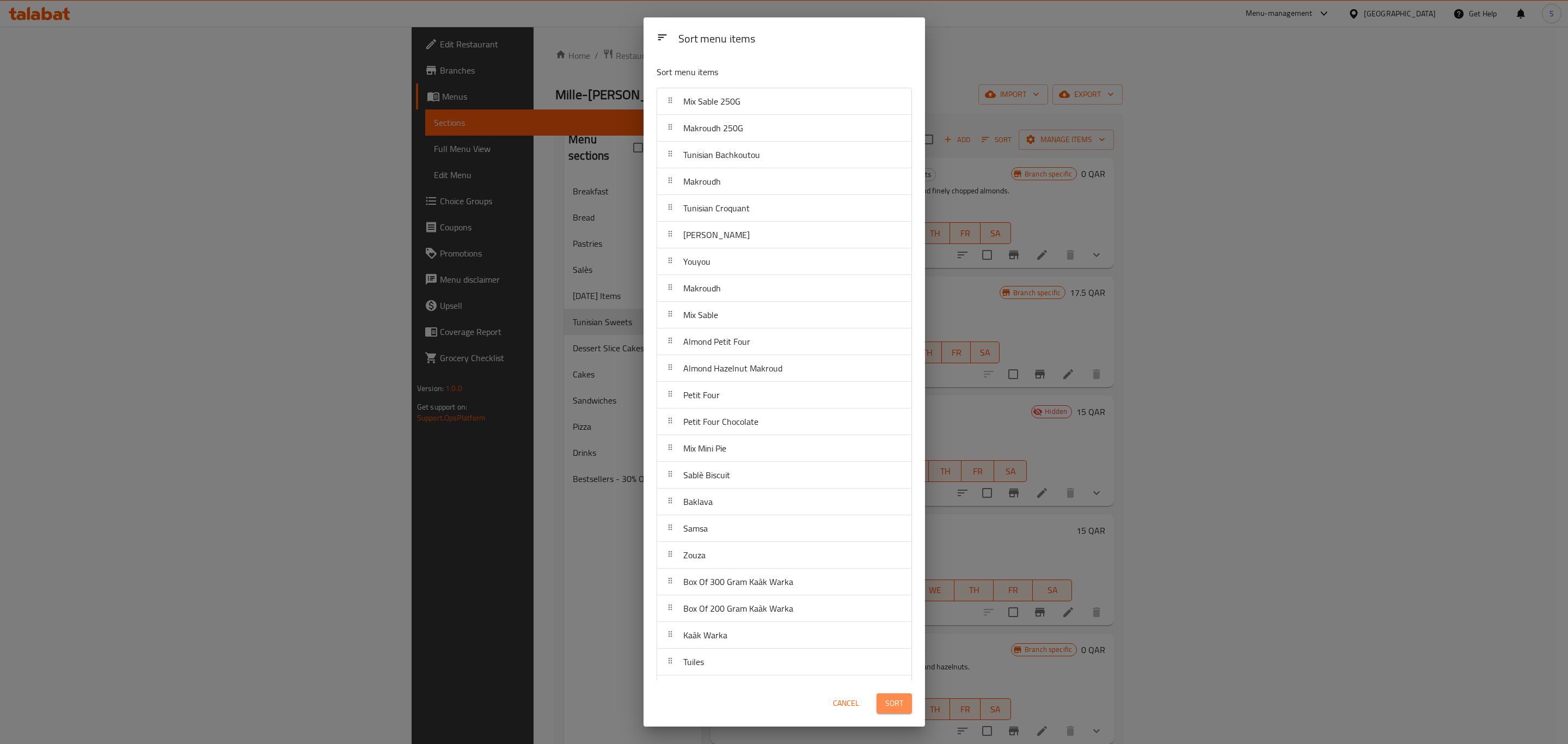
click at [893, 703] on span "Sort" at bounding box center [894, 703] width 18 height 14
